Goal: Task Accomplishment & Management: Use online tool/utility

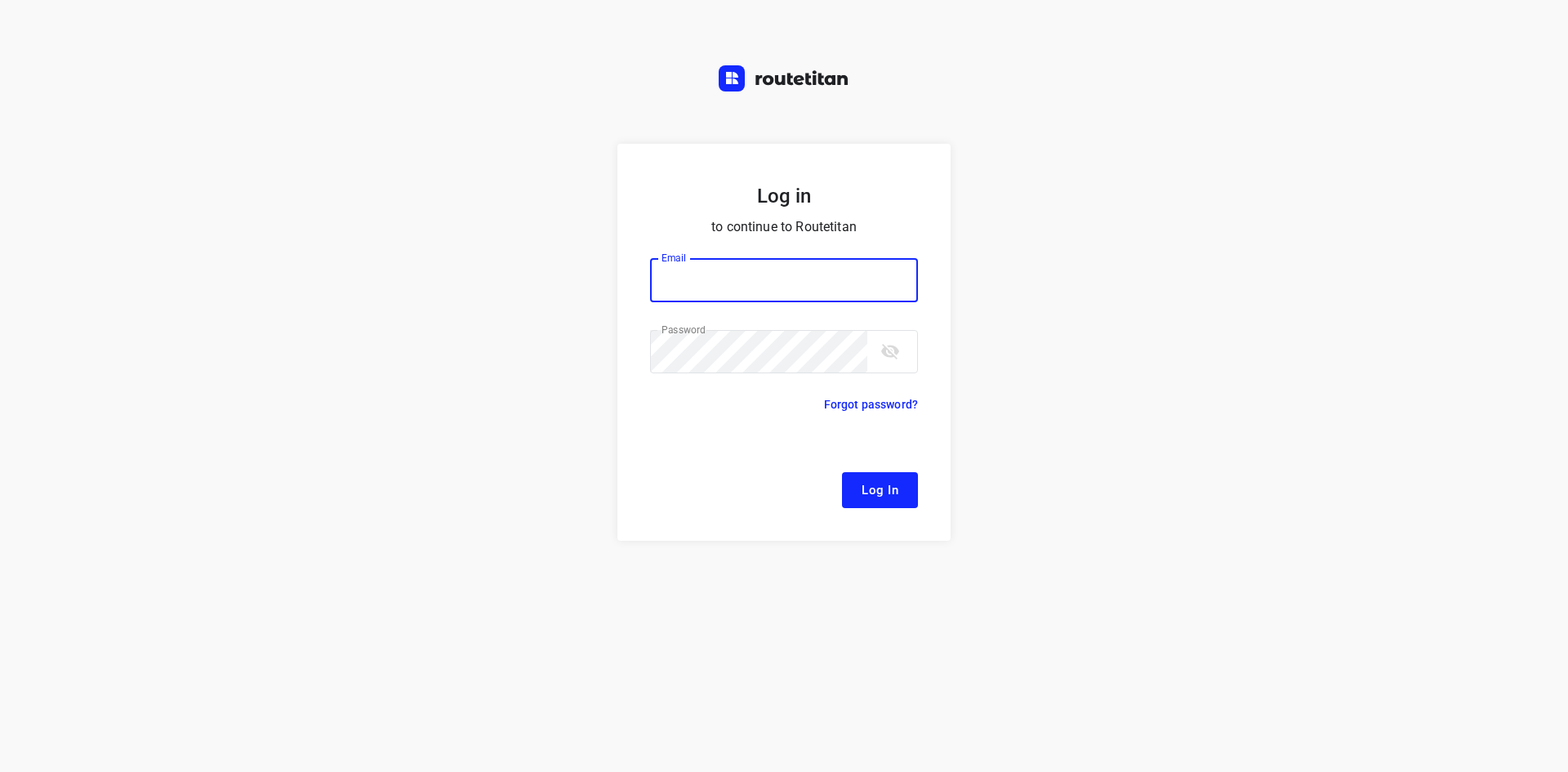
type input "[EMAIL_ADDRESS][DOMAIN_NAME]"
click at [897, 509] on form "Log in to continue to Routetitan Email [EMAIL_ADDRESS][DOMAIN_NAME] Email ​ Pas…" at bounding box center [784, 342] width 333 height 397
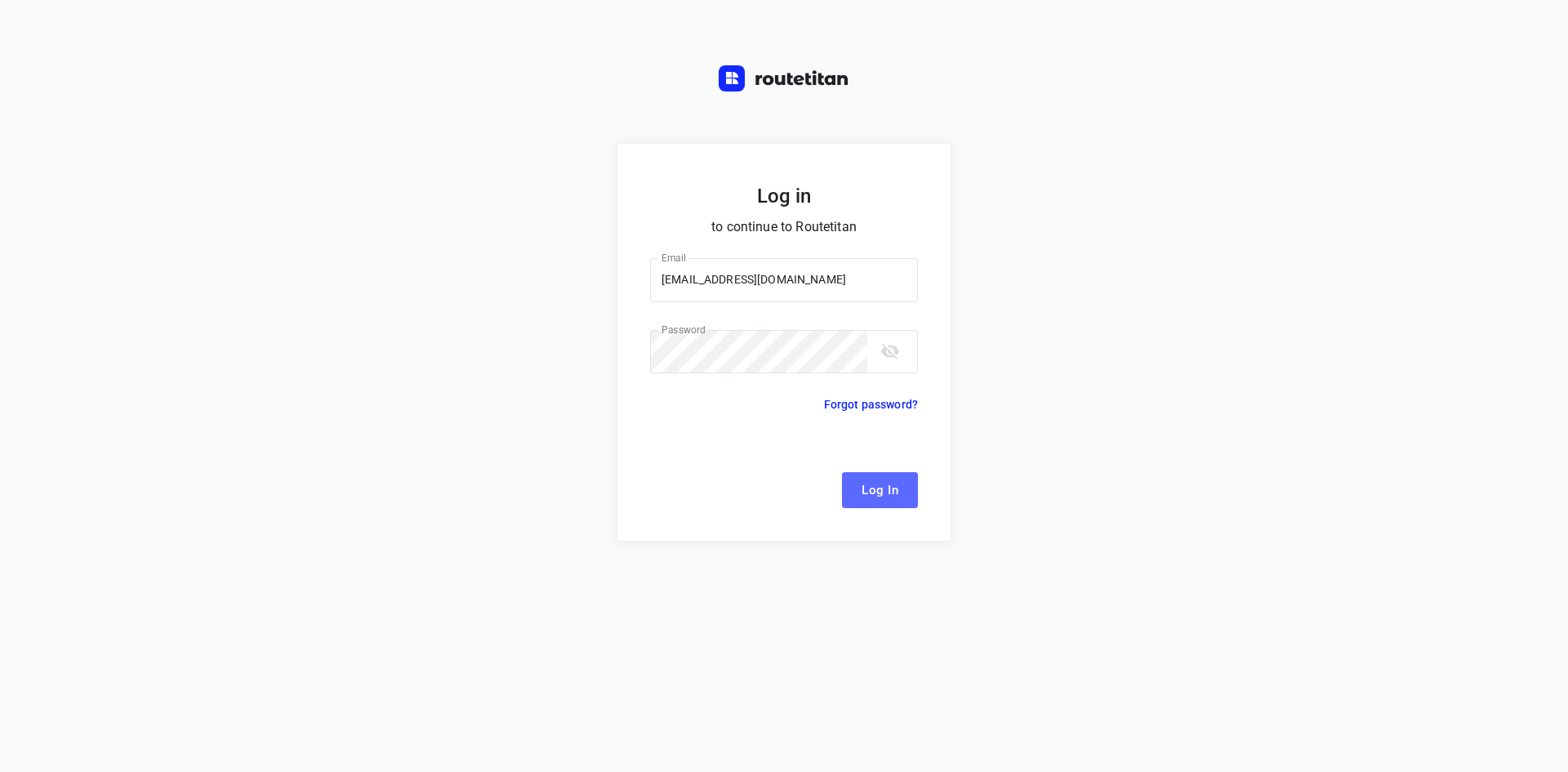
click at [883, 499] on span "Log In" at bounding box center [879, 489] width 37 height 21
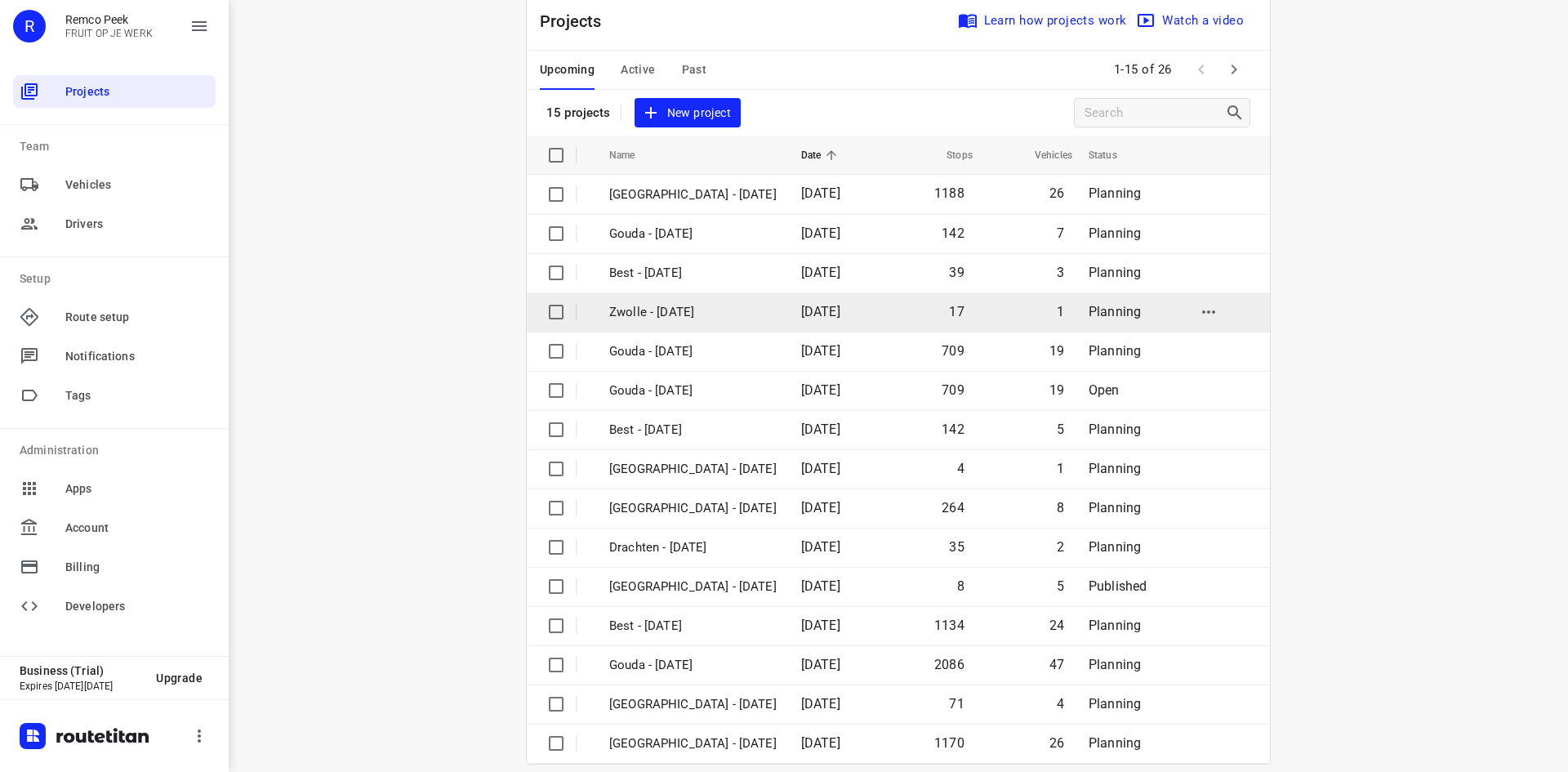
scroll to position [54, 0]
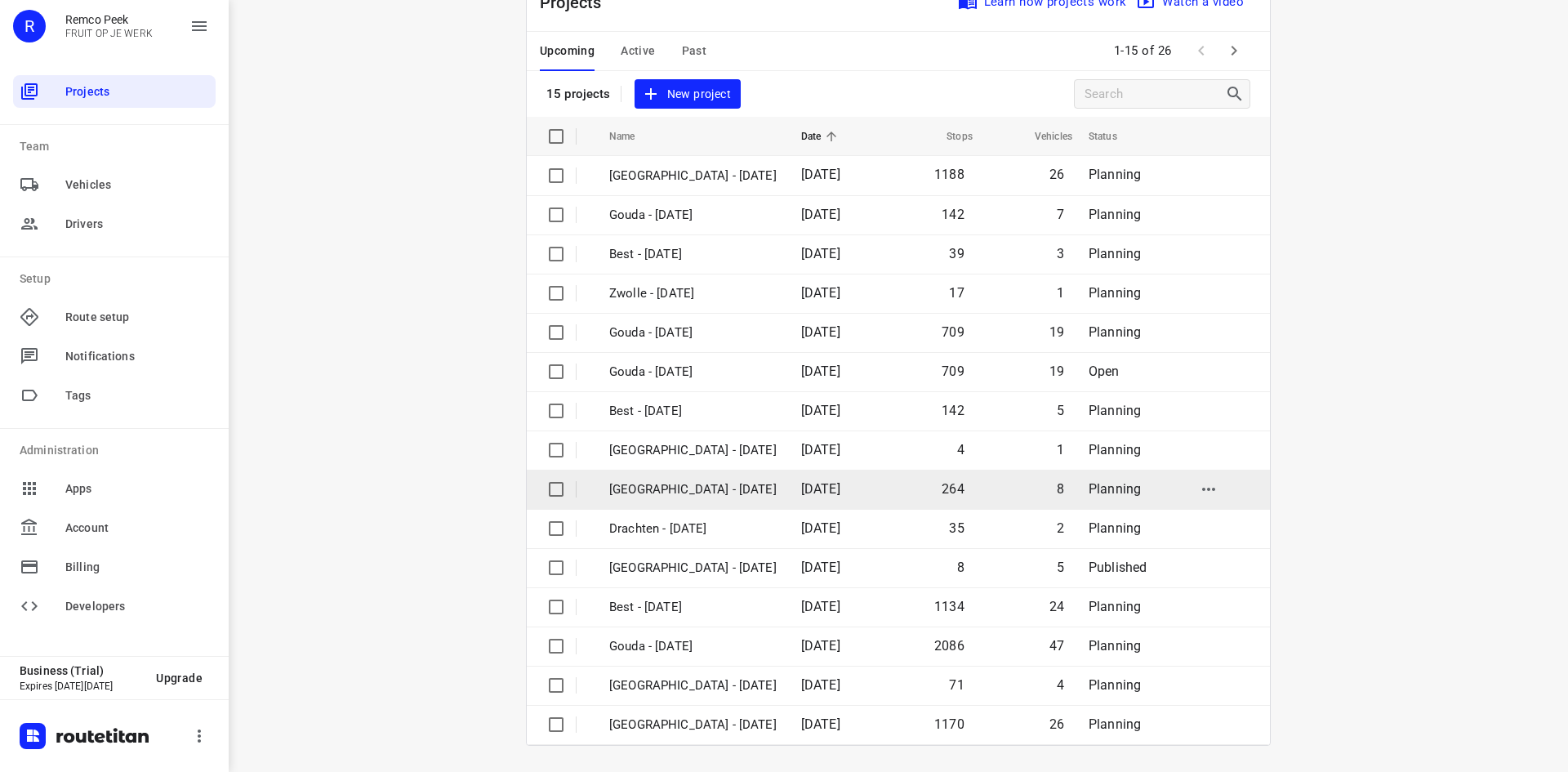
click at [690, 489] on p "[GEOGRAPHIC_DATA] - [DATE]" at bounding box center [692, 489] width 167 height 19
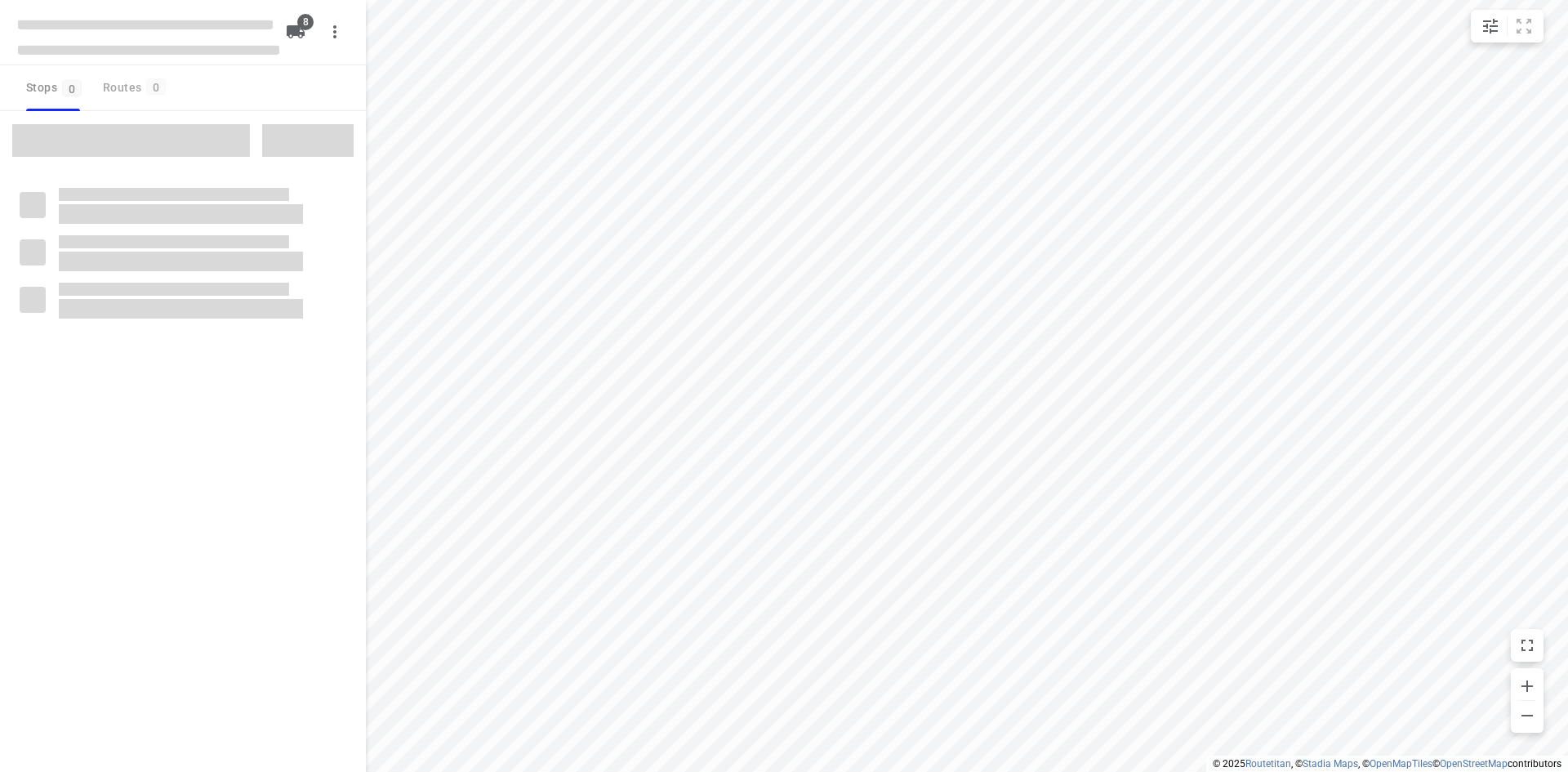
checkbox input "true"
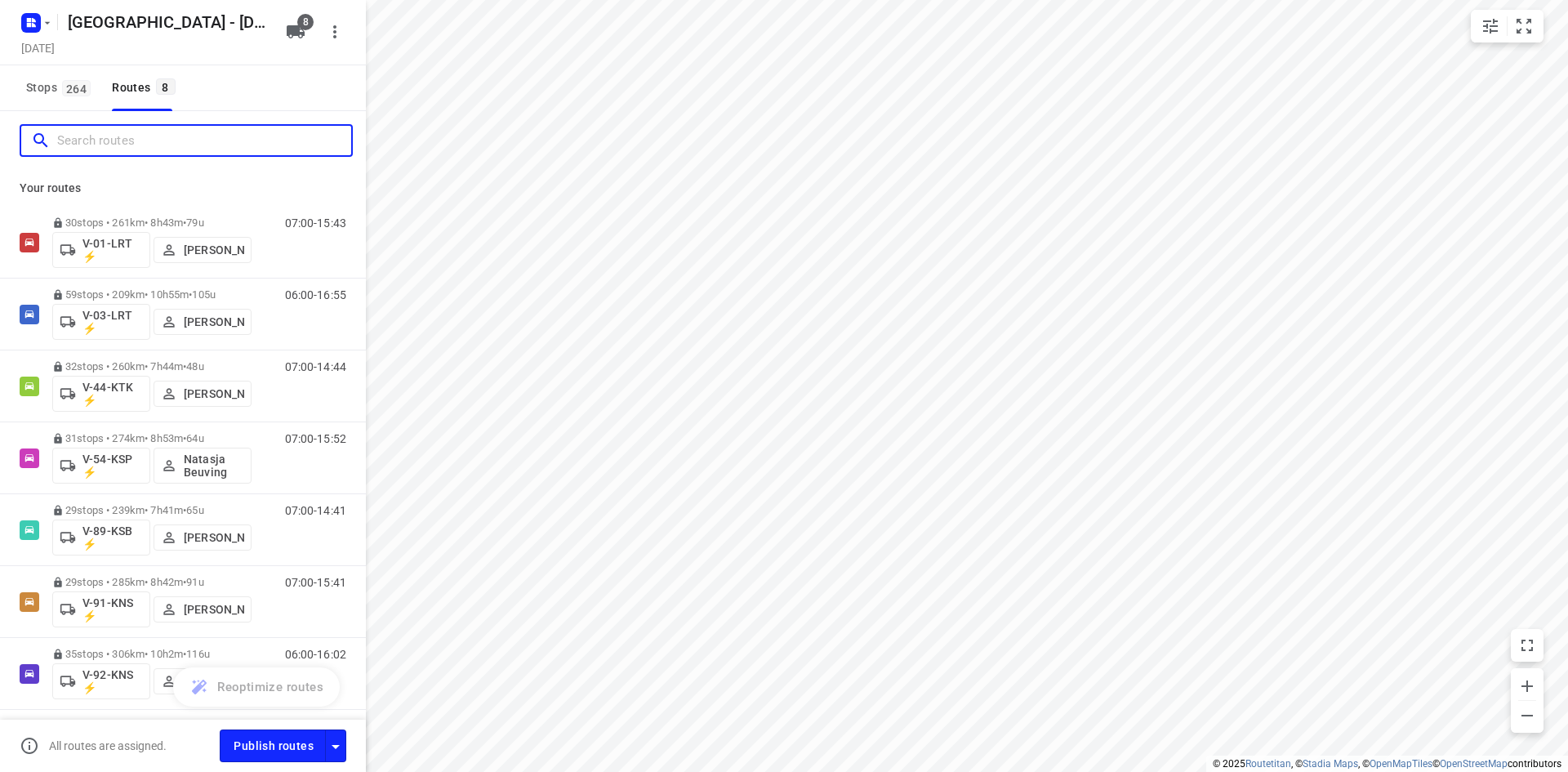
click at [203, 134] on input "Search routes" at bounding box center [204, 141] width 294 height 26
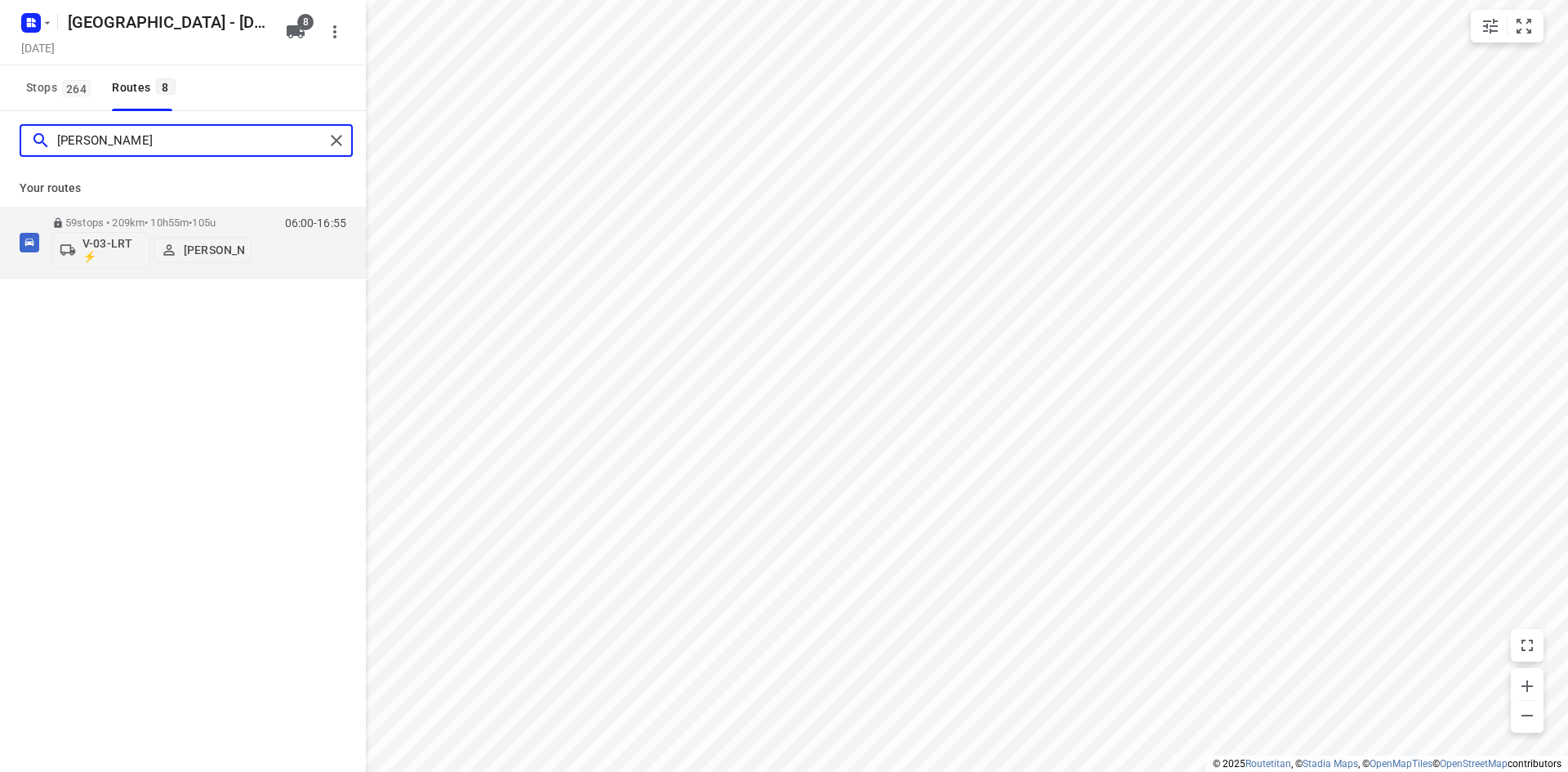
type input "[PERSON_NAME]"
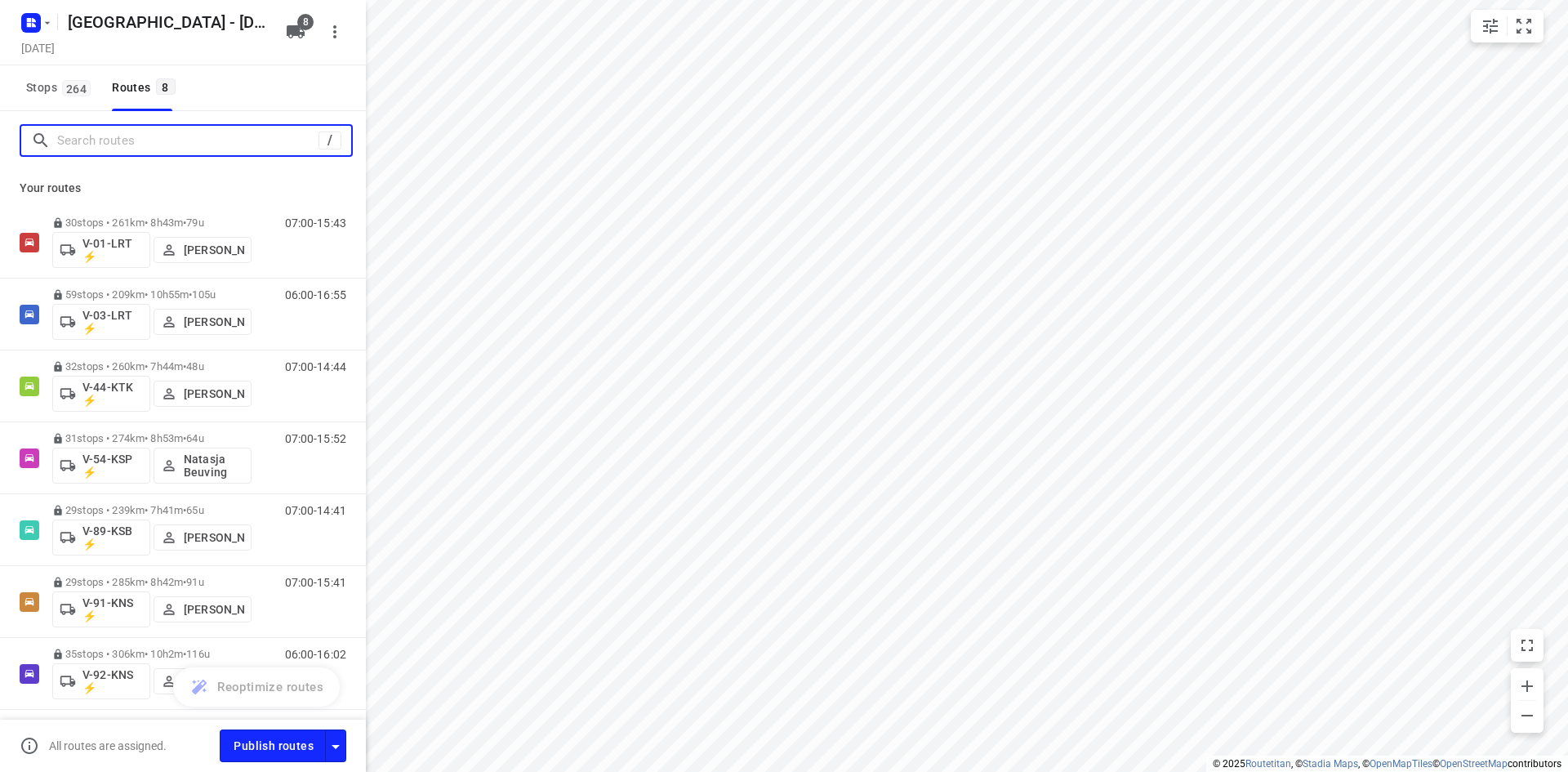
click at [270, 137] on input "Search routes" at bounding box center [188, 141] width 262 height 26
click at [32, 15] on rect "button" at bounding box center [30, 23] width 20 height 20
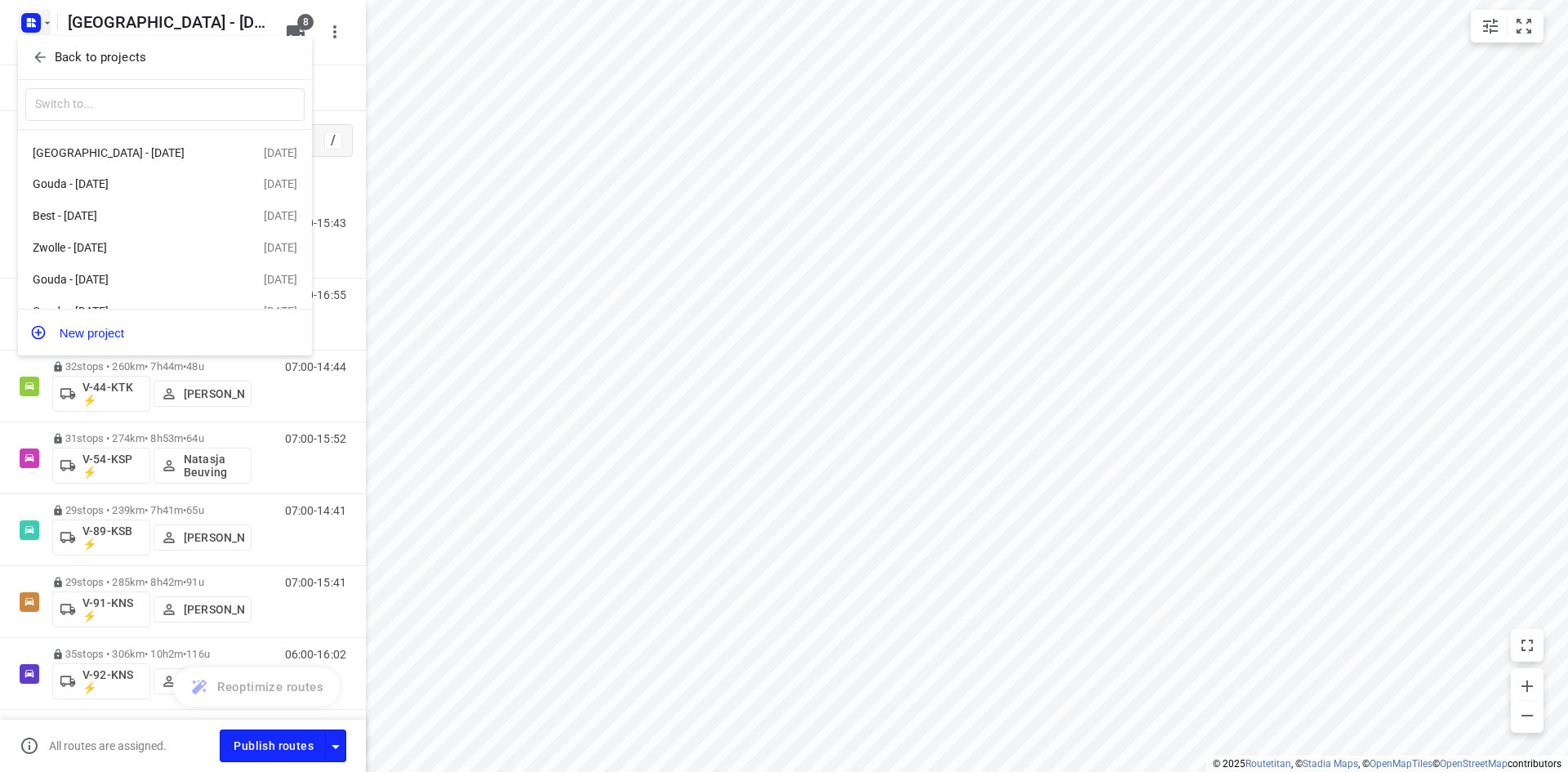
click at [43, 57] on icon "button" at bounding box center [40, 57] width 16 height 16
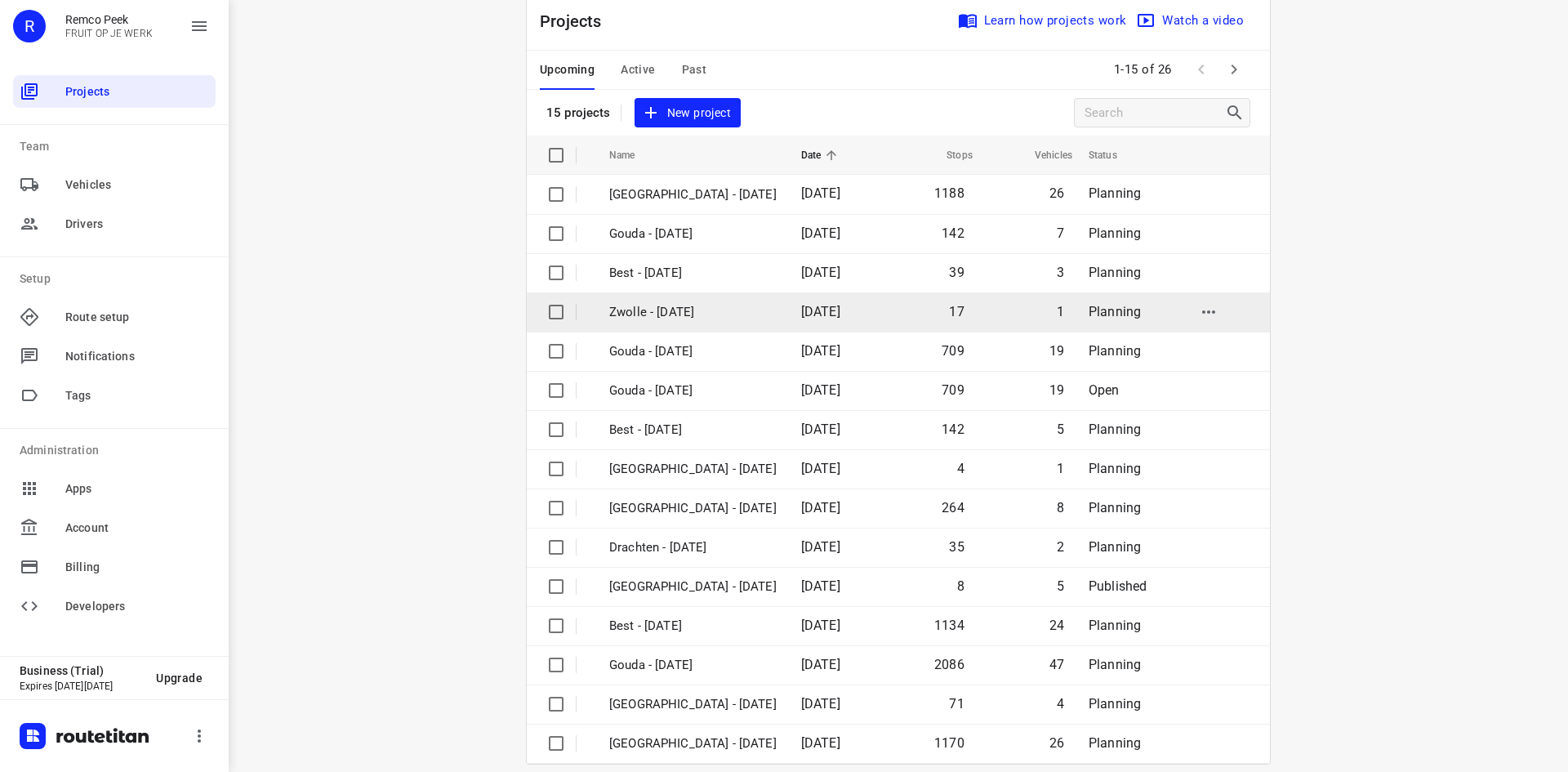
scroll to position [54, 0]
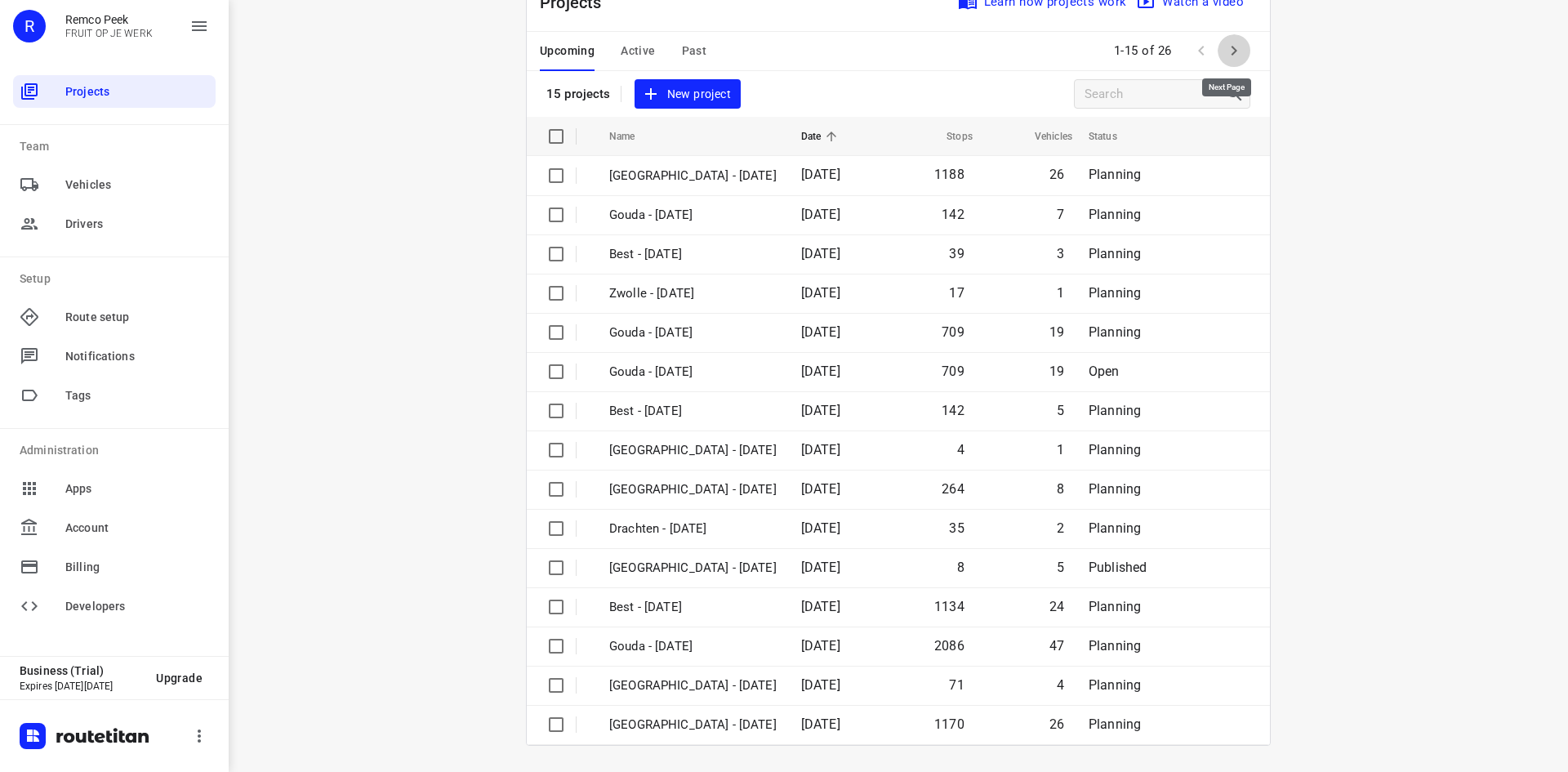
click at [1227, 50] on icon "button" at bounding box center [1234, 50] width 20 height 20
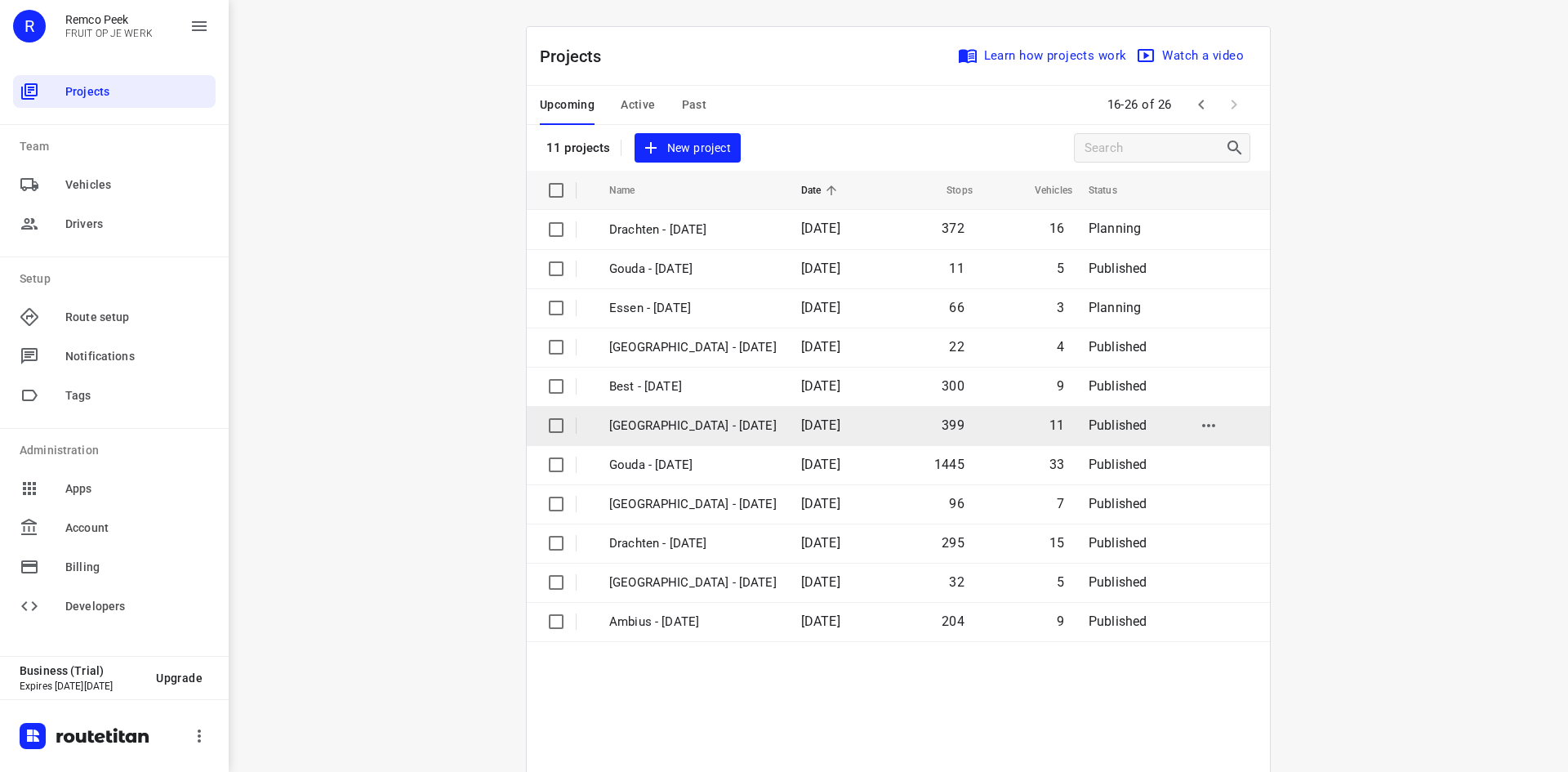
click at [696, 421] on p "[GEOGRAPHIC_DATA] - [DATE]" at bounding box center [692, 426] width 167 height 19
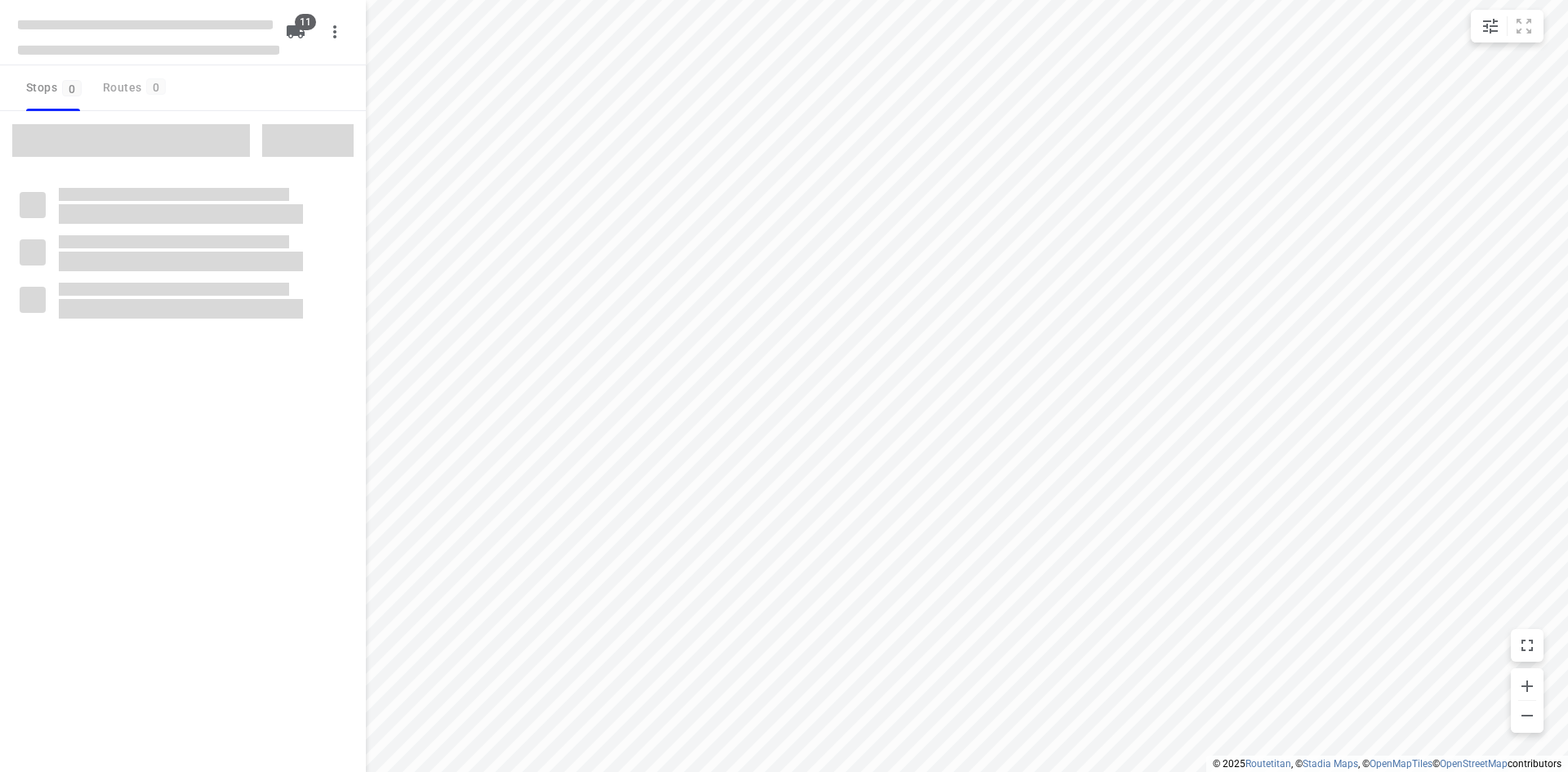
checkbox input "true"
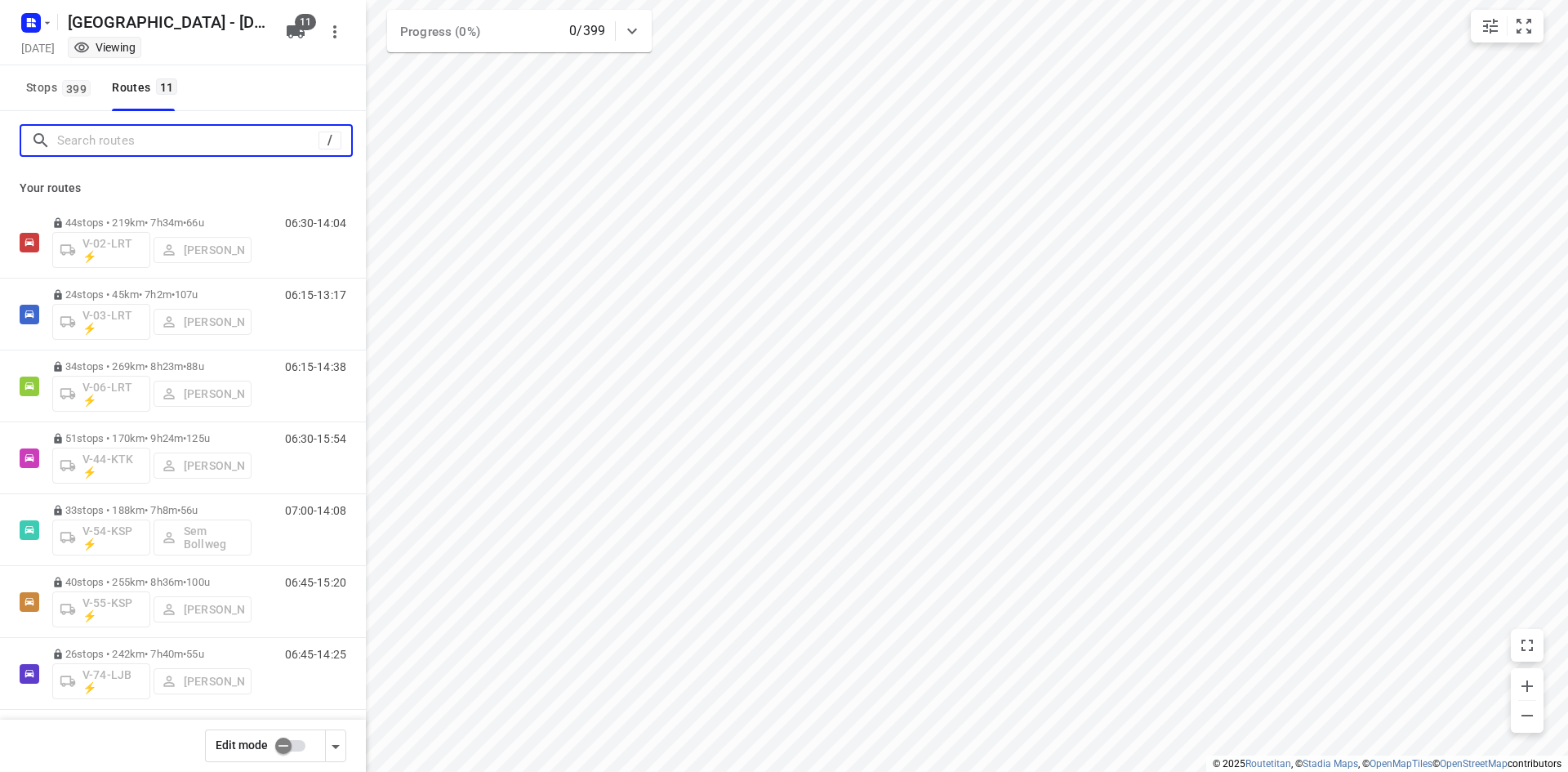
click at [187, 139] on input "Search routes" at bounding box center [188, 141] width 262 height 26
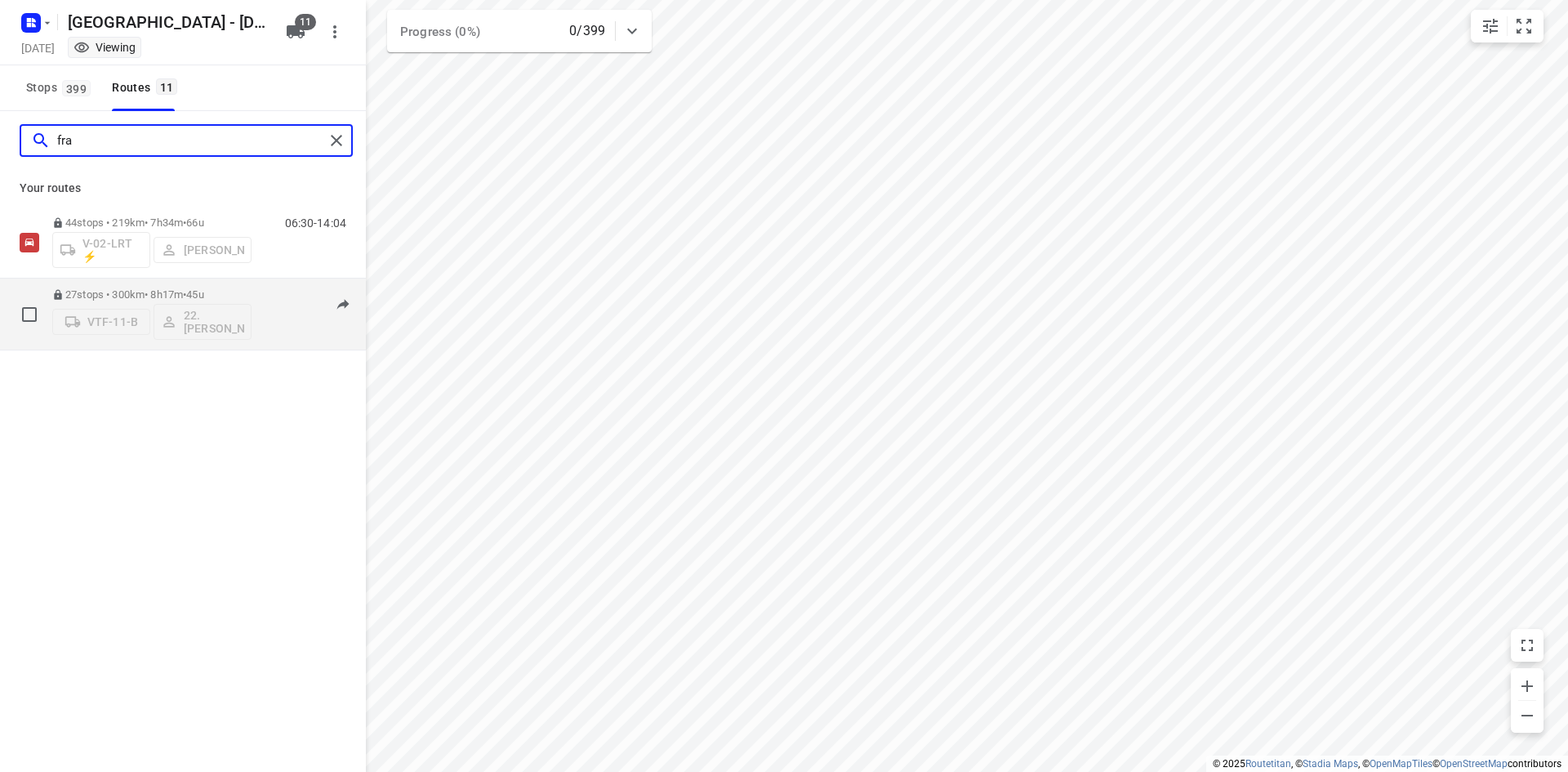
type input "fra"
click at [278, 292] on div "06:15-14:32" at bounding box center [305, 317] width 81 height 60
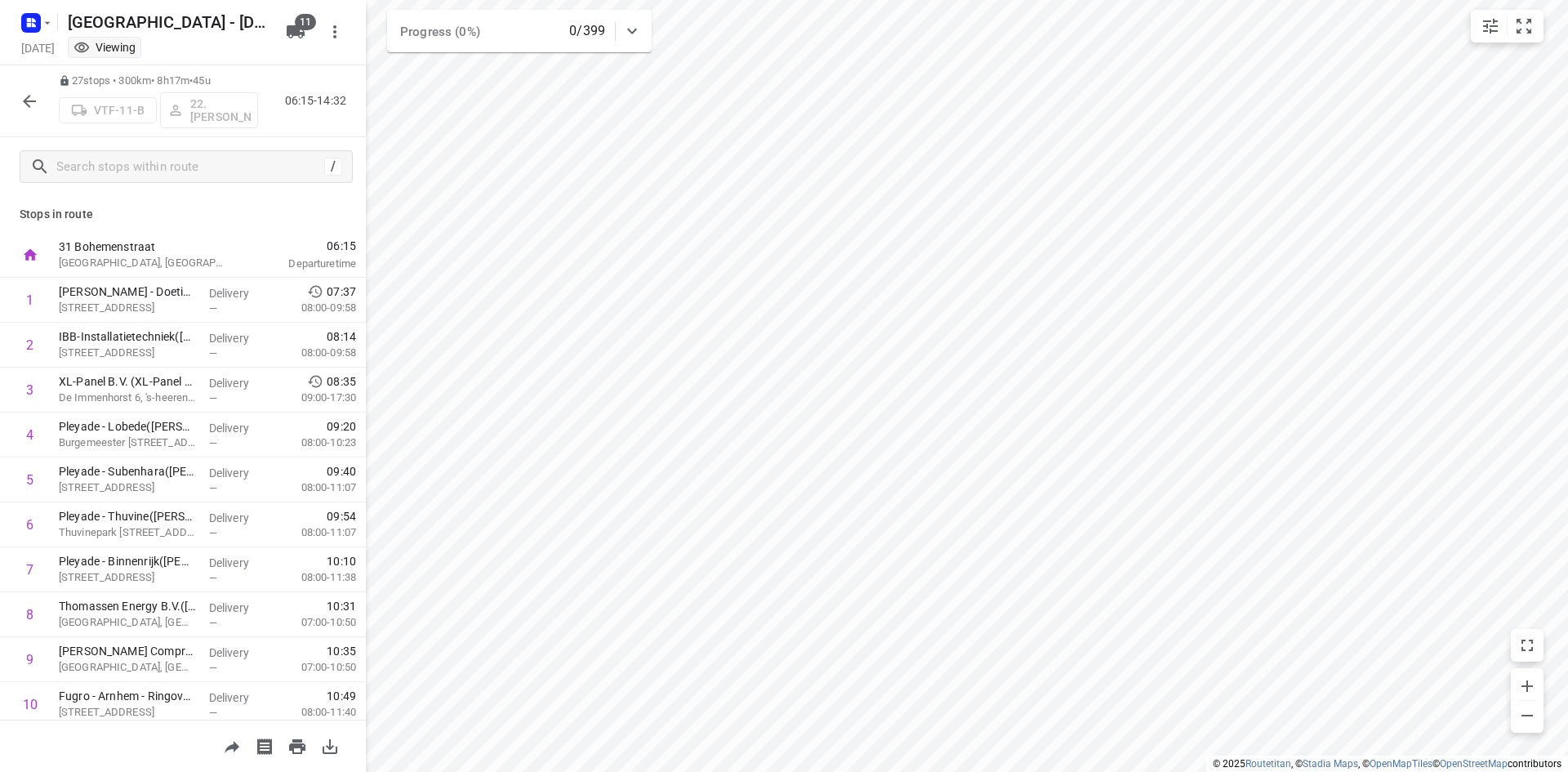
click at [223, 106] on div "VTF-11-B 22. [PERSON_NAME]" at bounding box center [158, 108] width 199 height 39
click at [26, 103] on icon "button" at bounding box center [29, 101] width 13 height 13
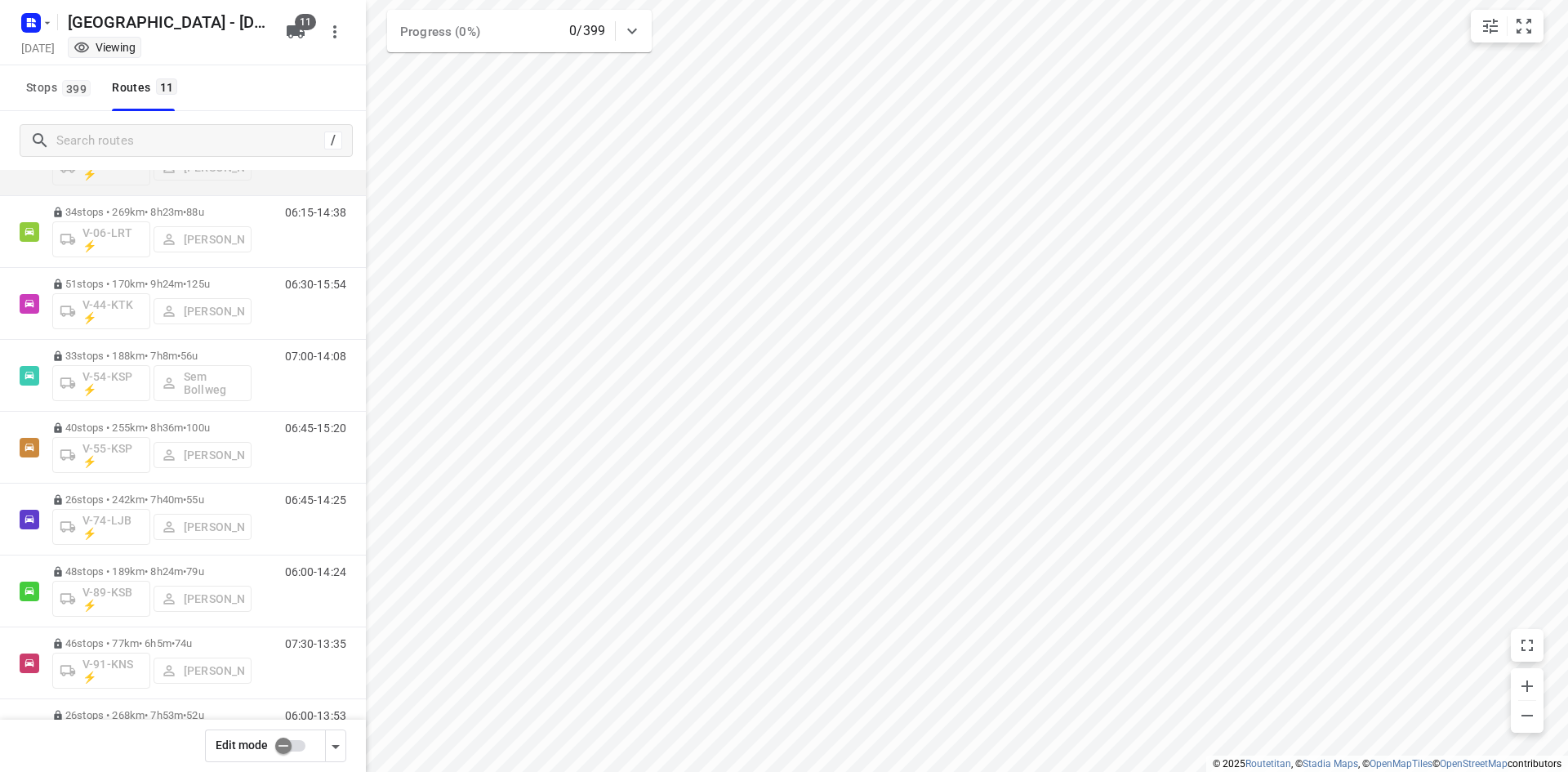
scroll to position [163, 0]
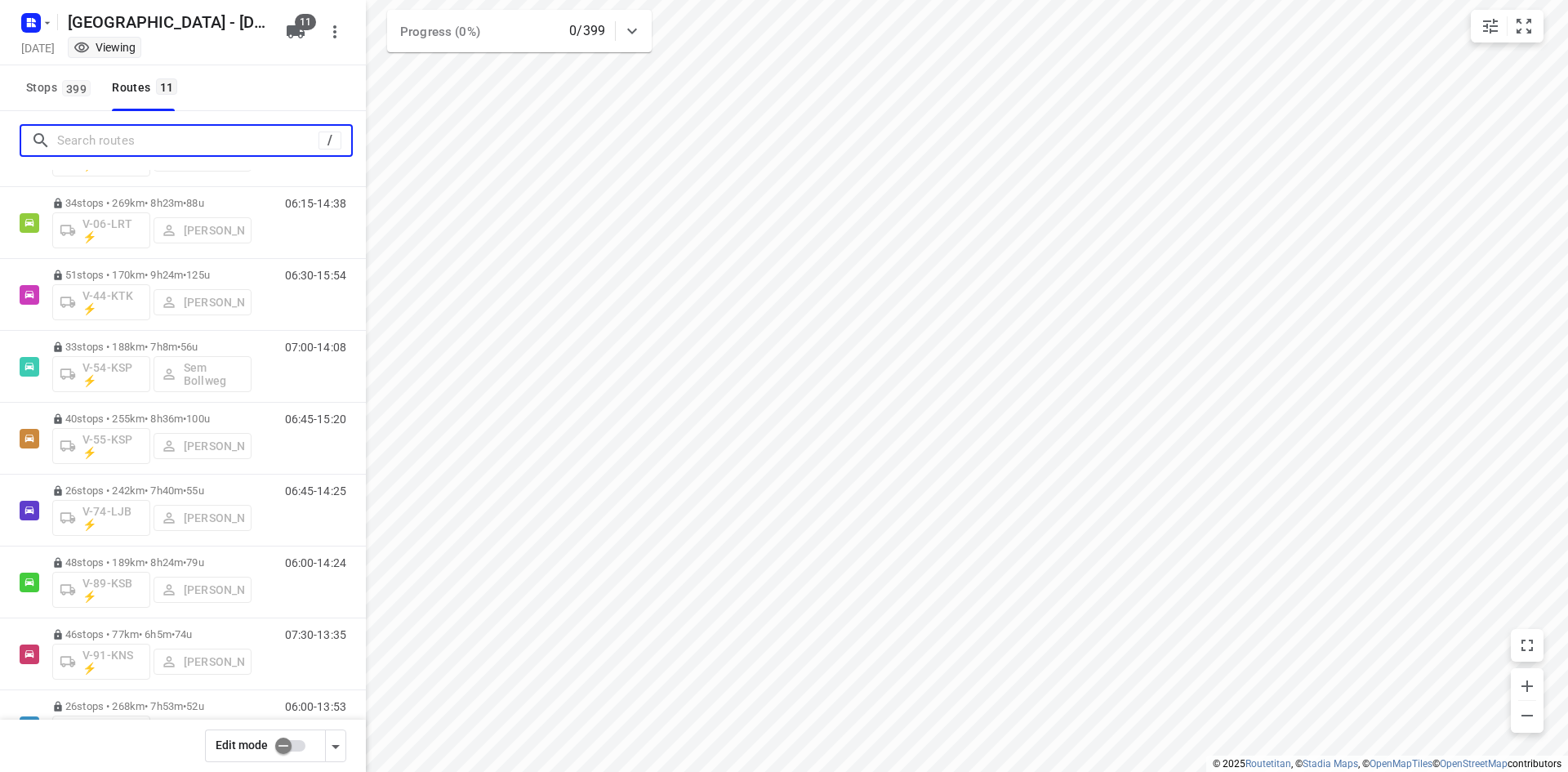
click at [183, 150] on input "Search routes" at bounding box center [188, 141] width 262 height 26
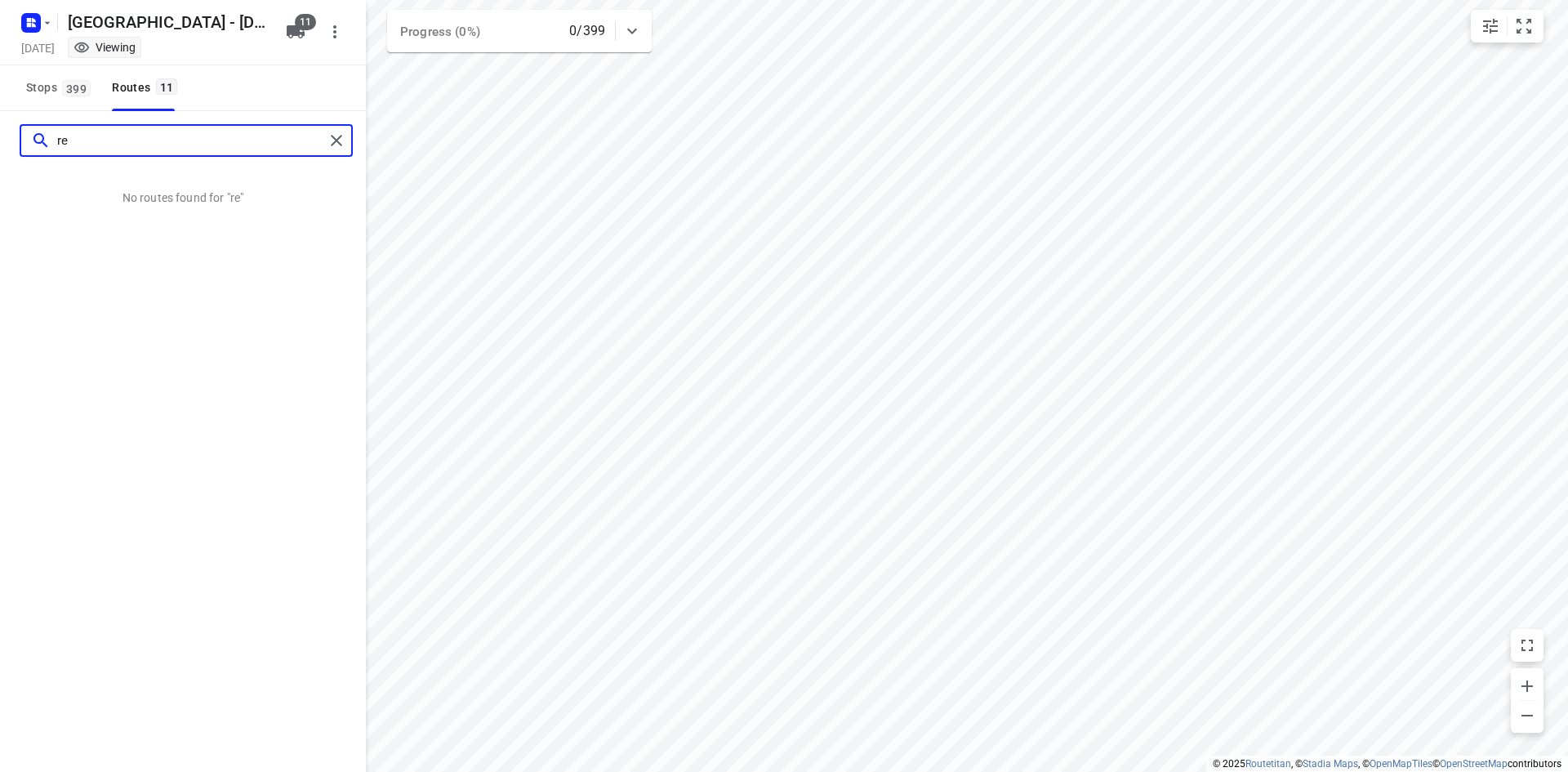
type input "r"
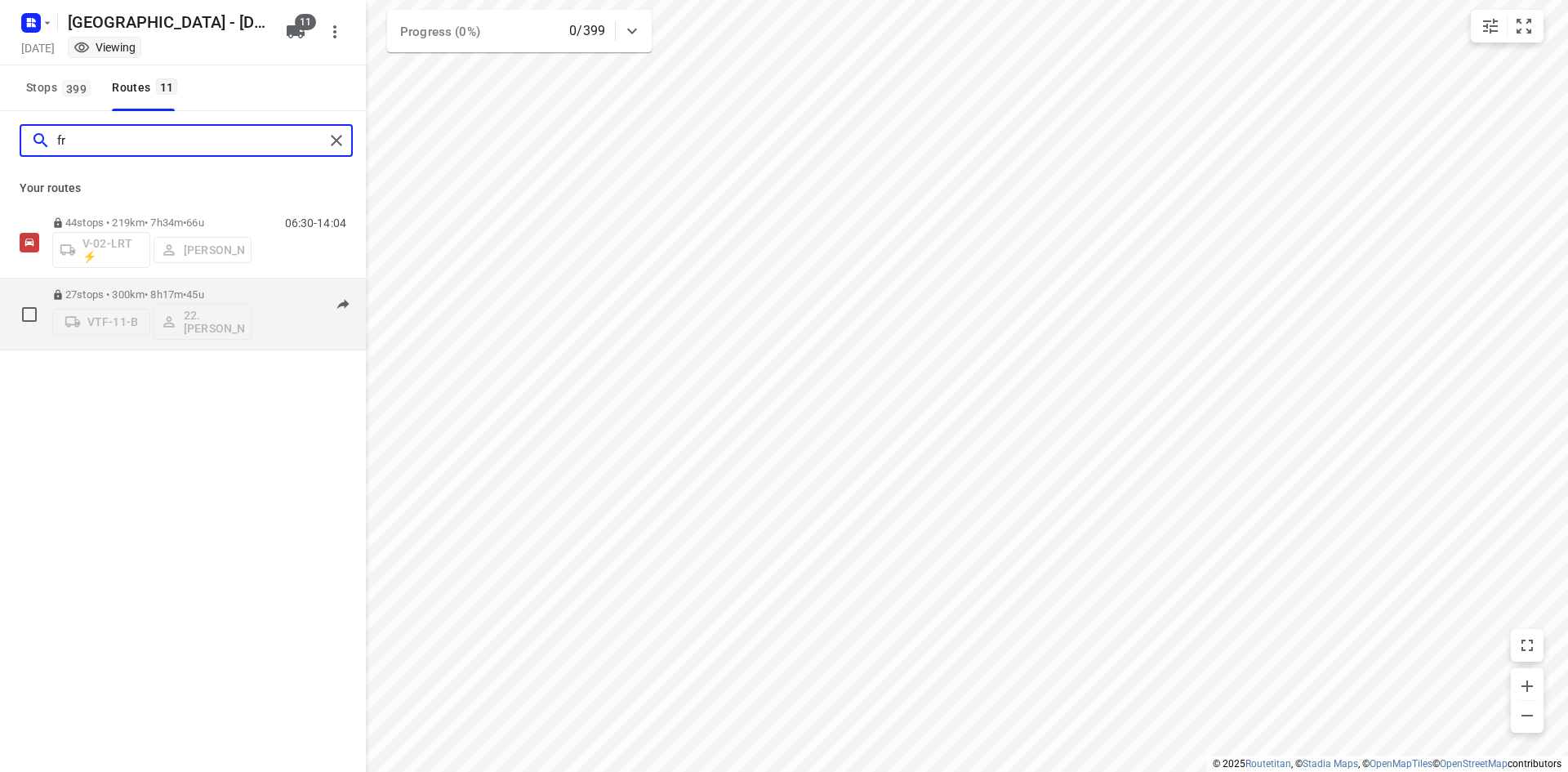
type input "fr"
click at [274, 311] on div "06:15-14:32" at bounding box center [305, 317] width 81 height 60
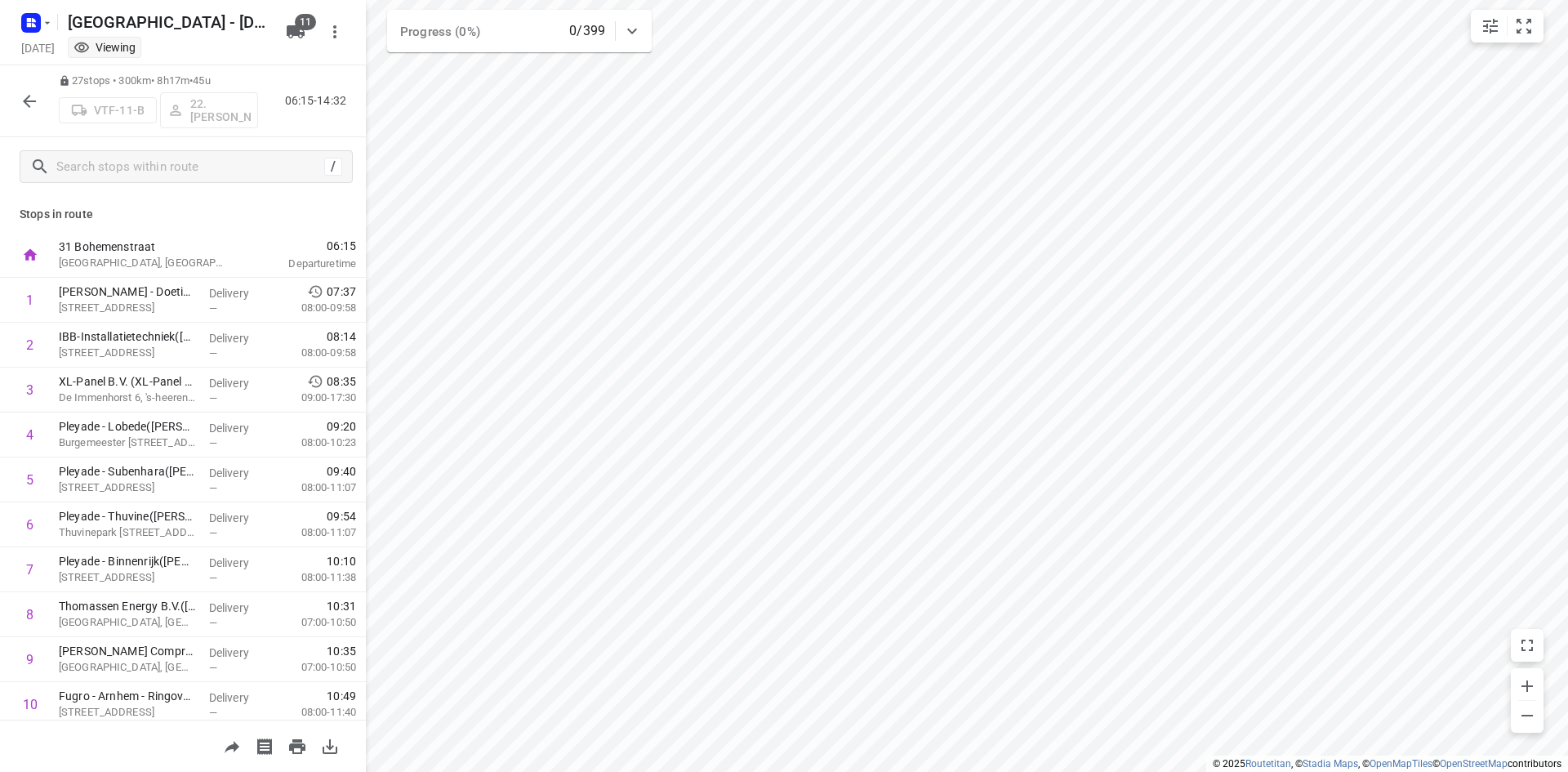
drag, startPoint x: 63, startPoint y: 83, endPoint x: 73, endPoint y: 112, distance: 30.7
click at [63, 82] on icon at bounding box center [64, 81] width 11 height 11
click at [24, 102] on icon "button" at bounding box center [29, 101] width 20 height 20
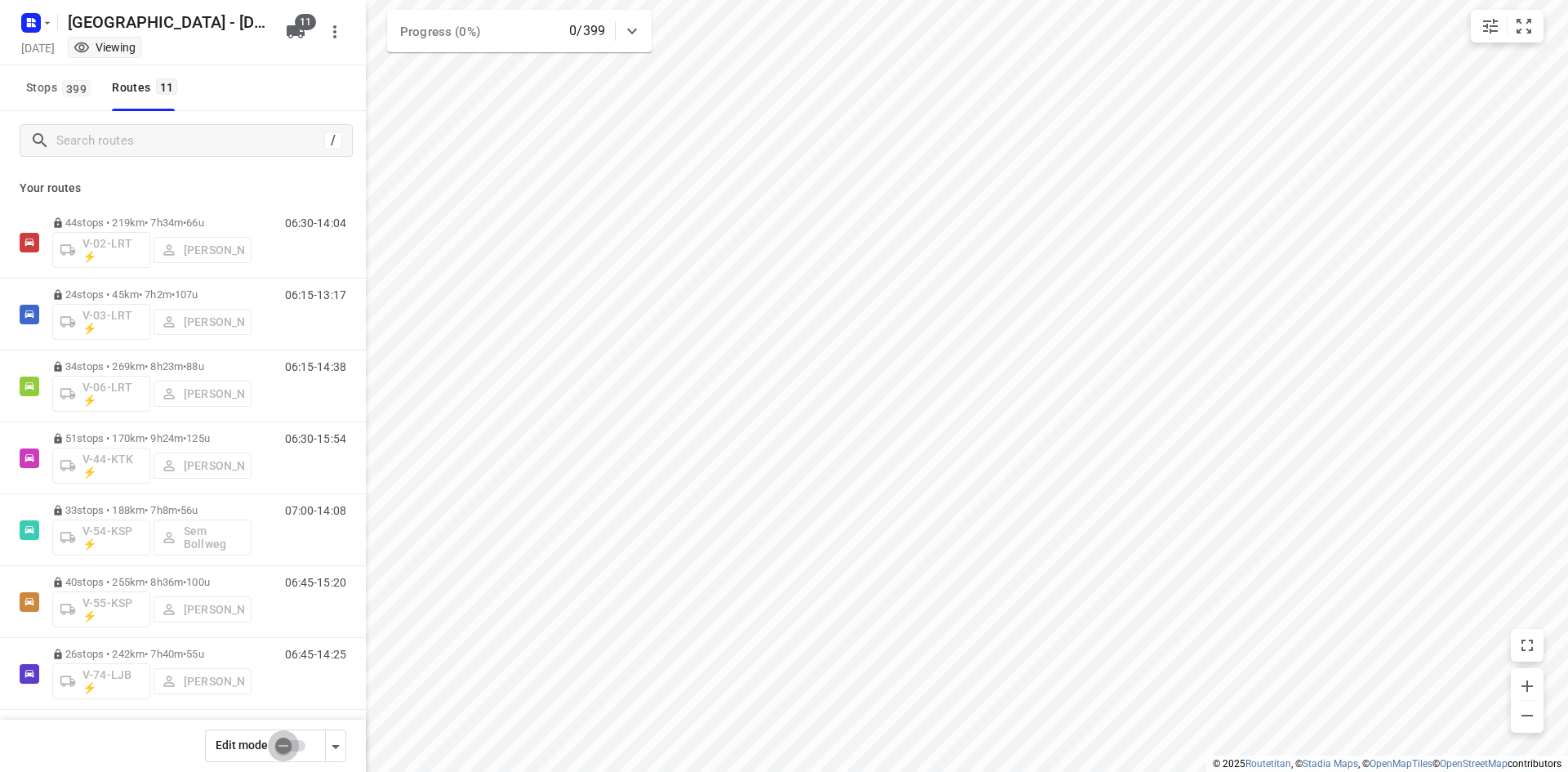
click at [283, 753] on input "checkbox" at bounding box center [283, 746] width 94 height 31
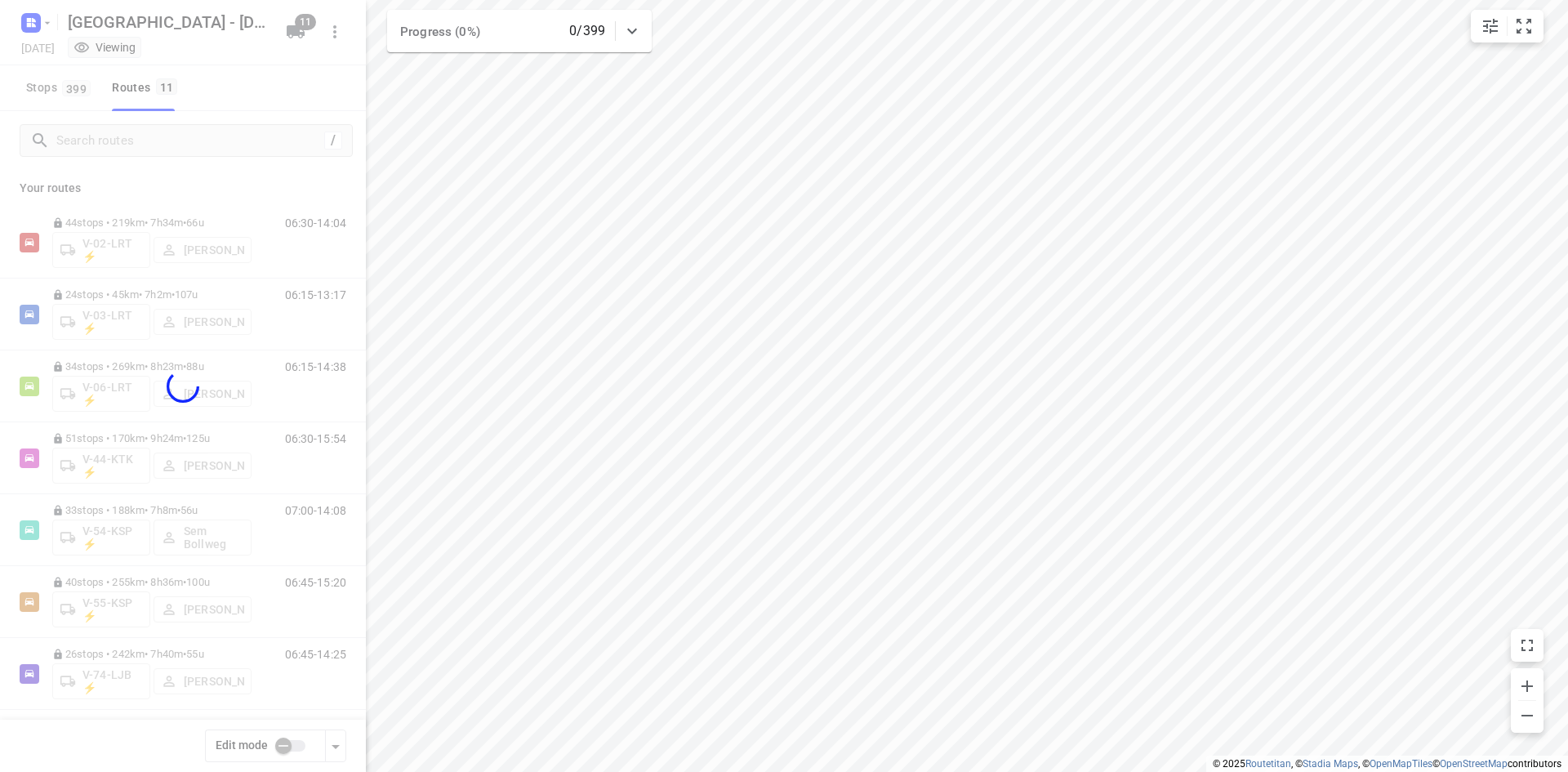
checkbox input "true"
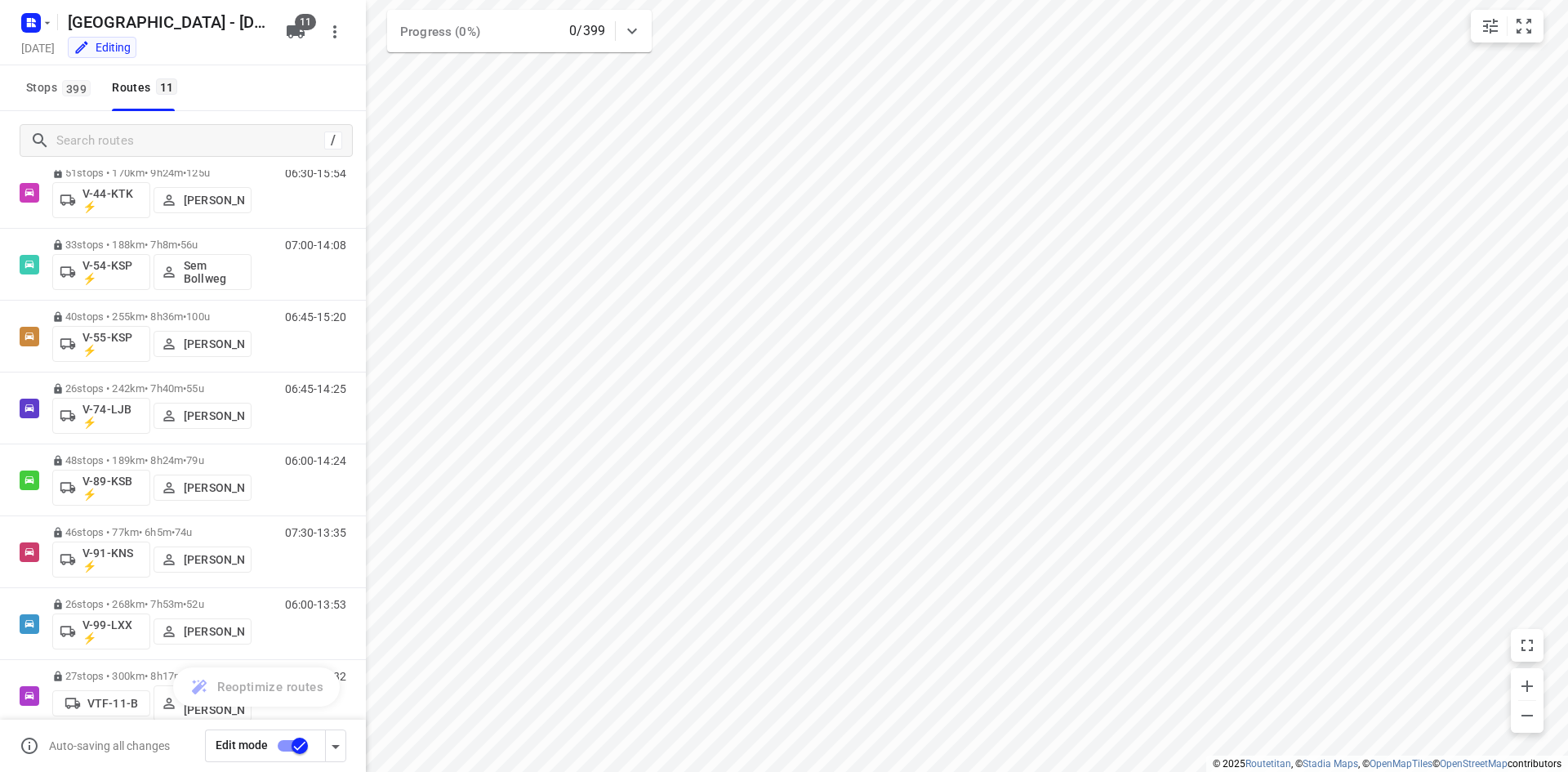
scroll to position [294, 0]
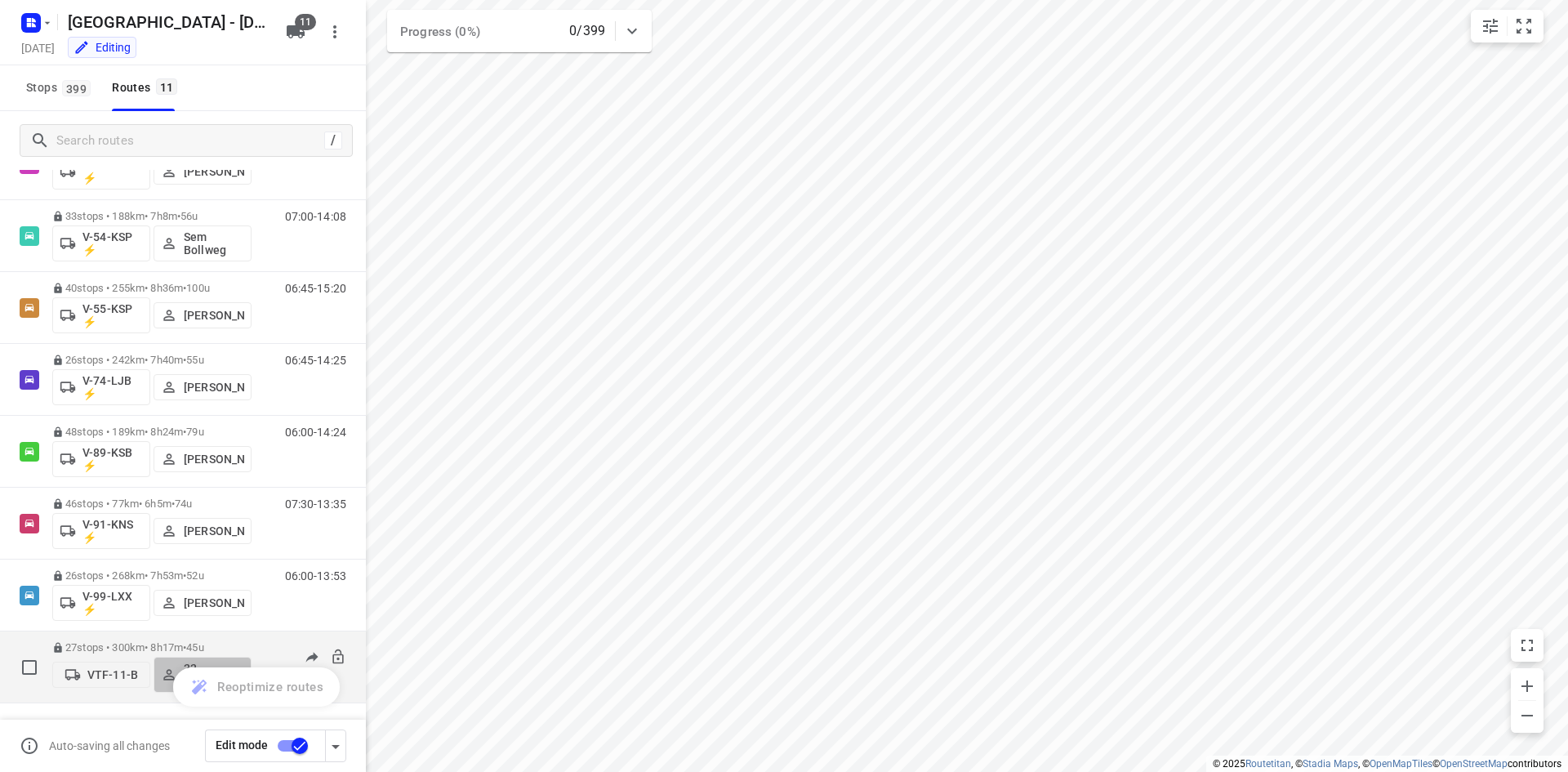
click at [220, 660] on button "22. [PERSON_NAME]" at bounding box center [203, 675] width 98 height 36
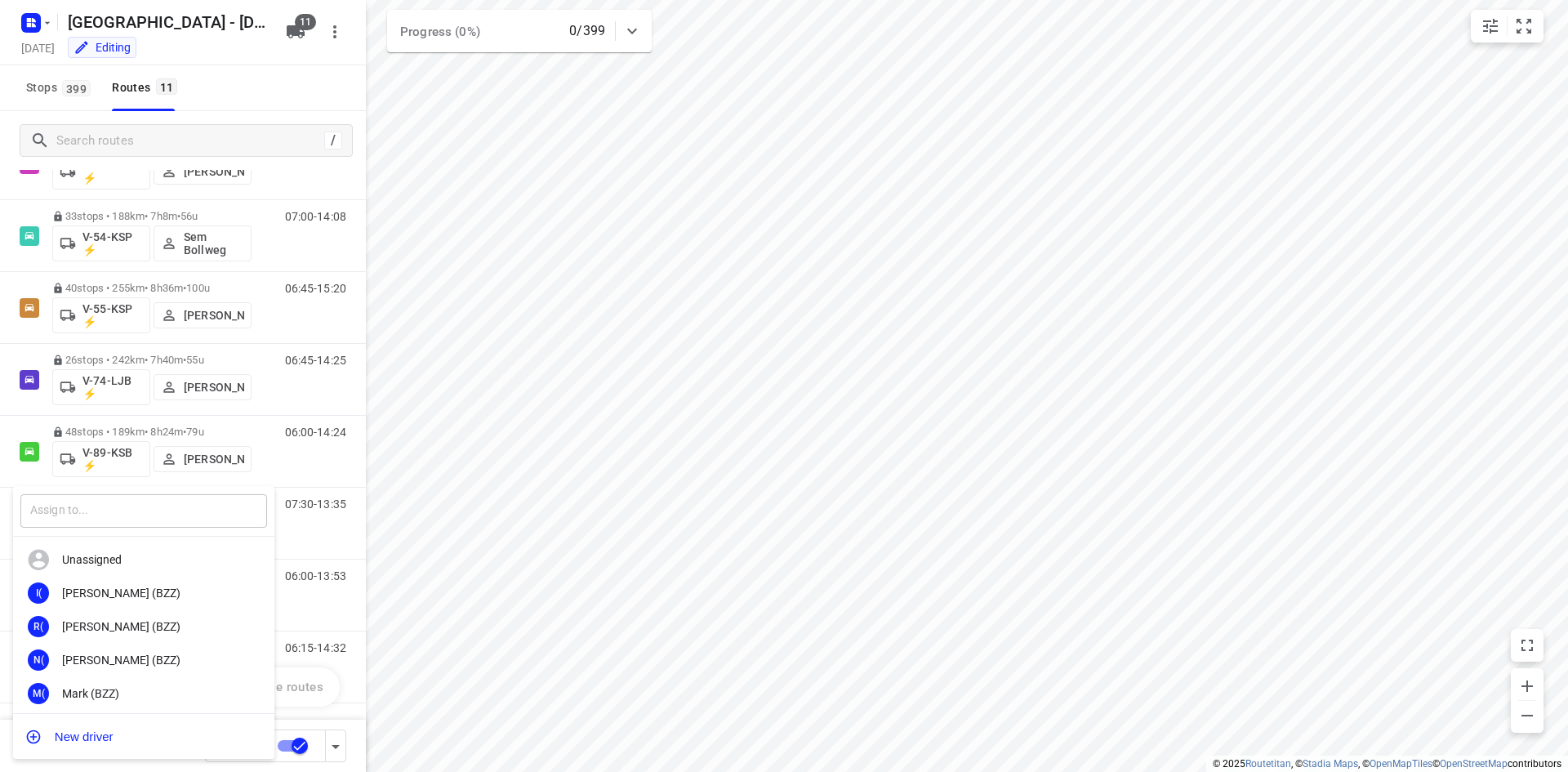
click at [197, 513] on input "text" at bounding box center [144, 510] width 247 height 33
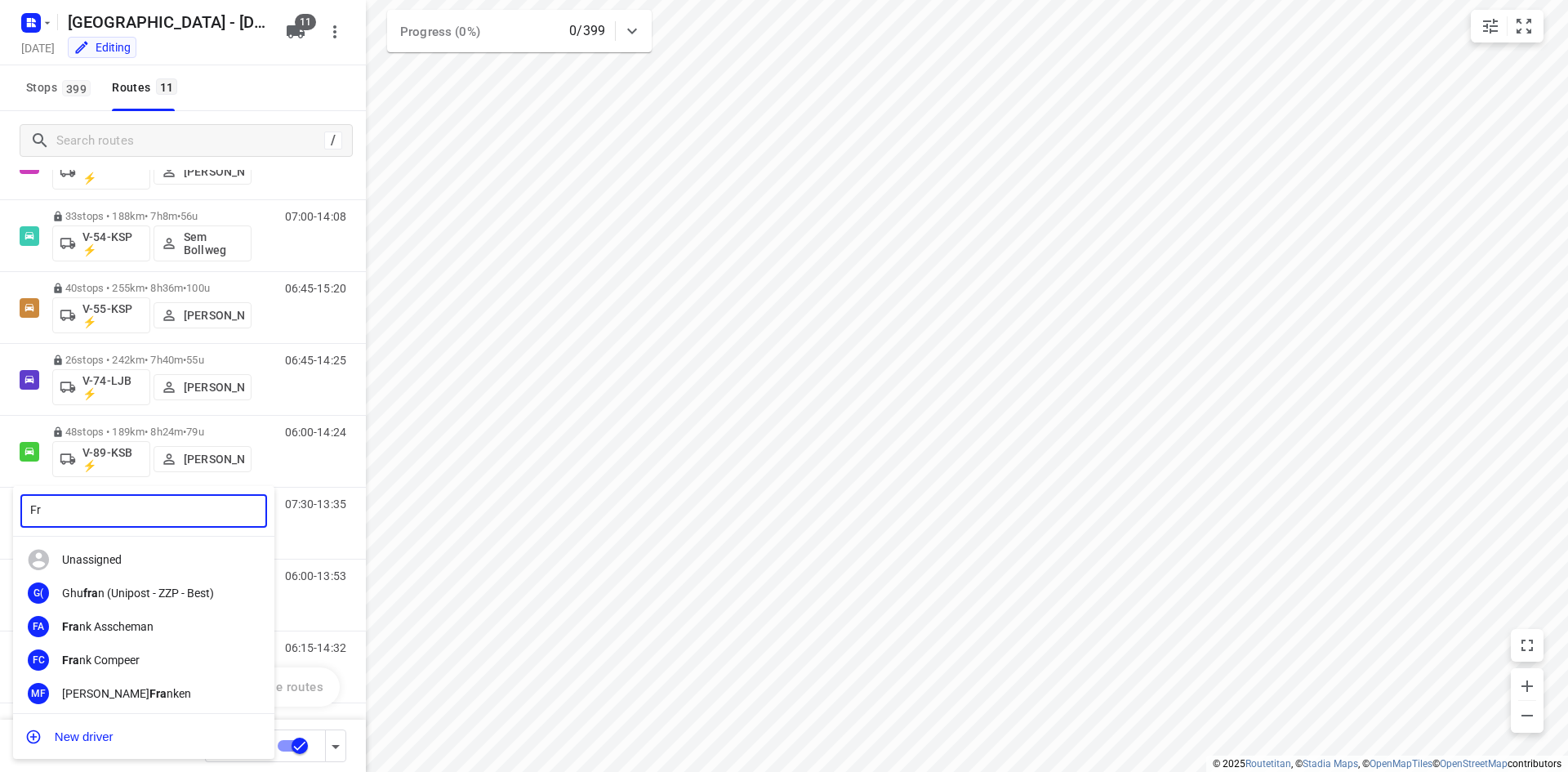
type input "F"
type input "Max"
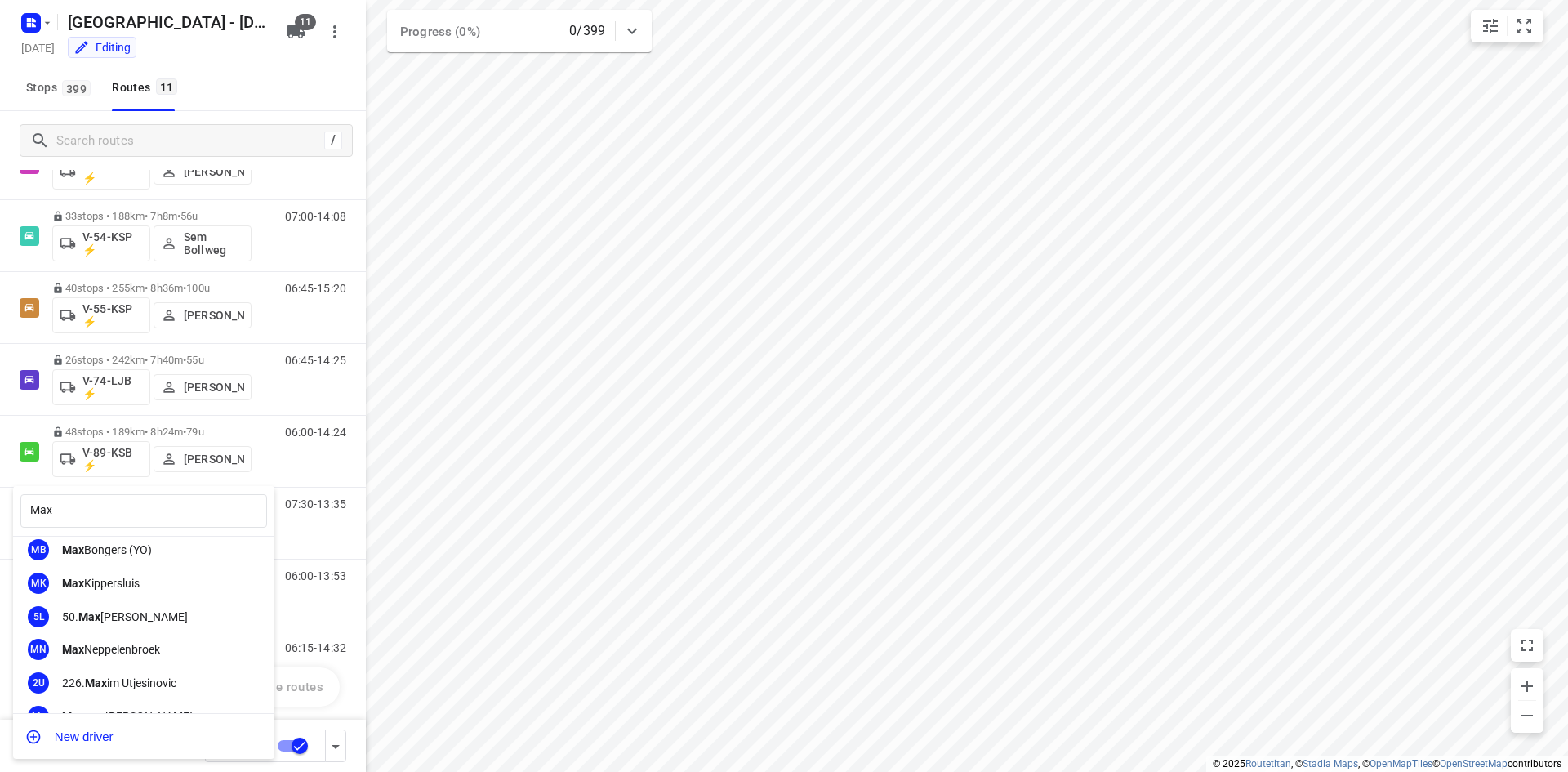
scroll to position [83, 0]
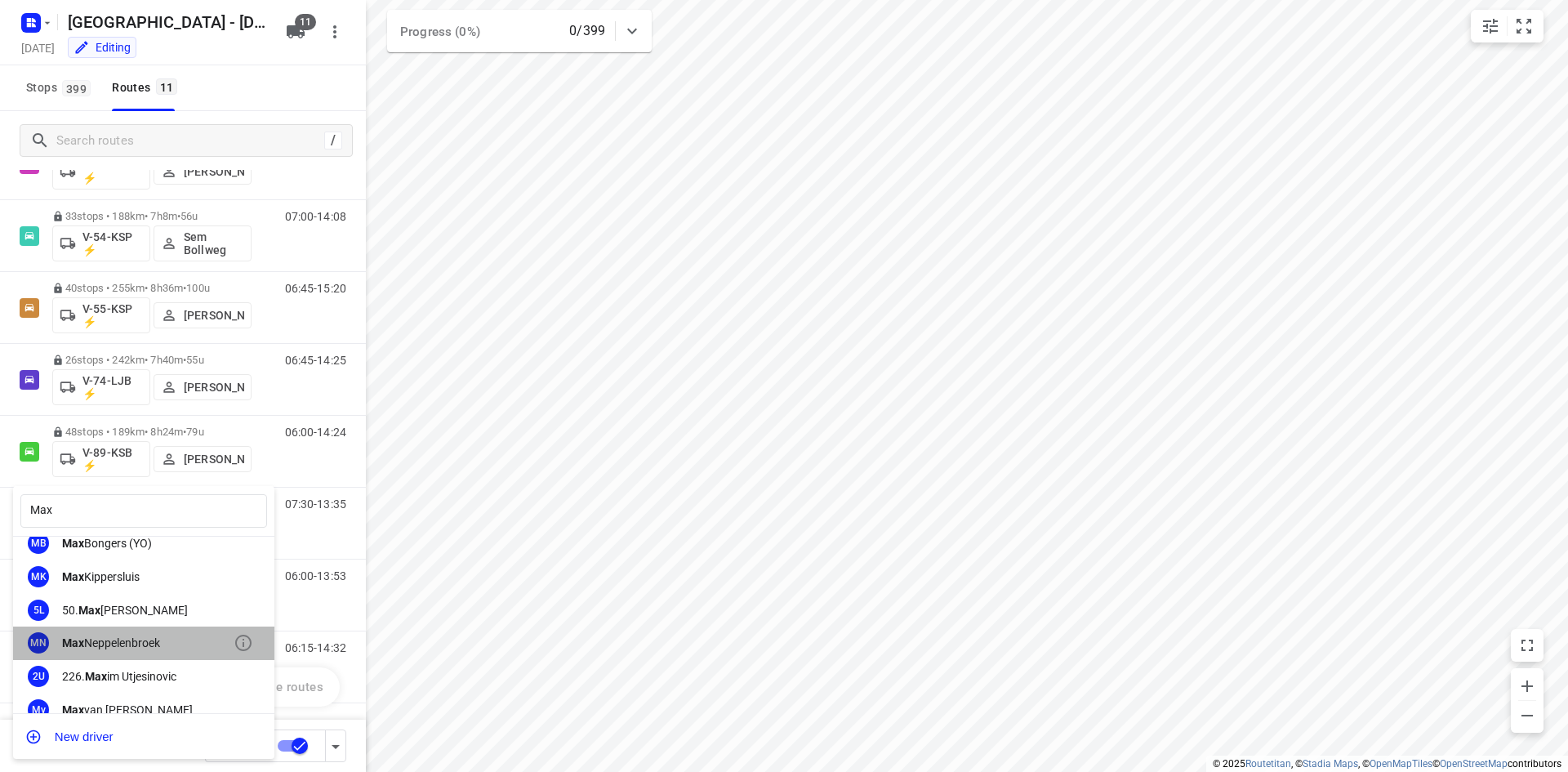
click at [192, 642] on div "[PERSON_NAME]" at bounding box center [148, 643] width 172 height 13
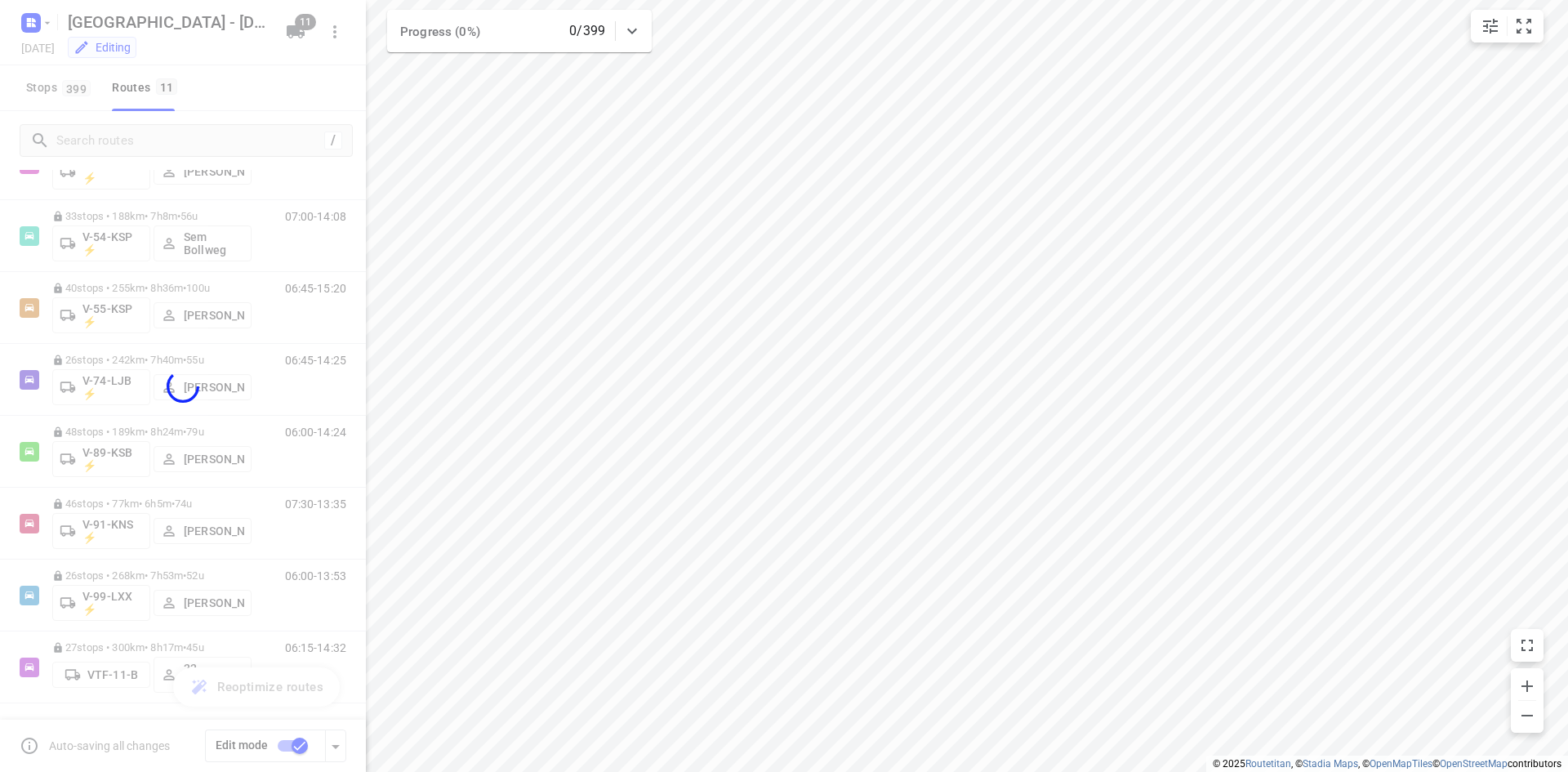
scroll to position [4290, 0]
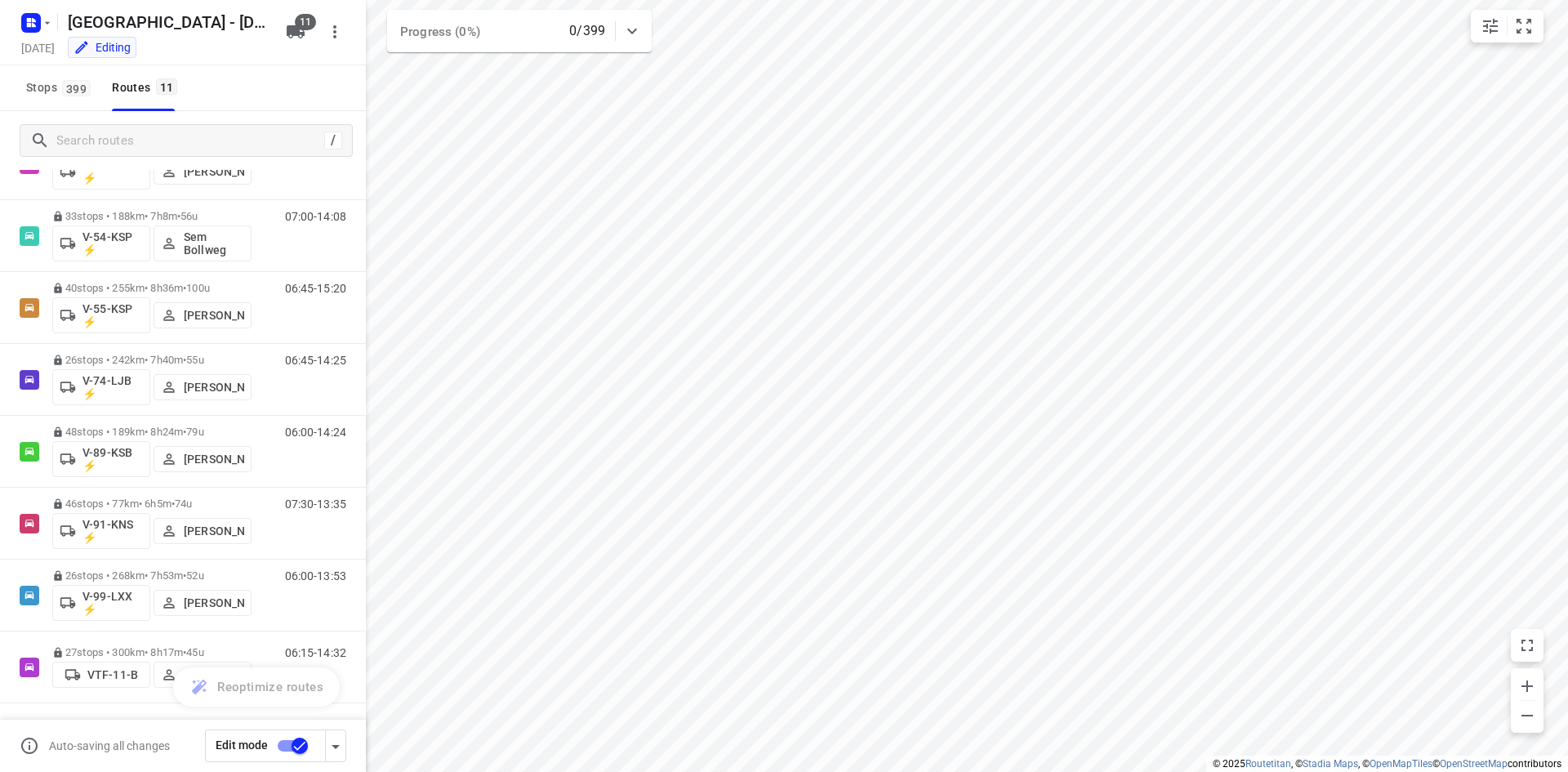
click at [296, 741] on input "checkbox" at bounding box center [299, 746] width 94 height 31
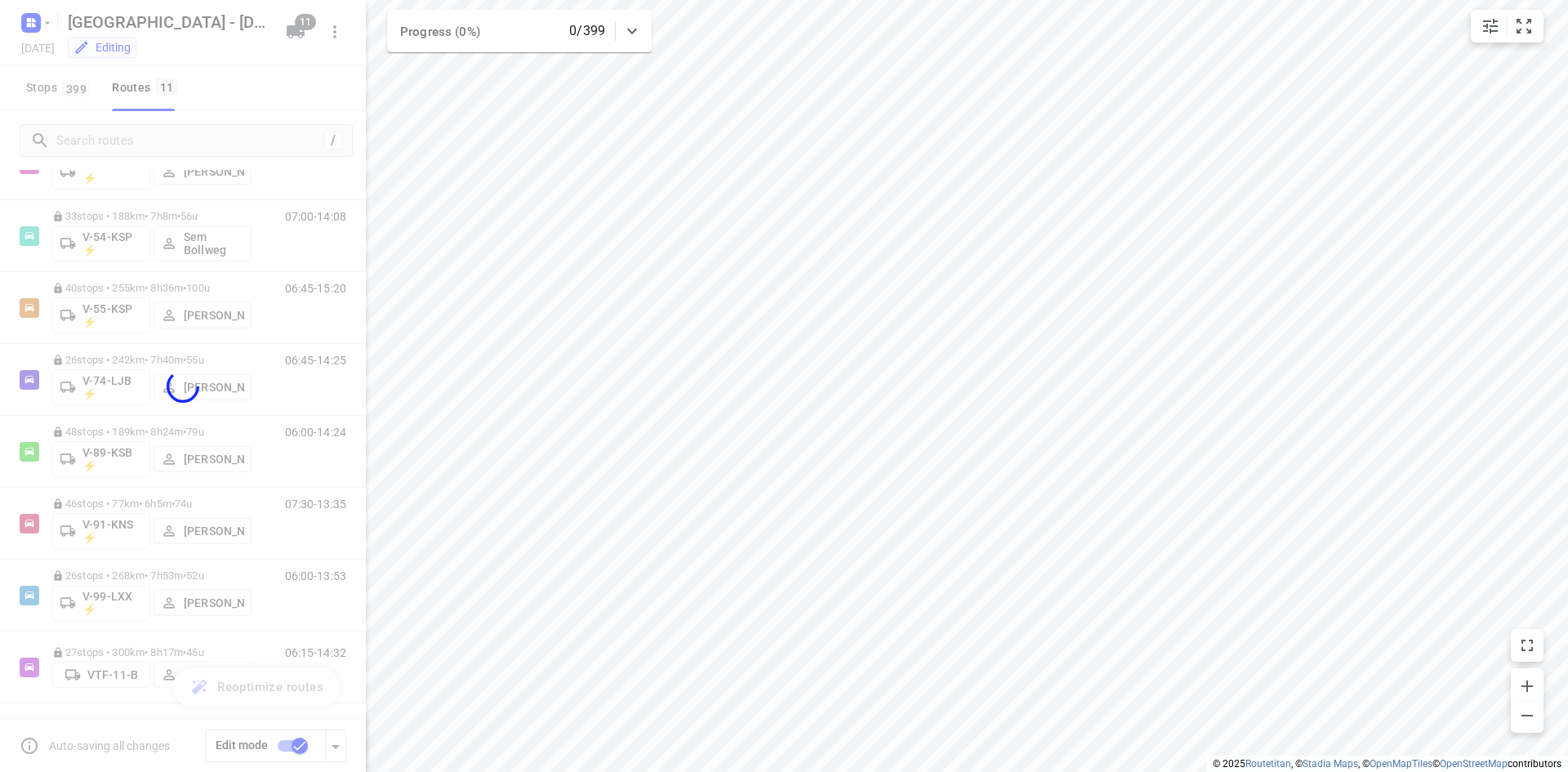
checkbox input "false"
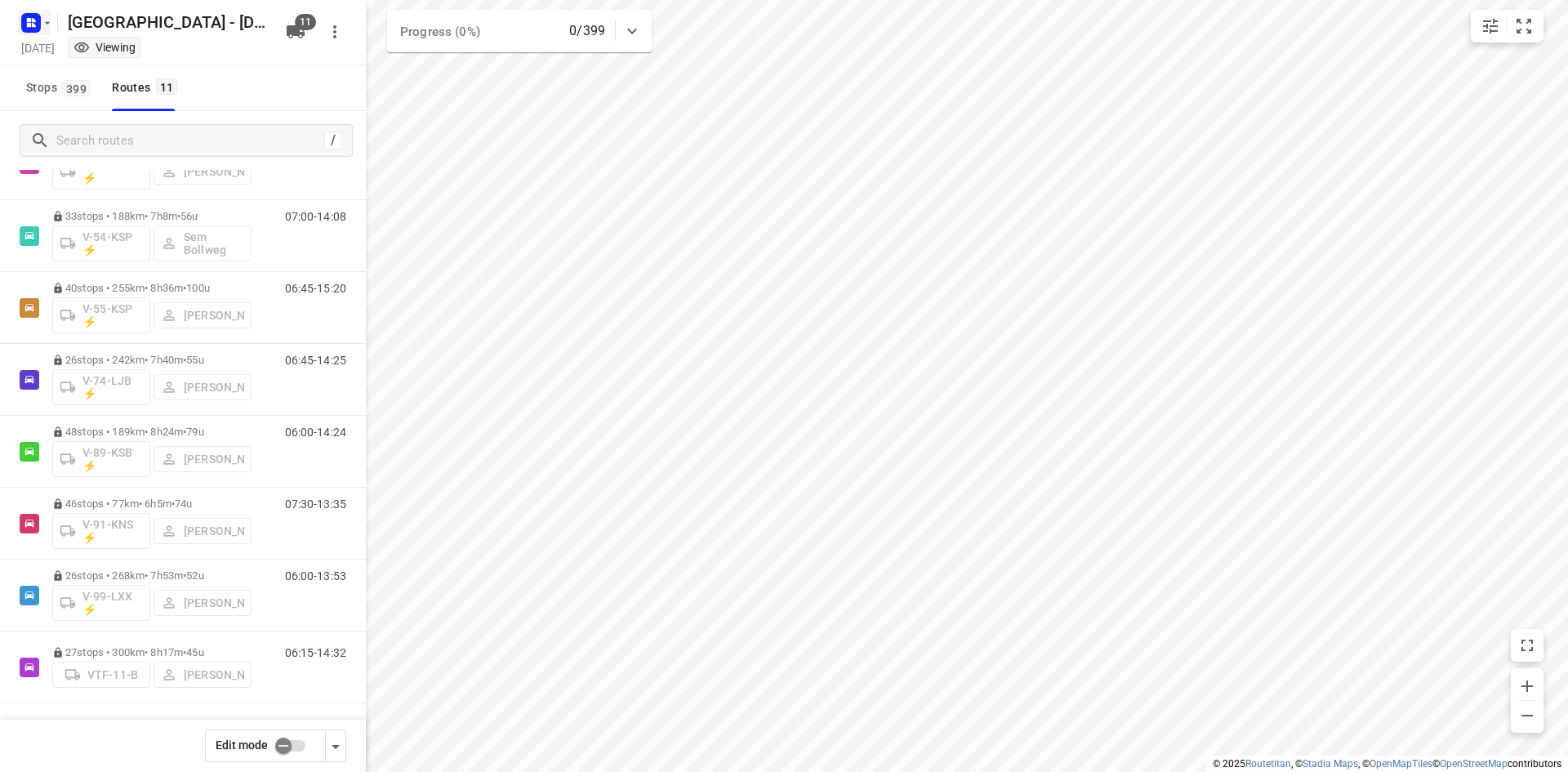
click at [27, 22] on rect "button" at bounding box center [30, 23] width 20 height 20
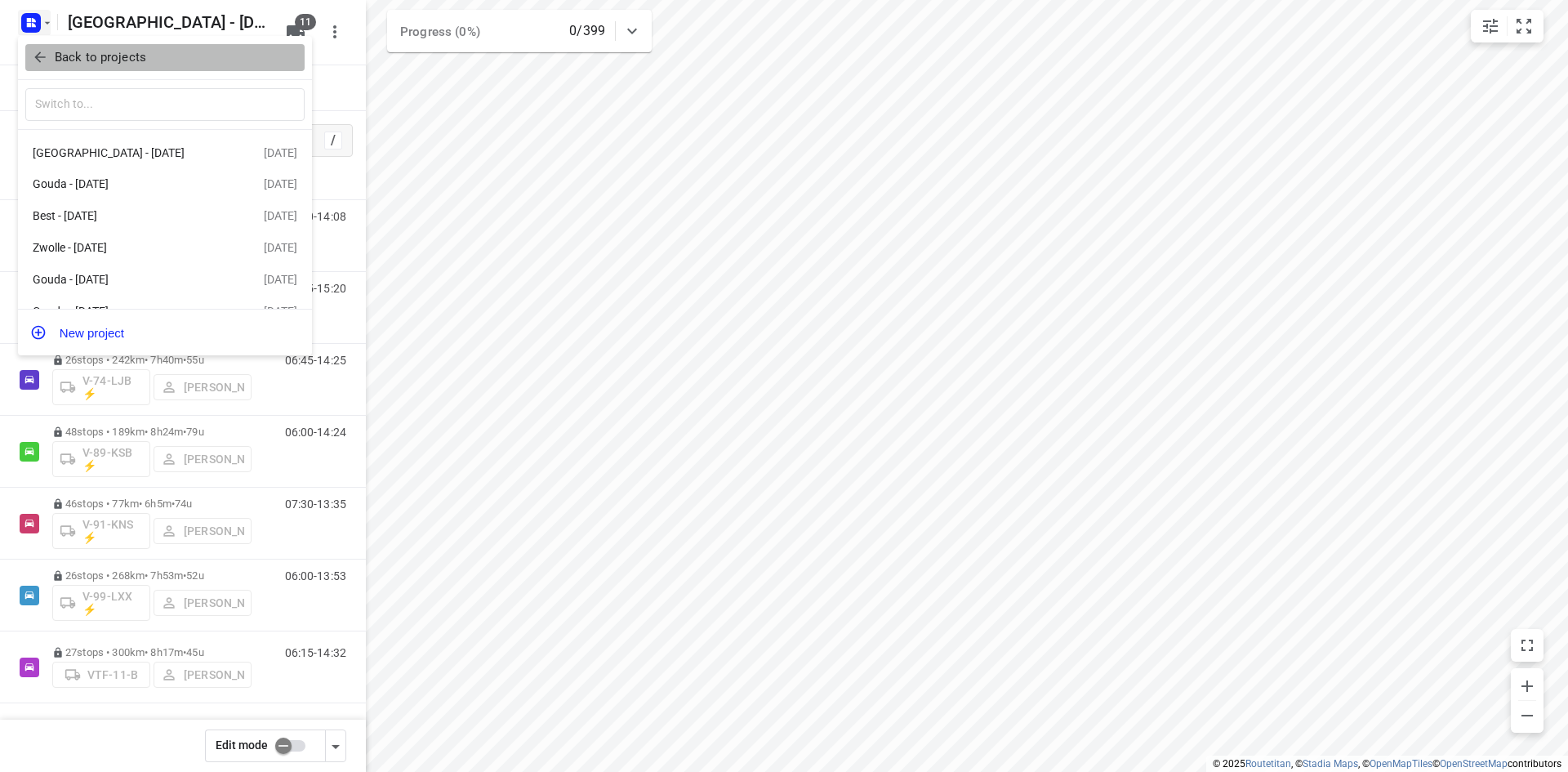
click at [41, 56] on icon "button" at bounding box center [40, 57] width 16 height 16
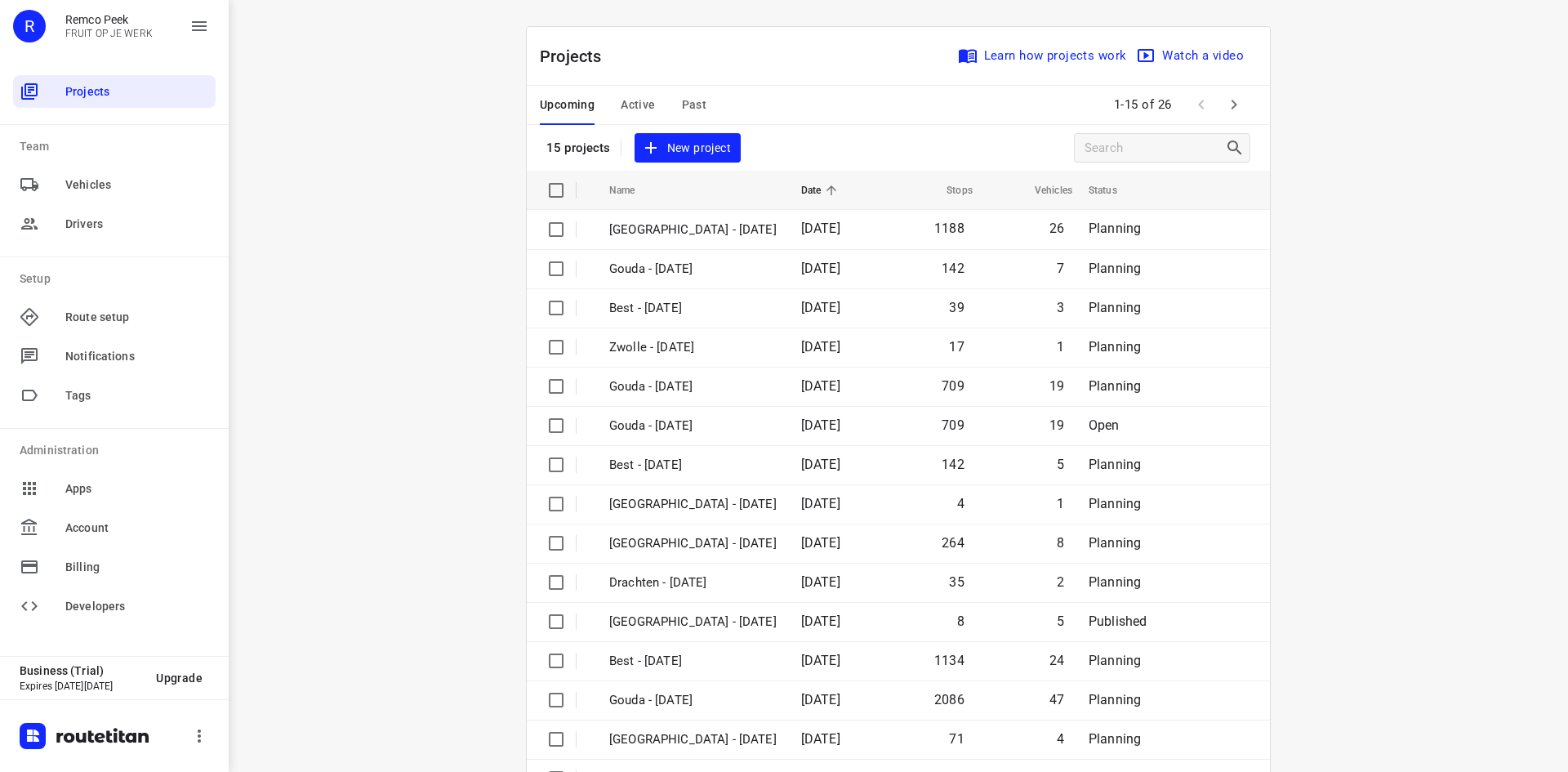
click at [632, 105] on span "Active" at bounding box center [638, 105] width 34 height 21
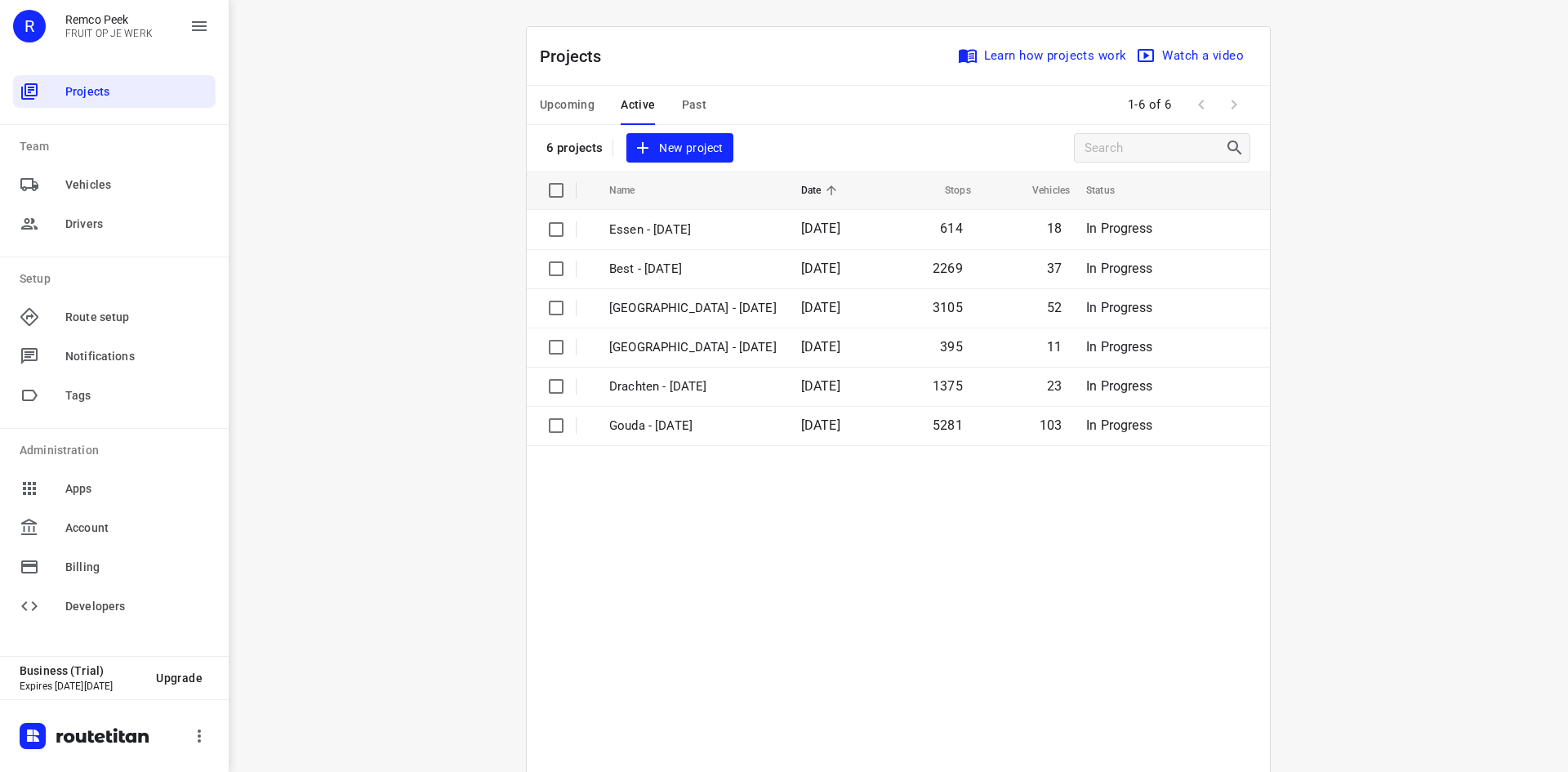
click at [582, 109] on span "Upcoming" at bounding box center [567, 105] width 55 height 21
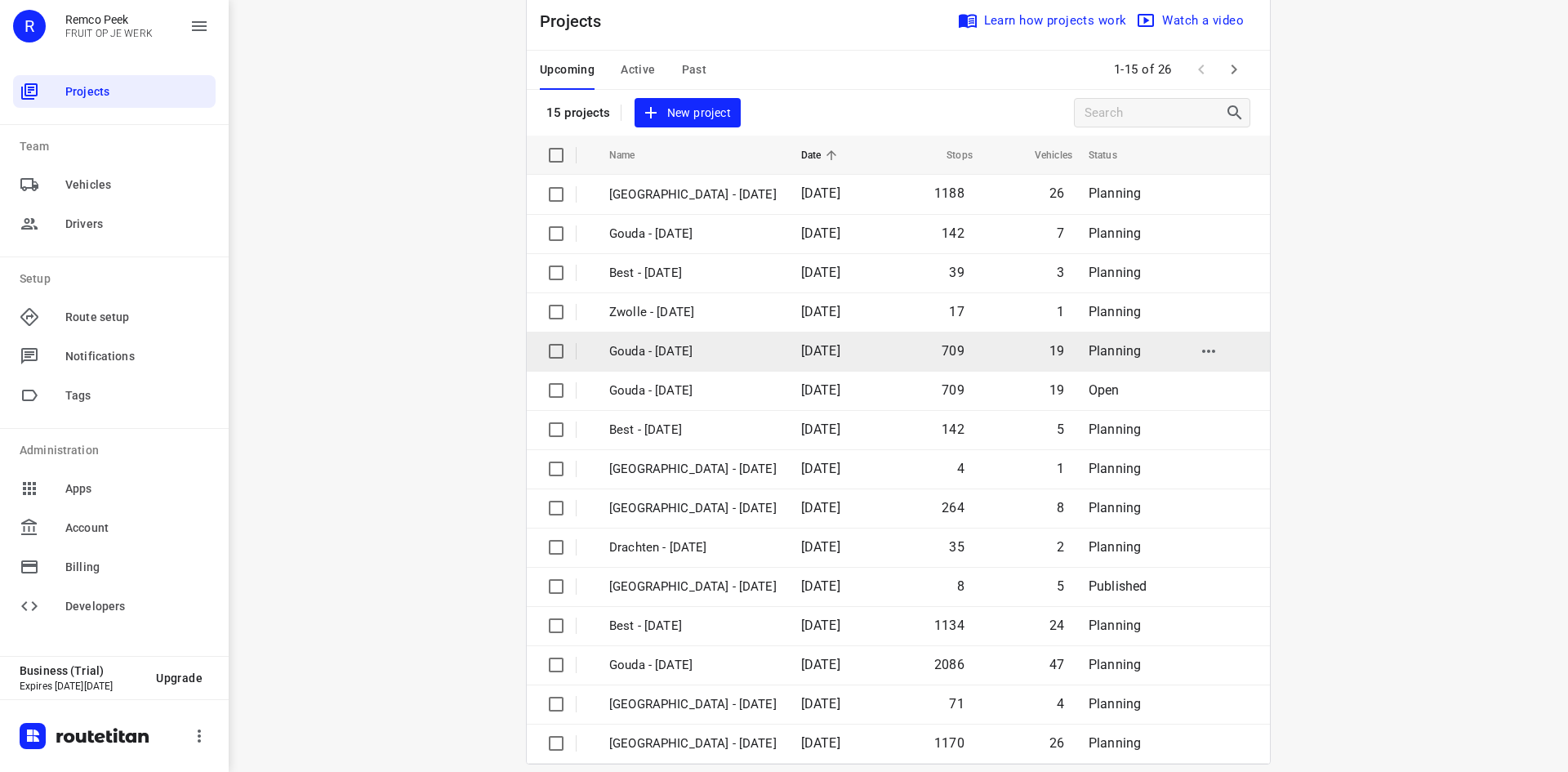
scroll to position [54, 0]
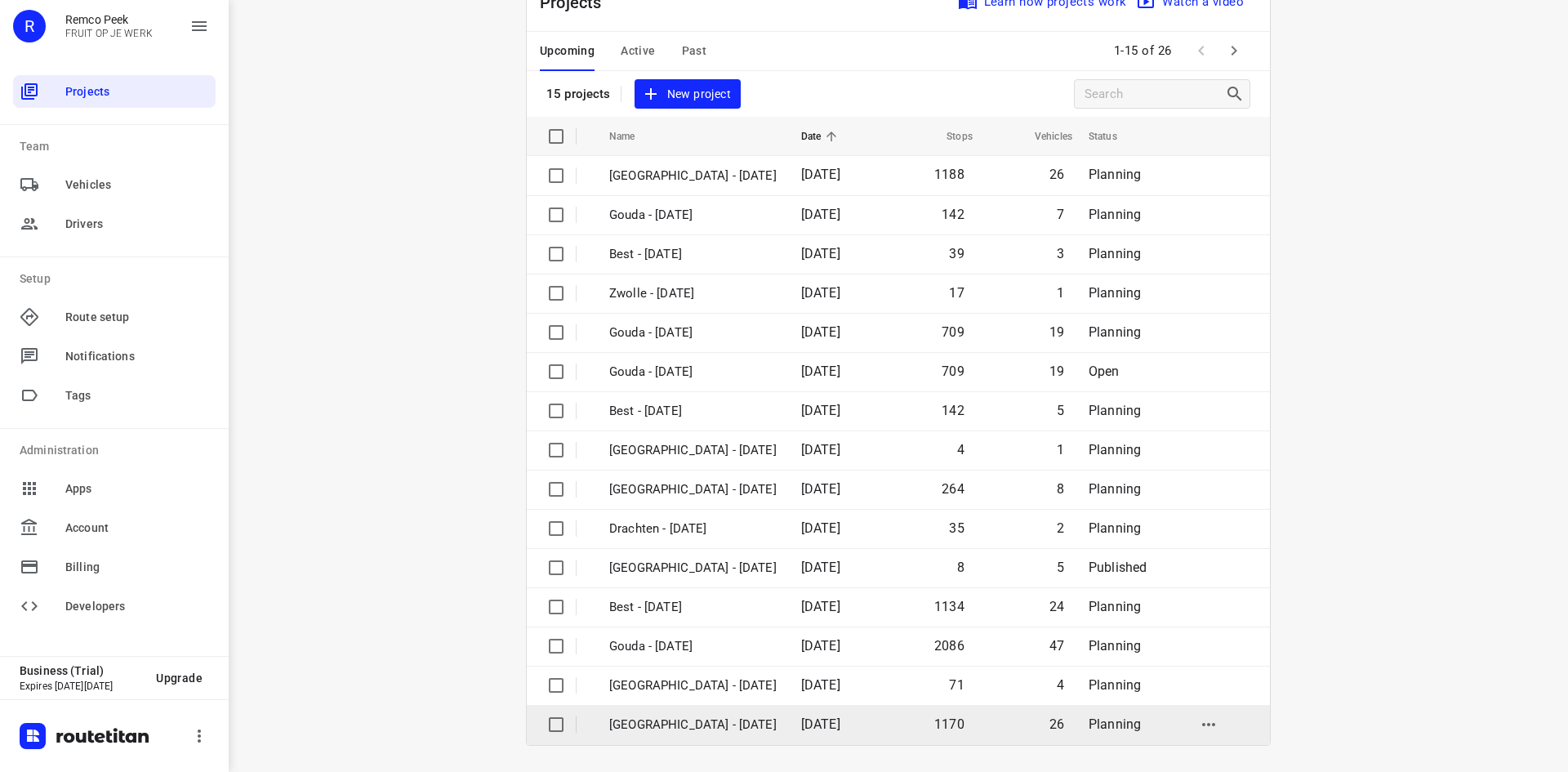
click at [690, 724] on p "[GEOGRAPHIC_DATA] - [DATE]" at bounding box center [692, 725] width 167 height 19
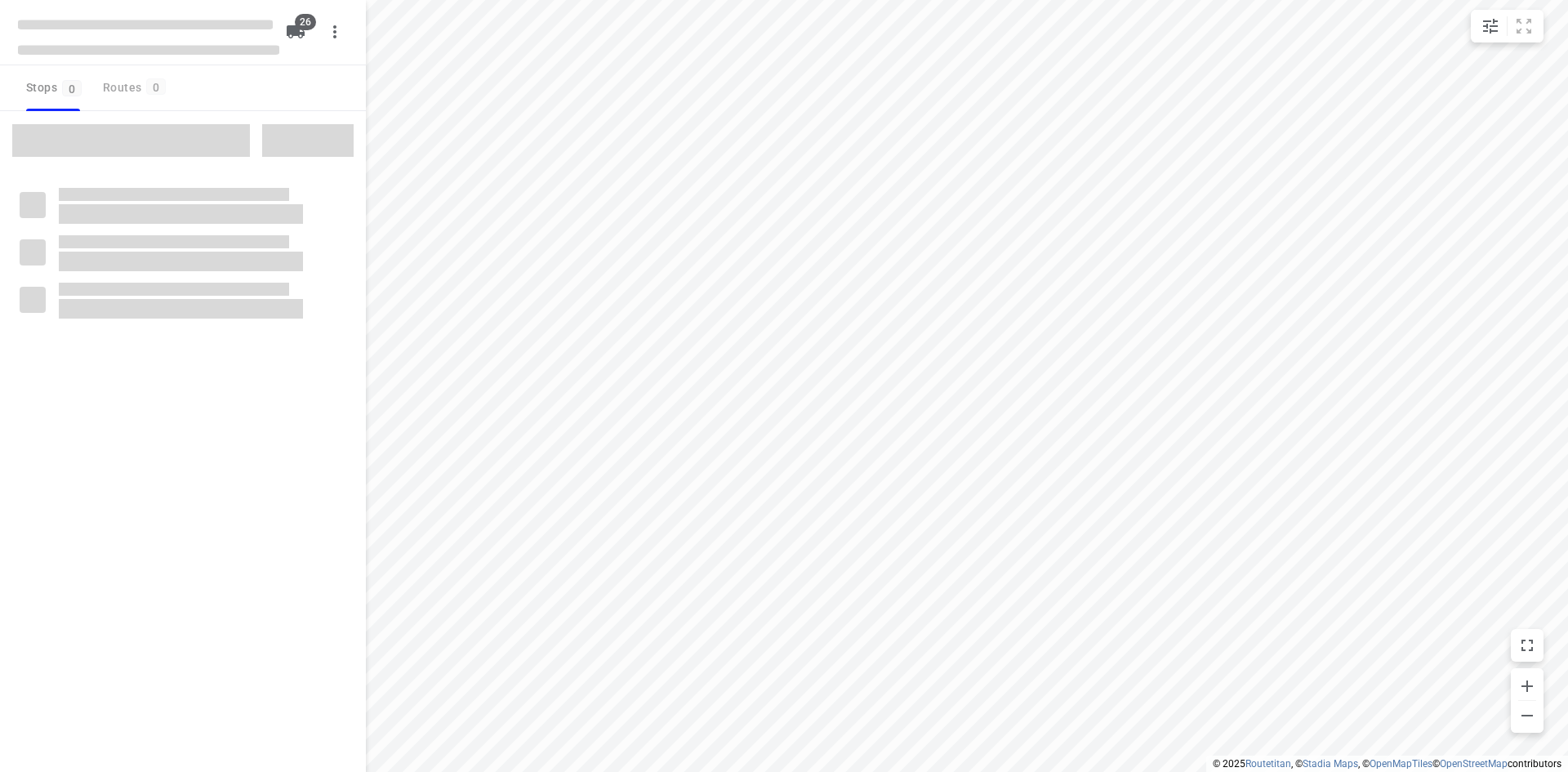
checkbox input "true"
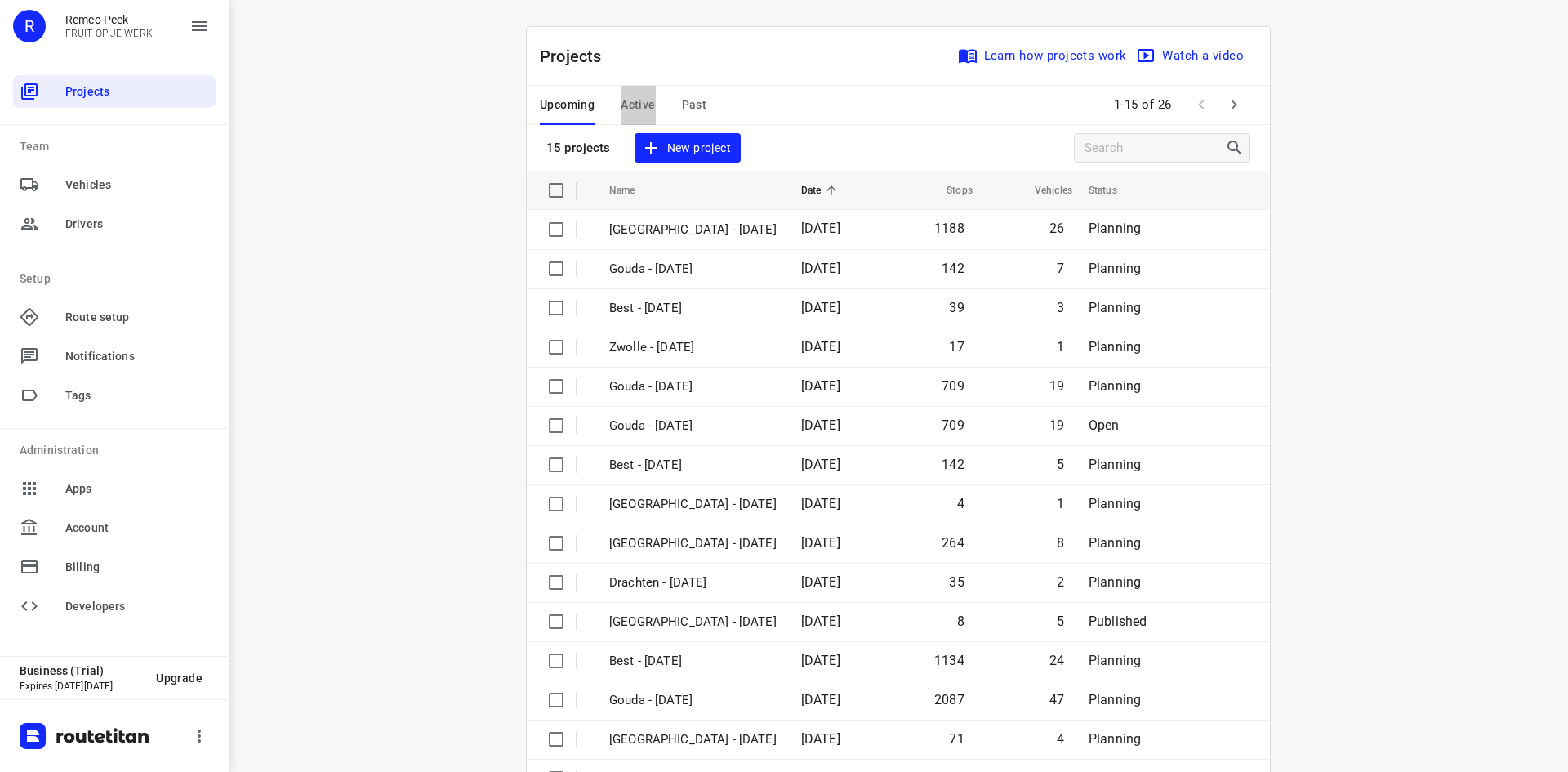
click at [639, 101] on span "Active" at bounding box center [638, 105] width 34 height 21
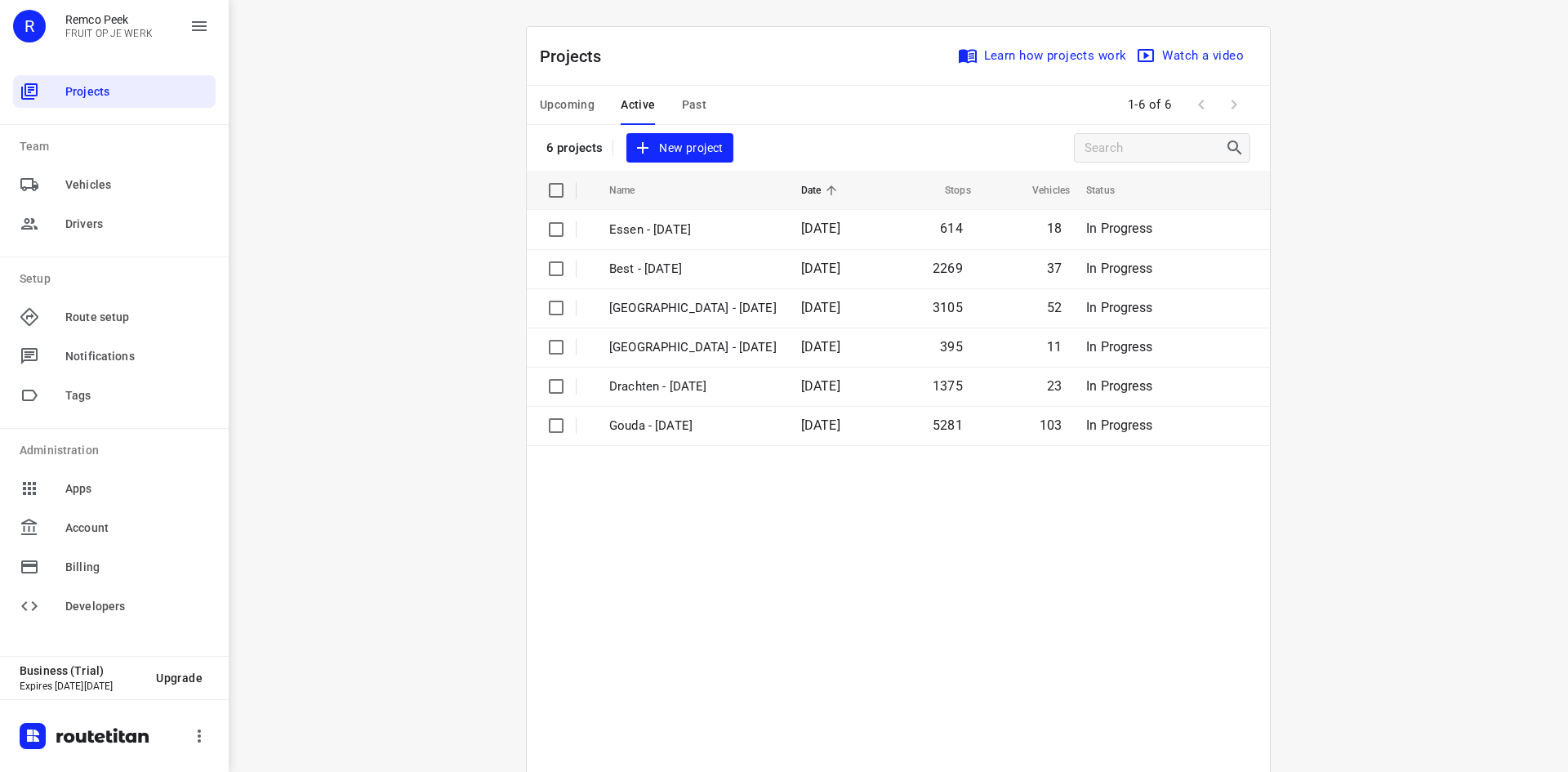
click at [838, 139] on div "Projects Learn how projects work Watch a video 6 projects New project" at bounding box center [898, 99] width 743 height 144
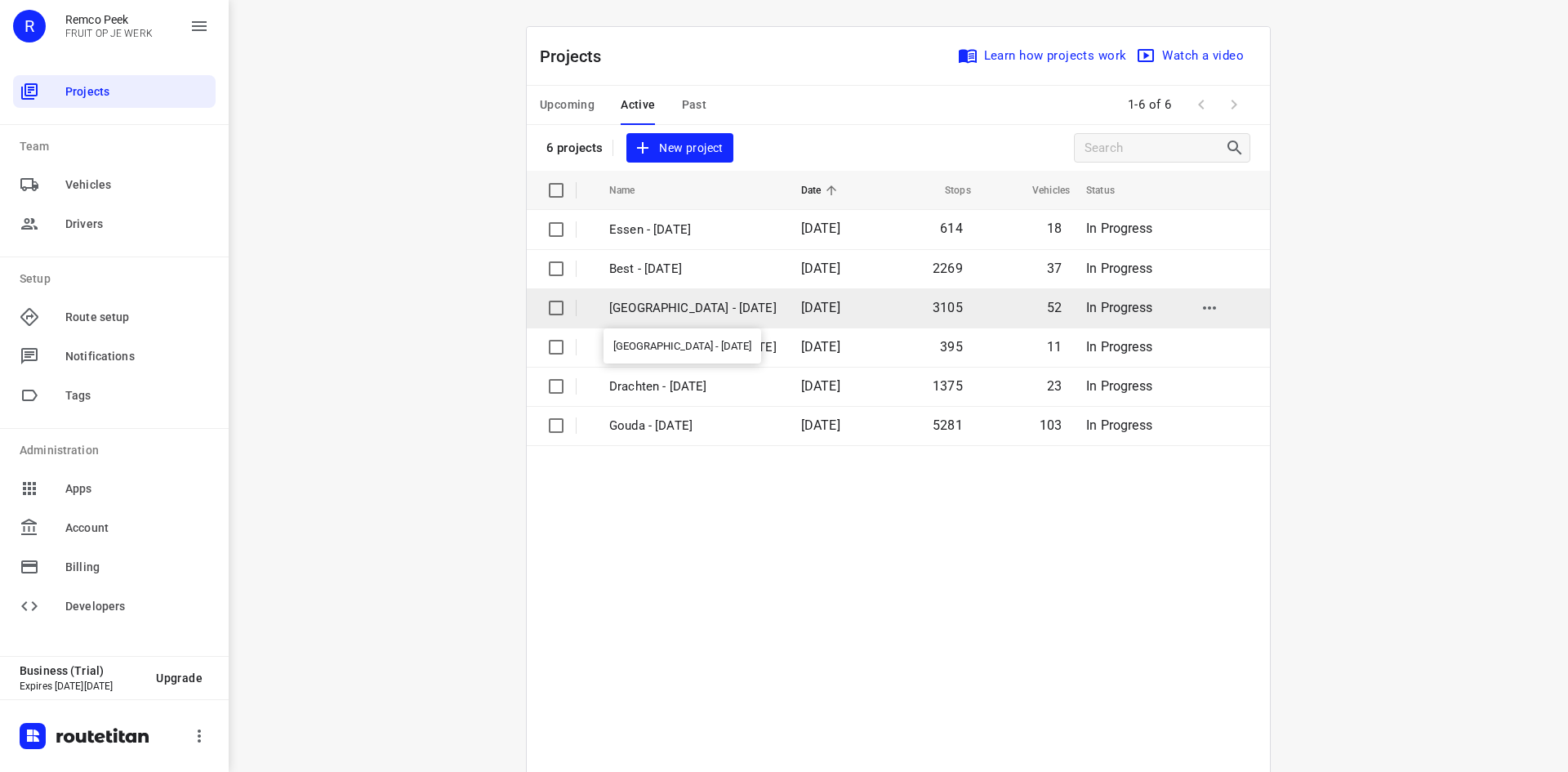
click at [701, 304] on p "[GEOGRAPHIC_DATA] - [DATE]" at bounding box center [692, 308] width 167 height 19
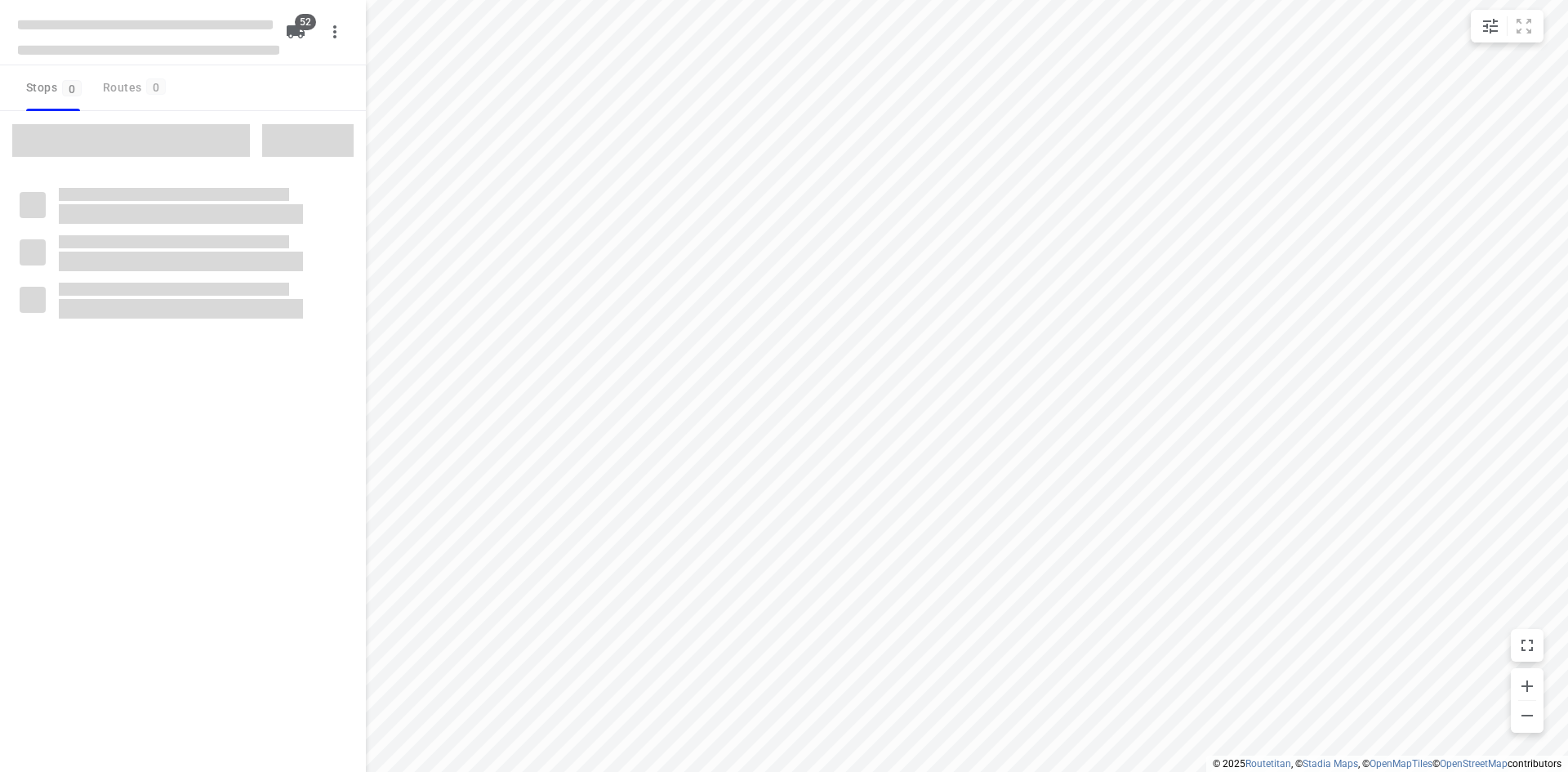
checkbox input "true"
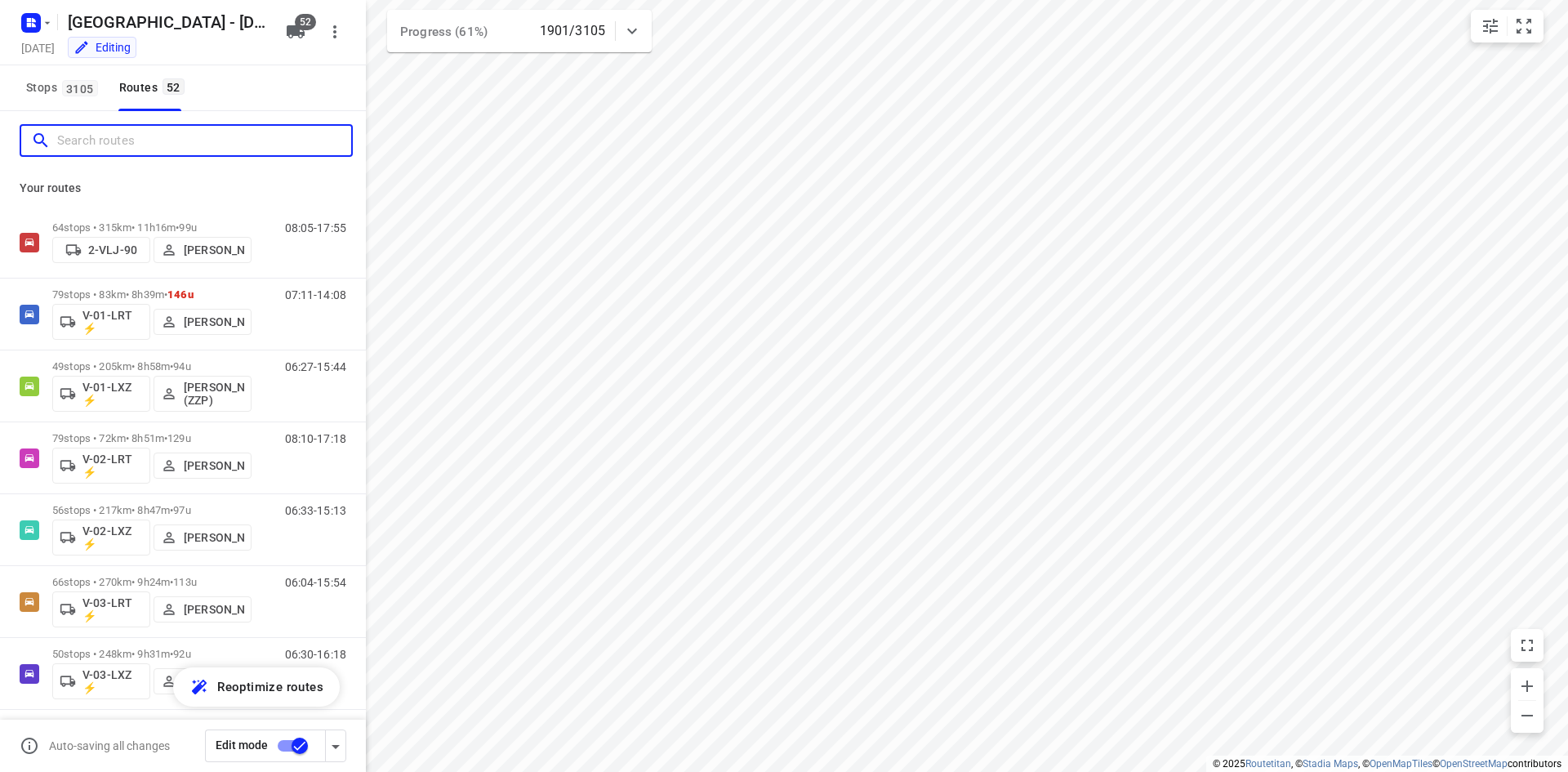
click at [130, 148] on input "Search routes" at bounding box center [204, 141] width 294 height 26
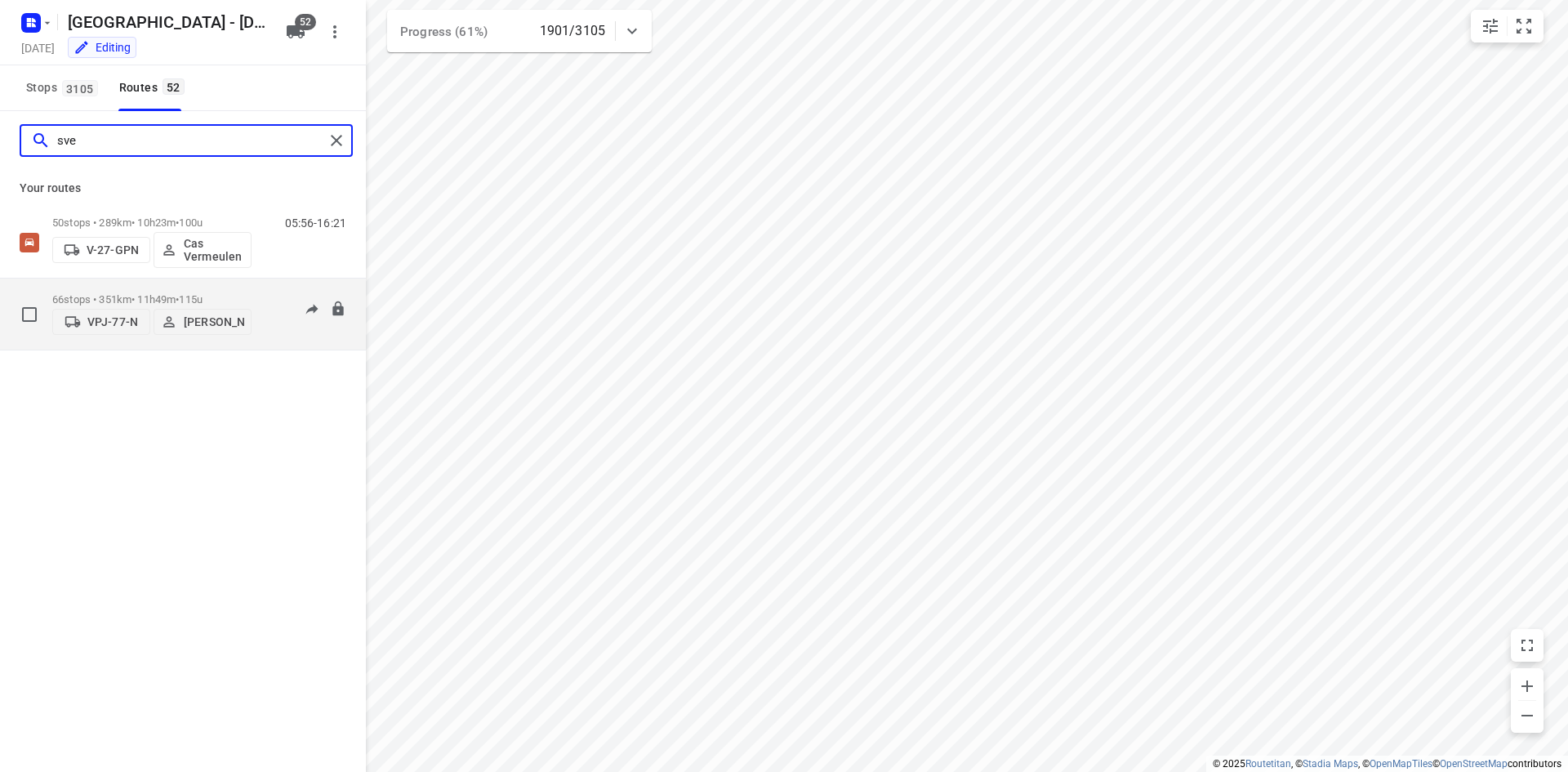
type input "sve"
click at [267, 293] on div "05:19-15:44" at bounding box center [305, 317] width 81 height 50
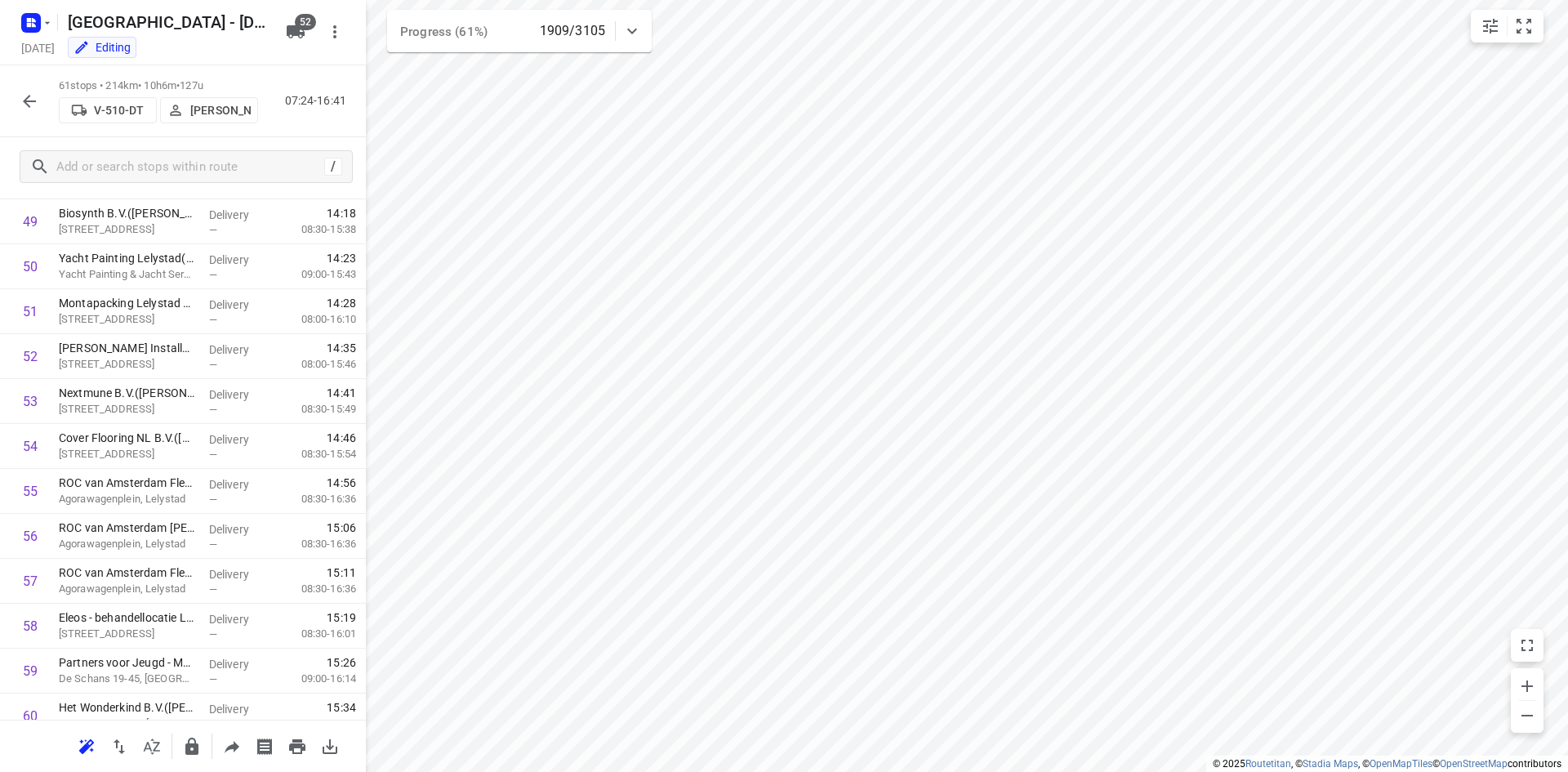
scroll to position [2343, 0]
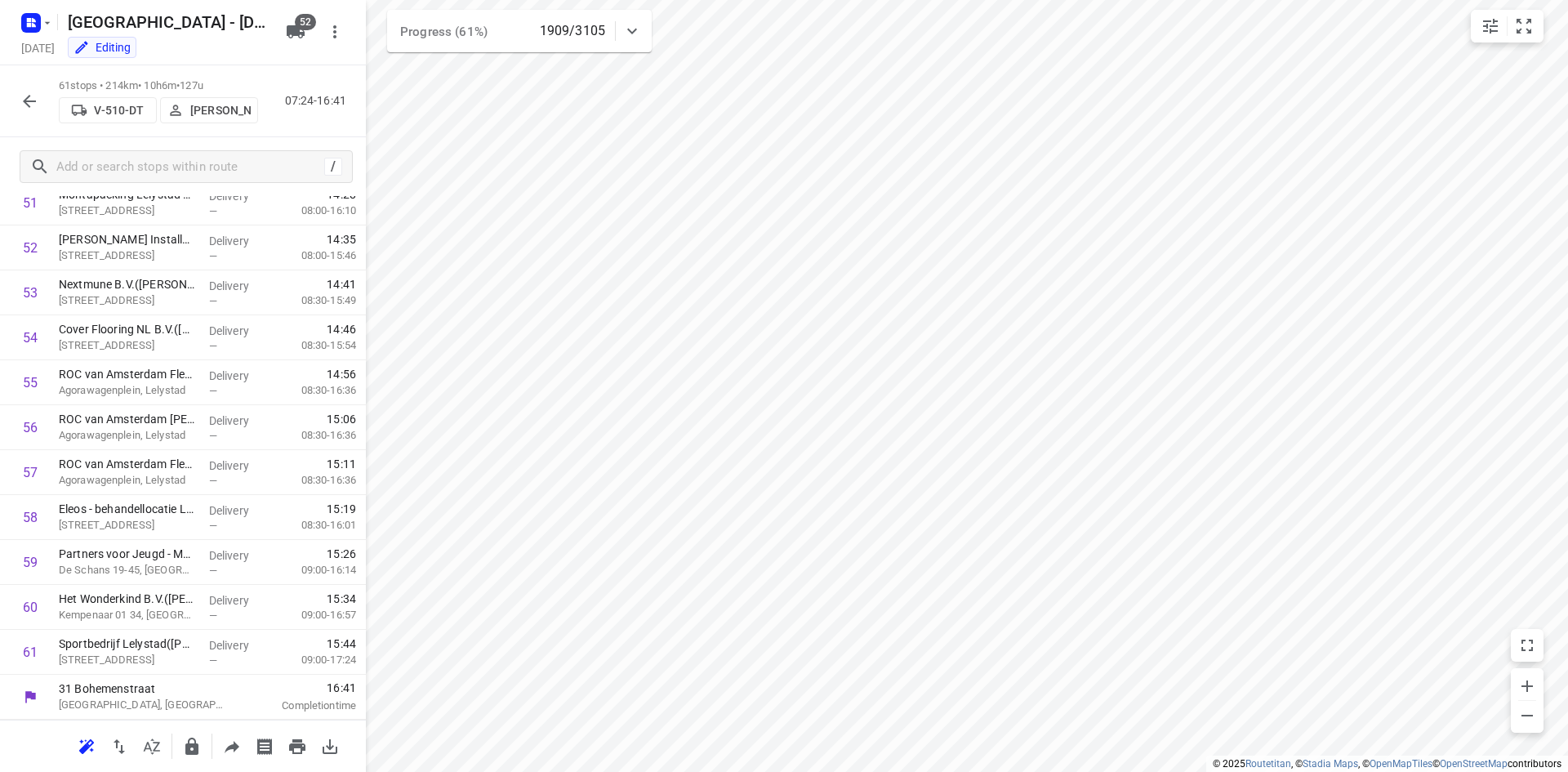
click at [316, 127] on div "61 stops • 214km • 10h6m • 127u V-510-DT Daan Koman 07:24-16:41" at bounding box center [182, 101] width 366 height 72
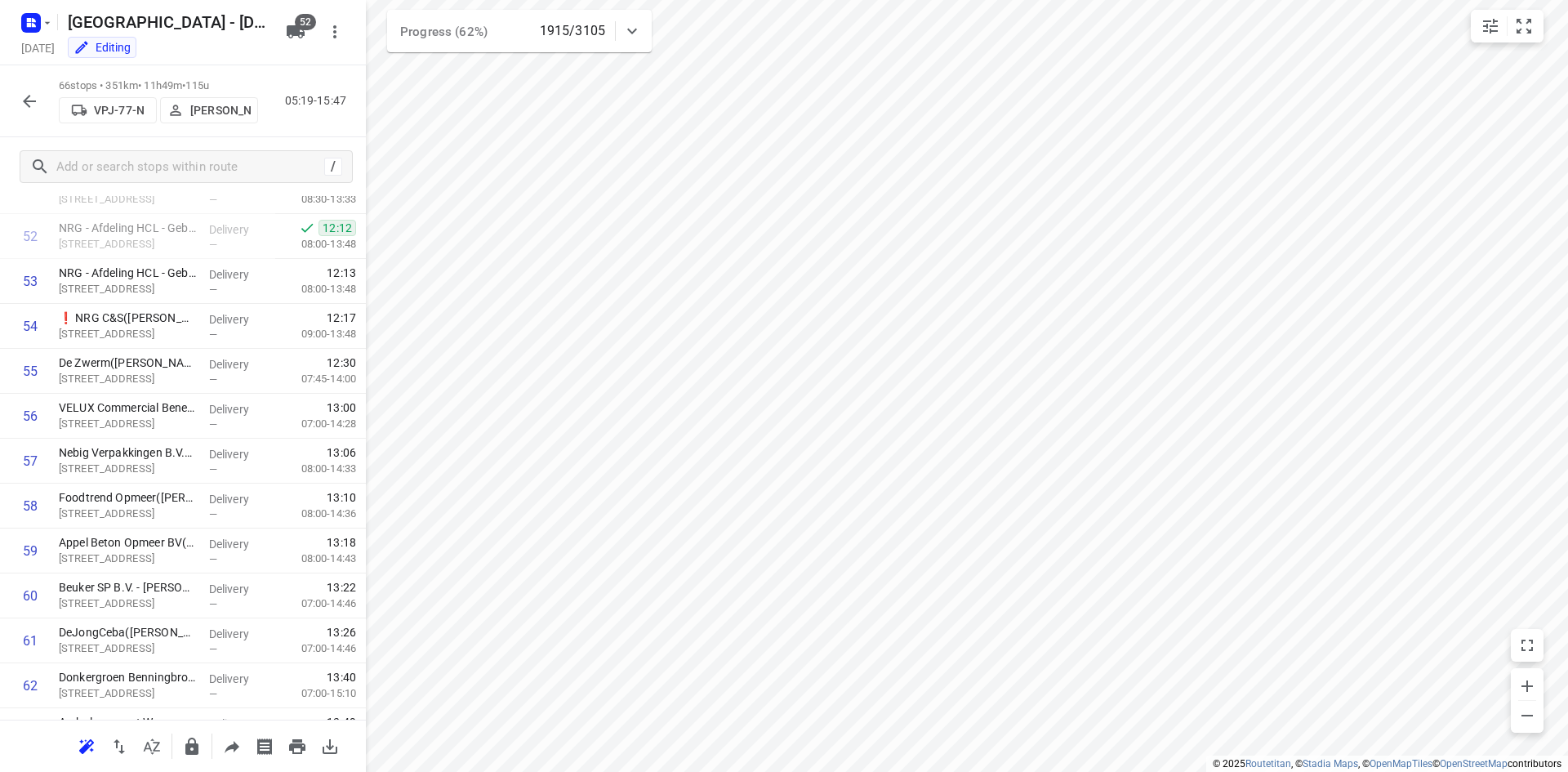
scroll to position [2340, 0]
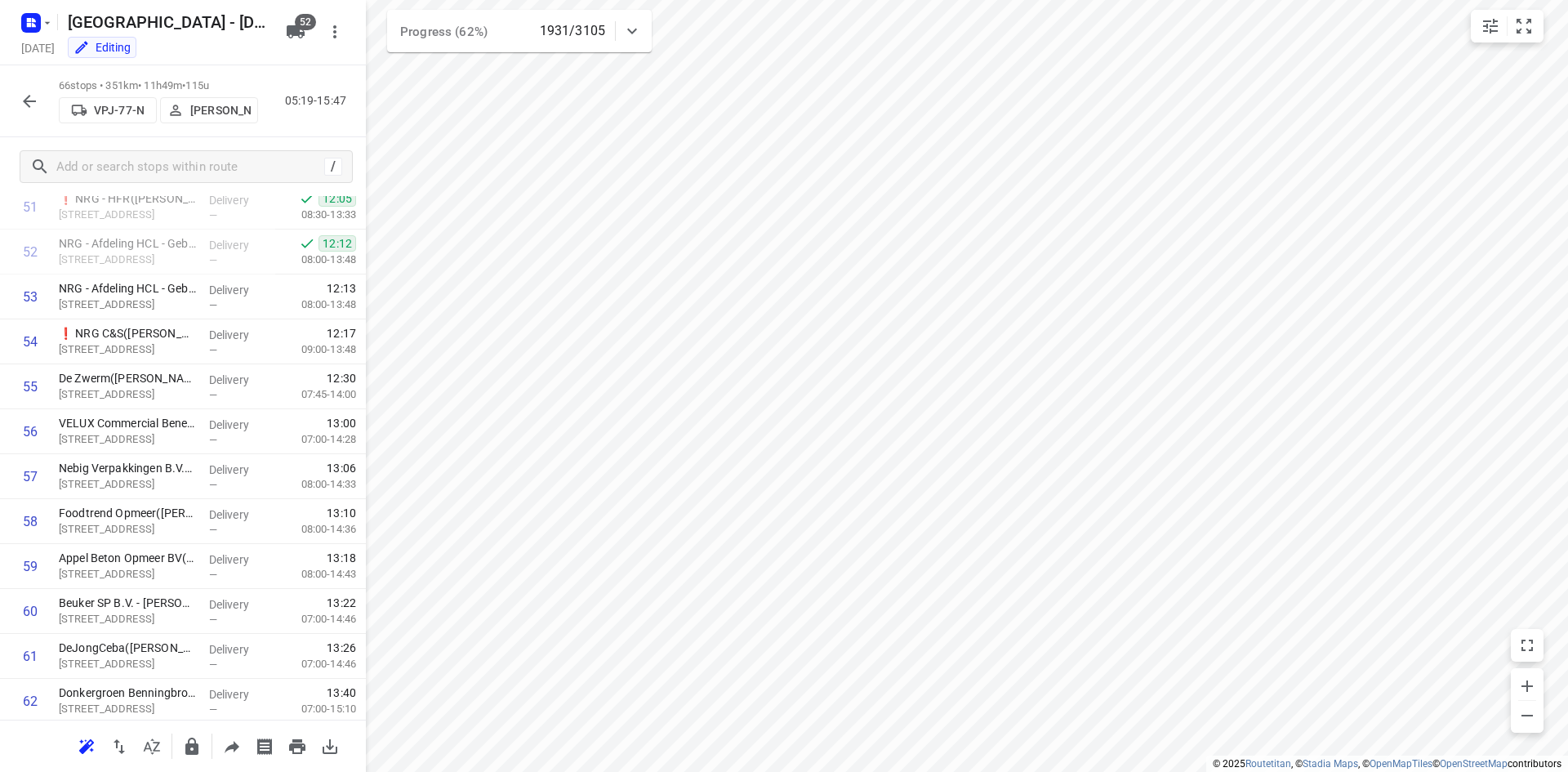
click at [27, 102] on icon "button" at bounding box center [29, 101] width 20 height 20
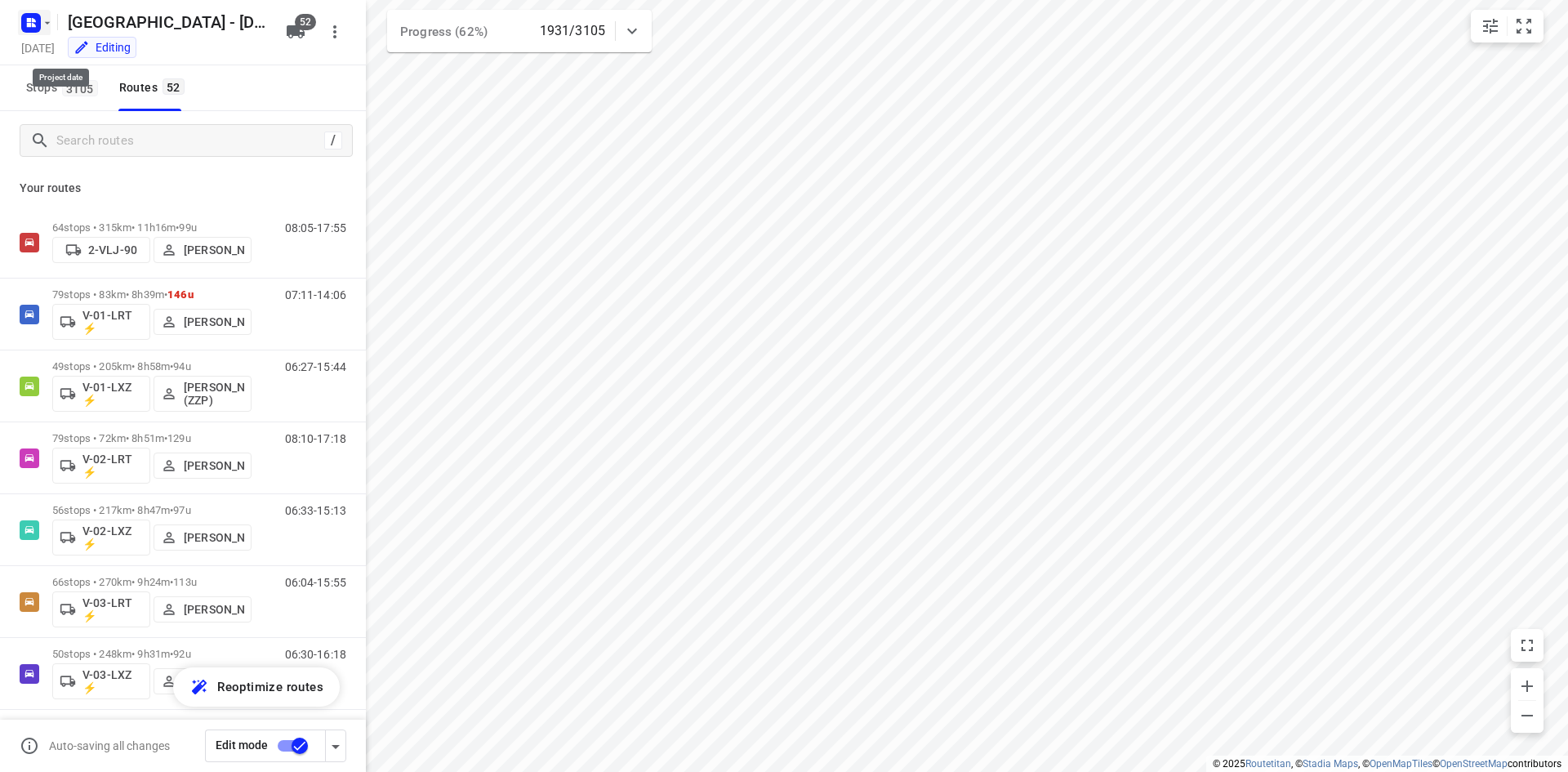
click at [21, 32] on icon "button" at bounding box center [31, 23] width 26 height 26
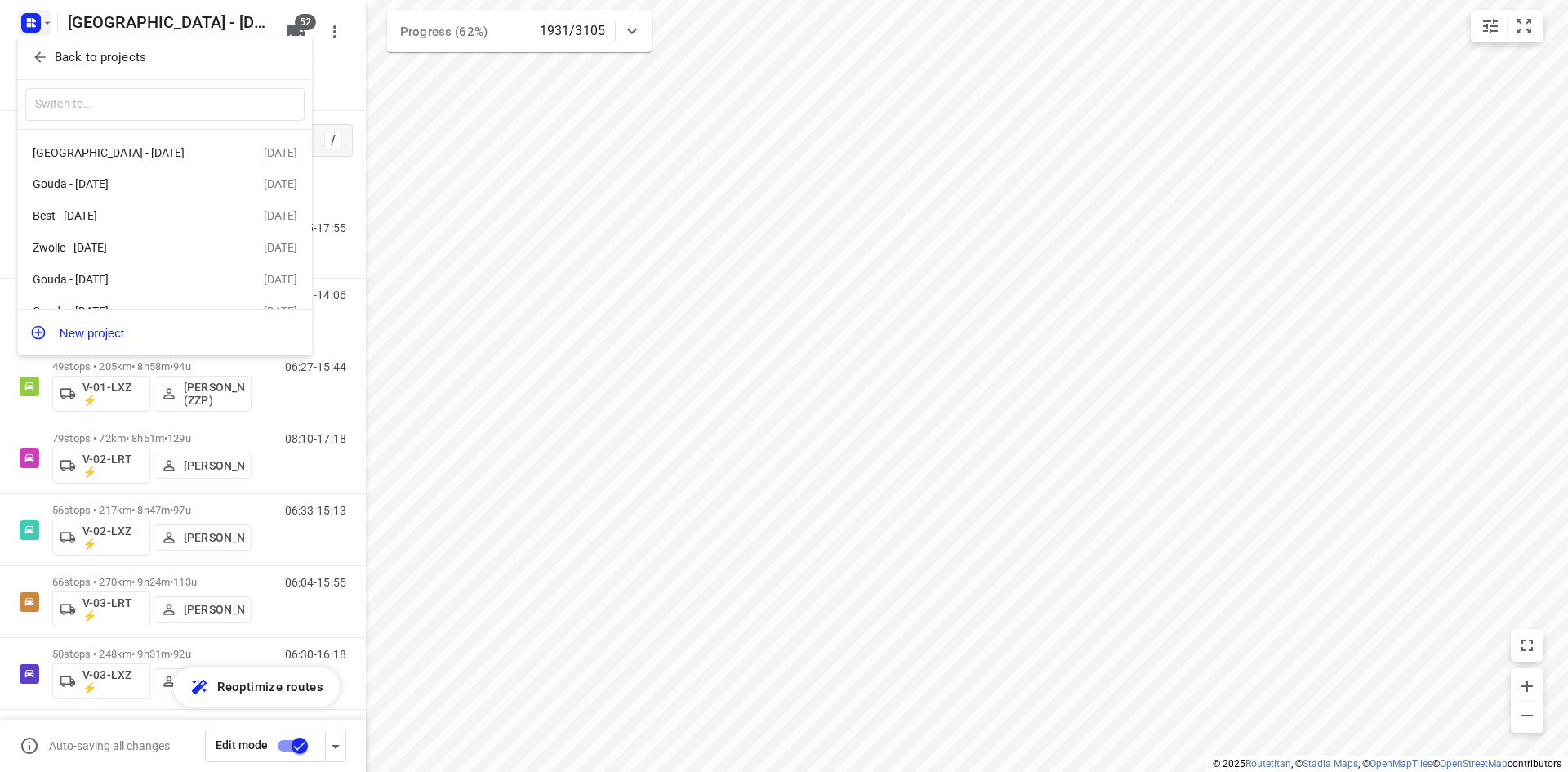
click at [38, 60] on icon "button" at bounding box center [39, 57] width 10 height 10
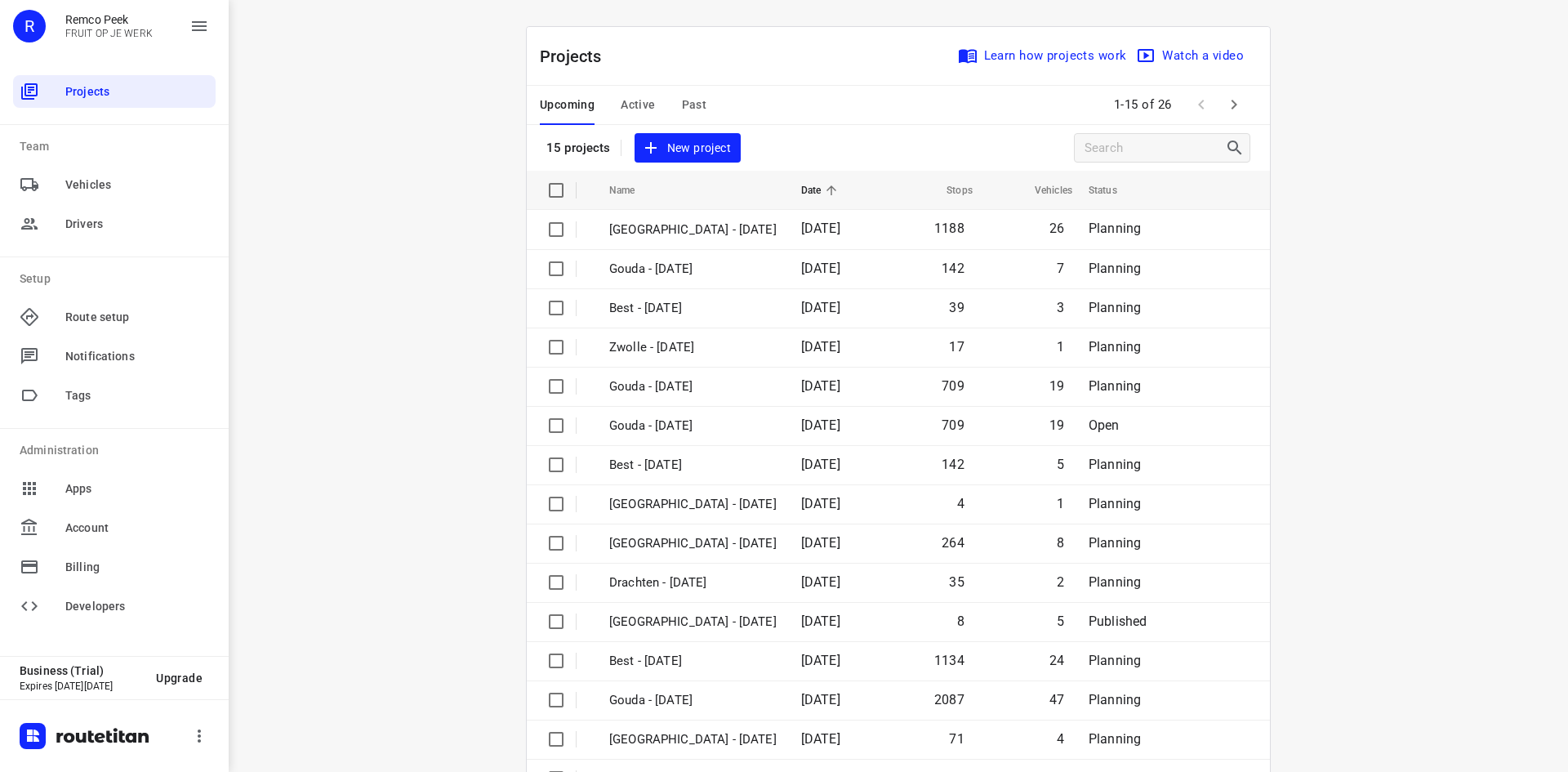
click at [670, 63] on div "Projects Learn how projects work Watch a video" at bounding box center [898, 57] width 743 height 59
click at [637, 98] on span "Active" at bounding box center [638, 105] width 34 height 21
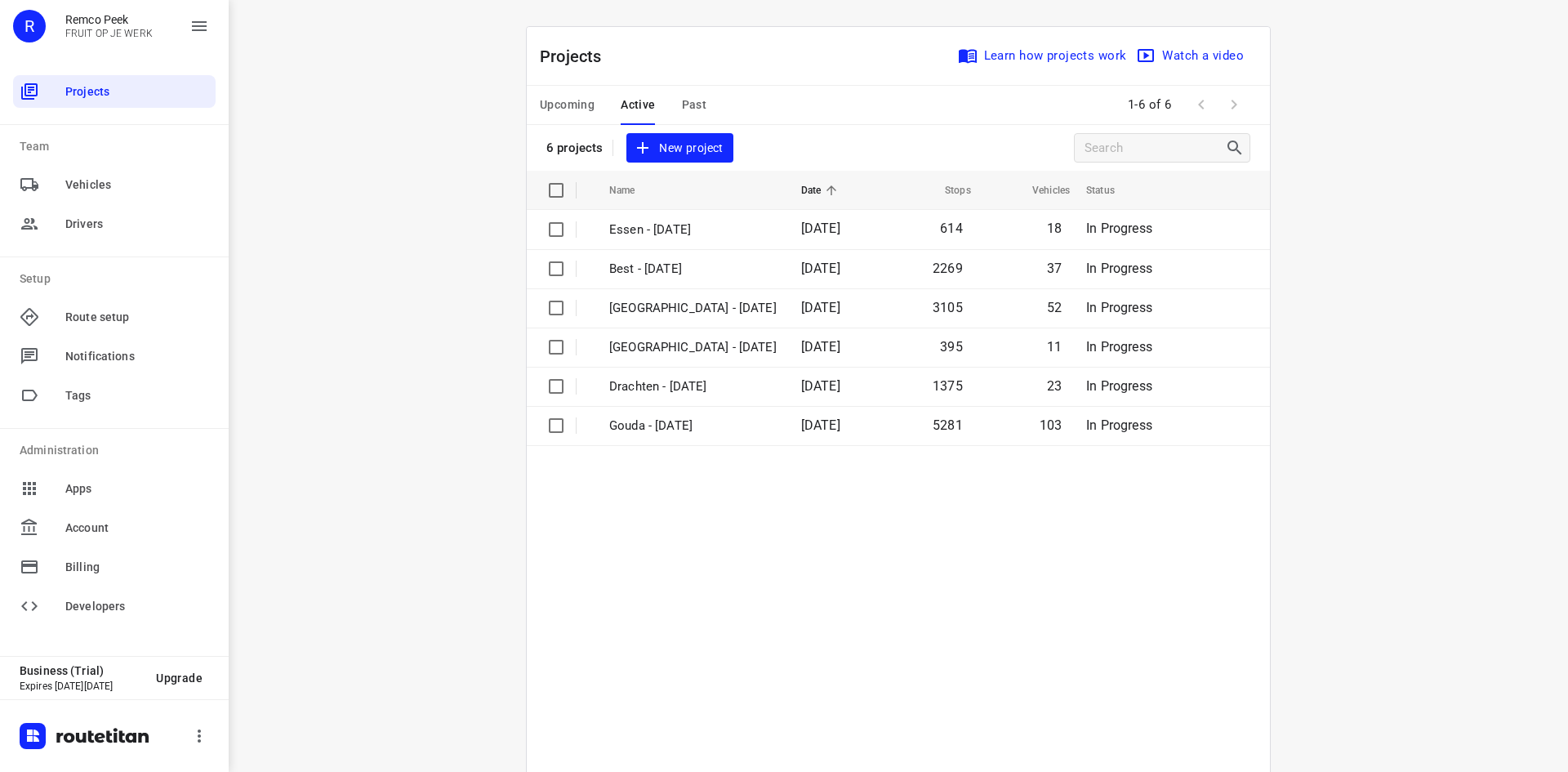
click at [682, 494] on table "Name Date Stops Vehicles Status Essen - Monday 29 Sep 2025 614 18 In Progress B…" at bounding box center [898, 504] width 743 height 666
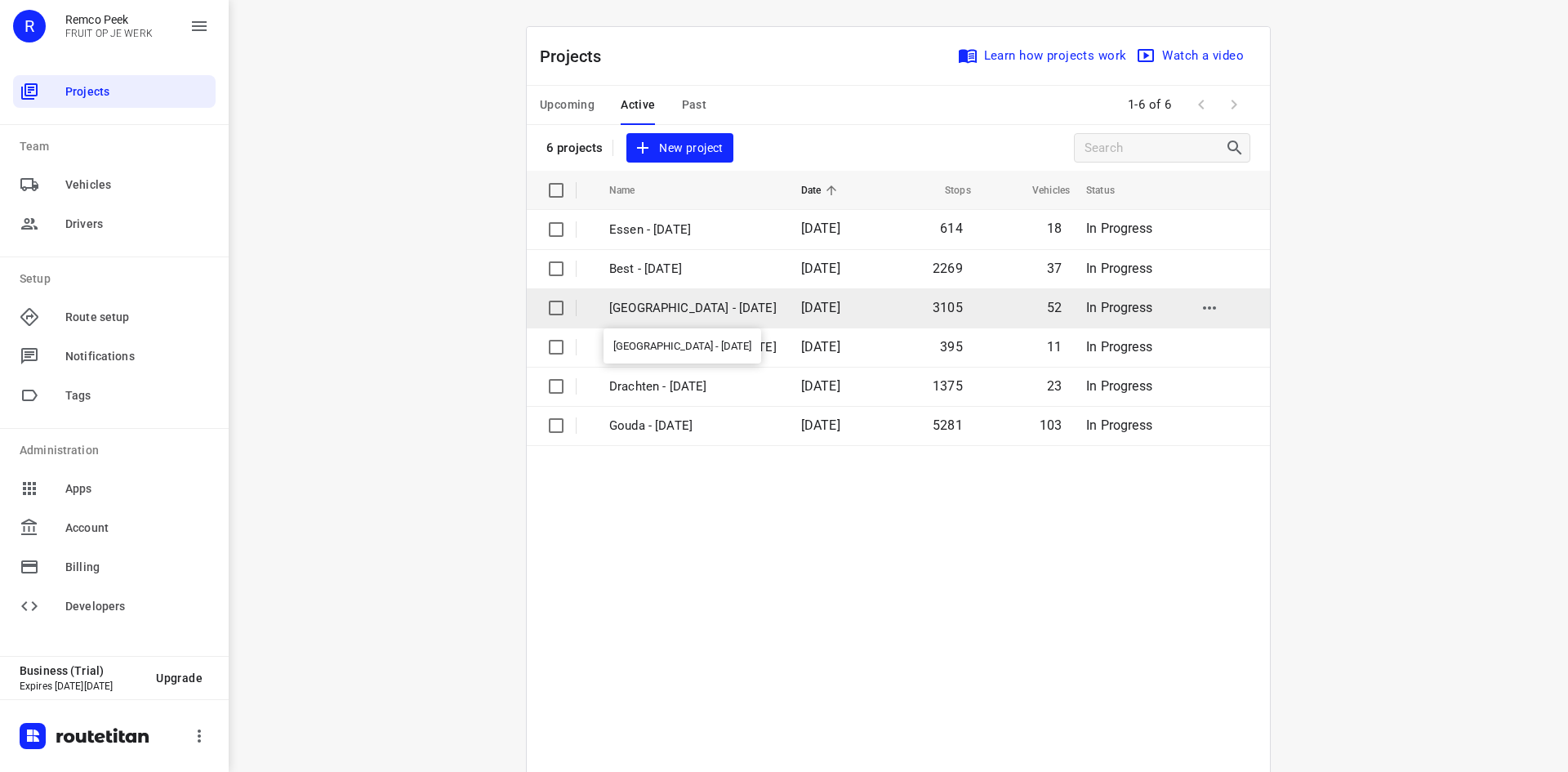
click at [686, 306] on p "[GEOGRAPHIC_DATA] - [DATE]" at bounding box center [692, 308] width 167 height 19
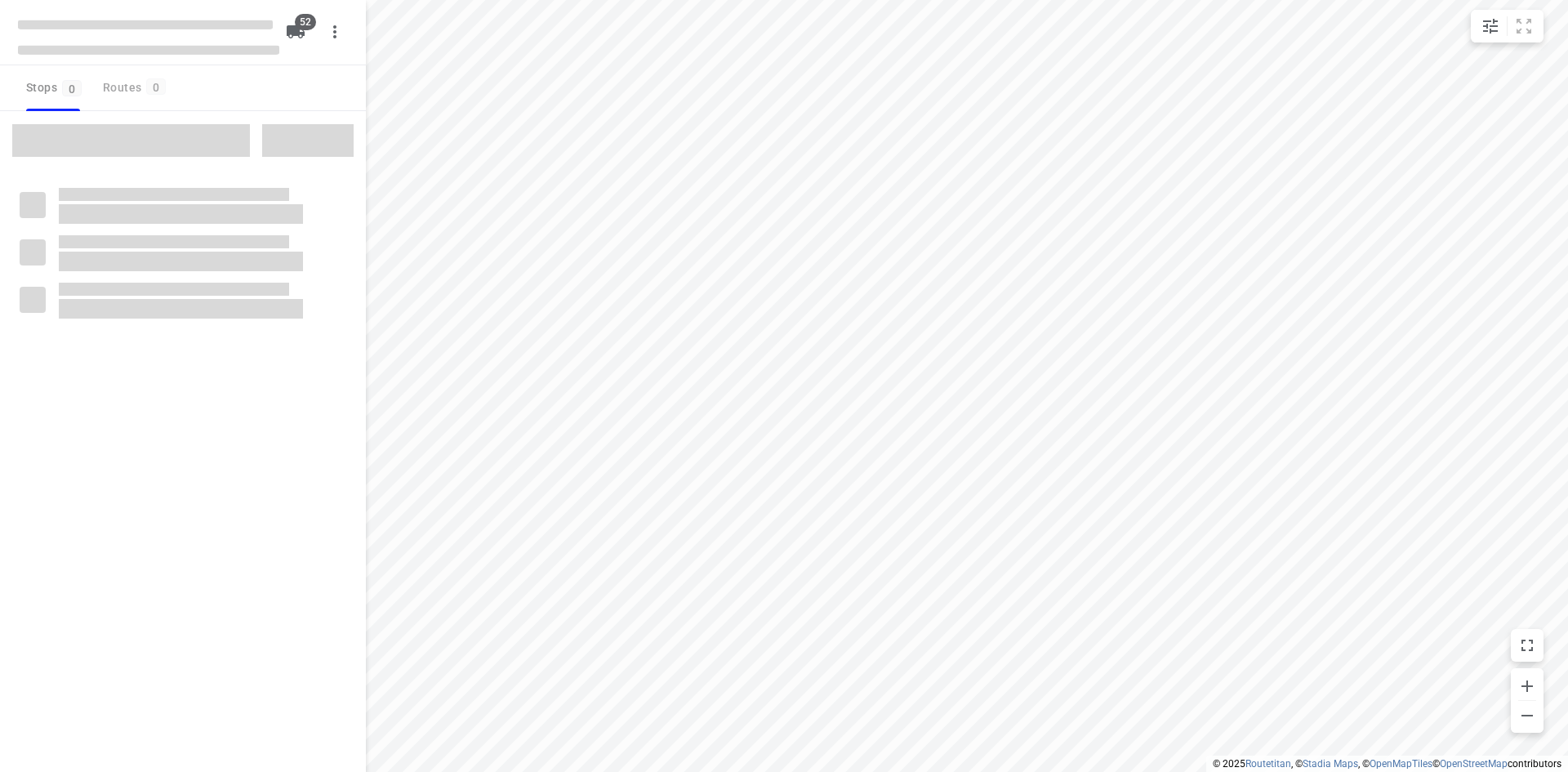
checkbox input "true"
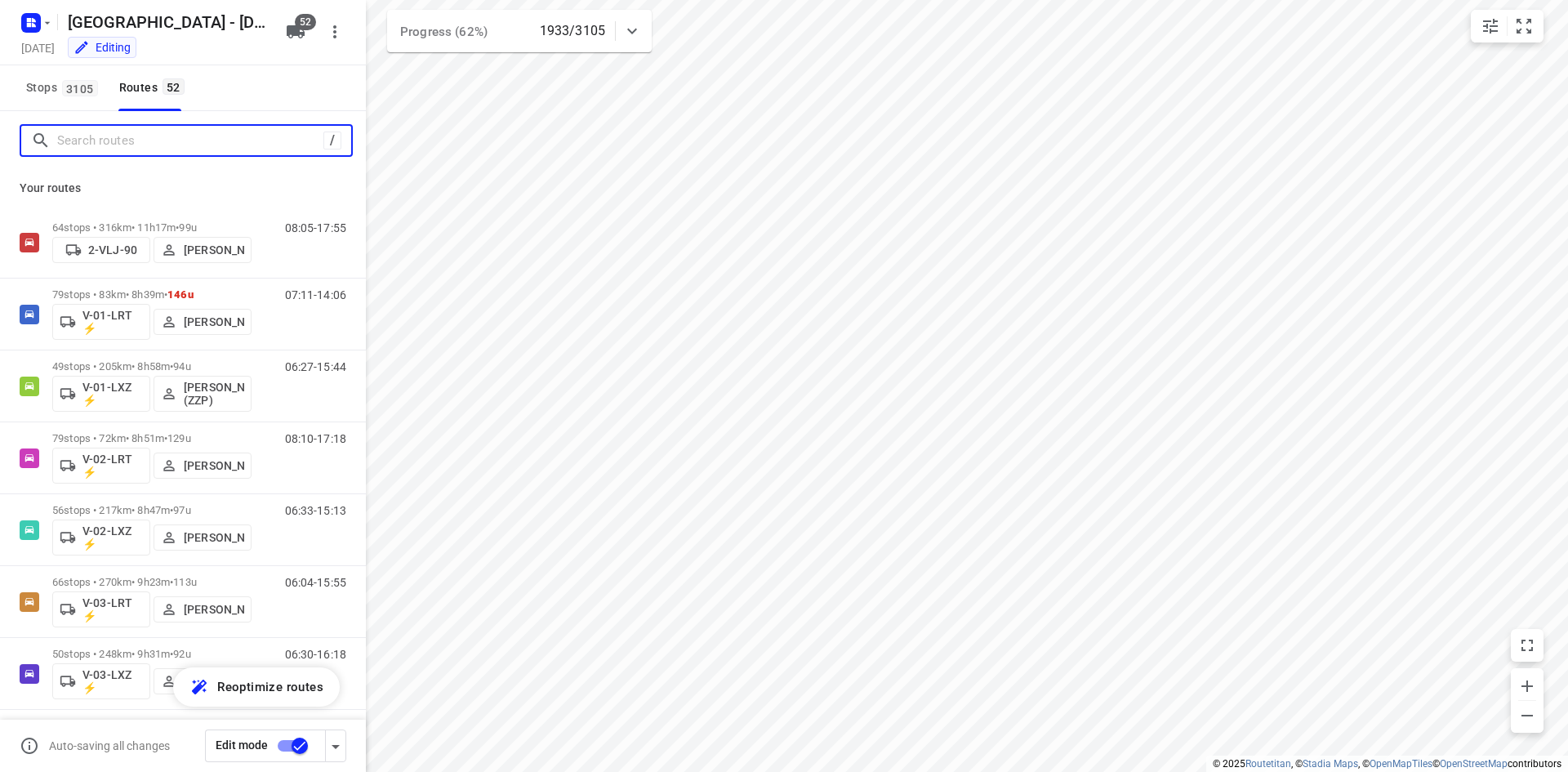
click at [142, 143] on input "Search routes" at bounding box center [191, 141] width 266 height 26
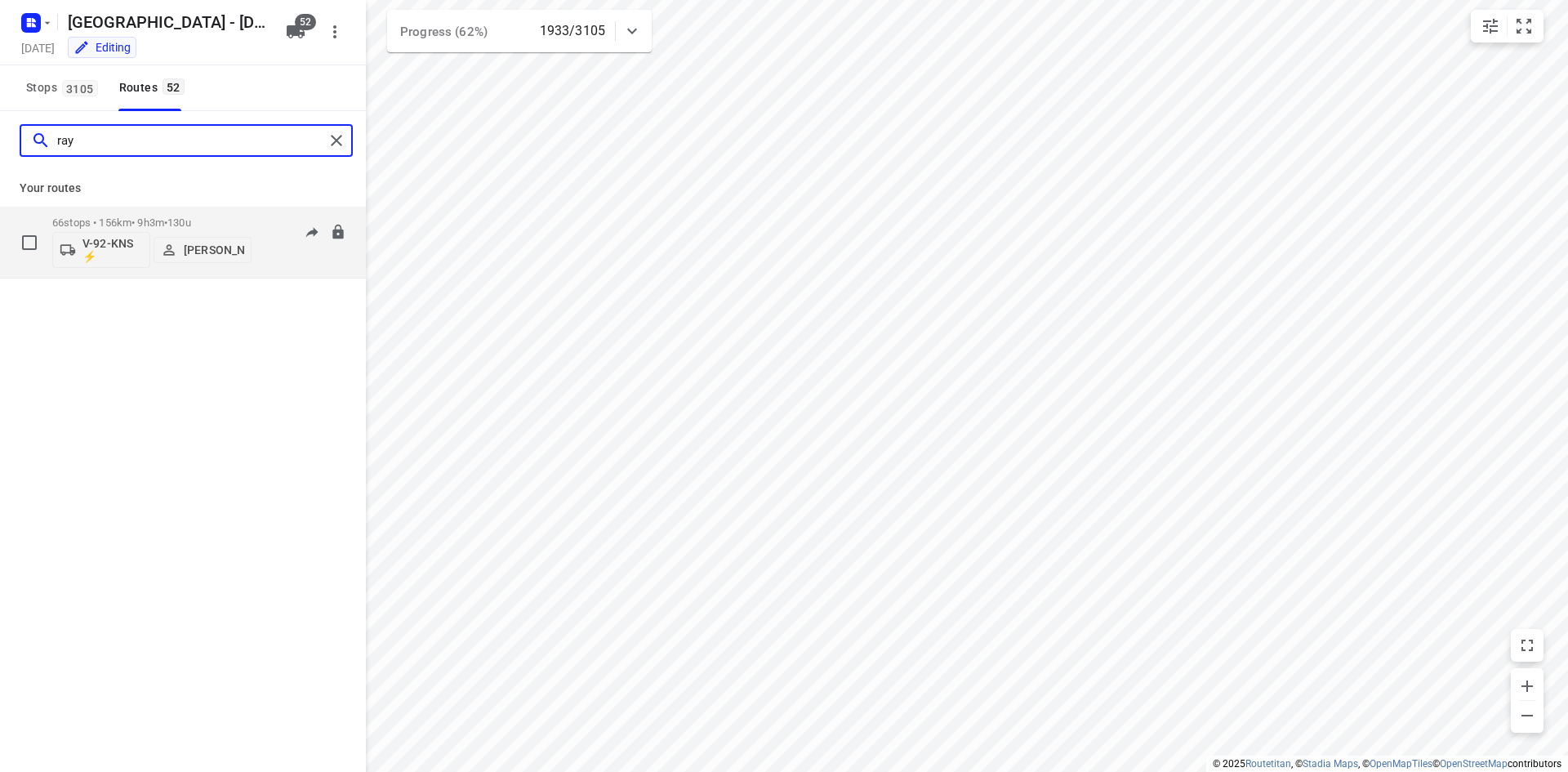
type input "ray"
click at [278, 263] on div "07:04-16:30" at bounding box center [305, 246] width 81 height 60
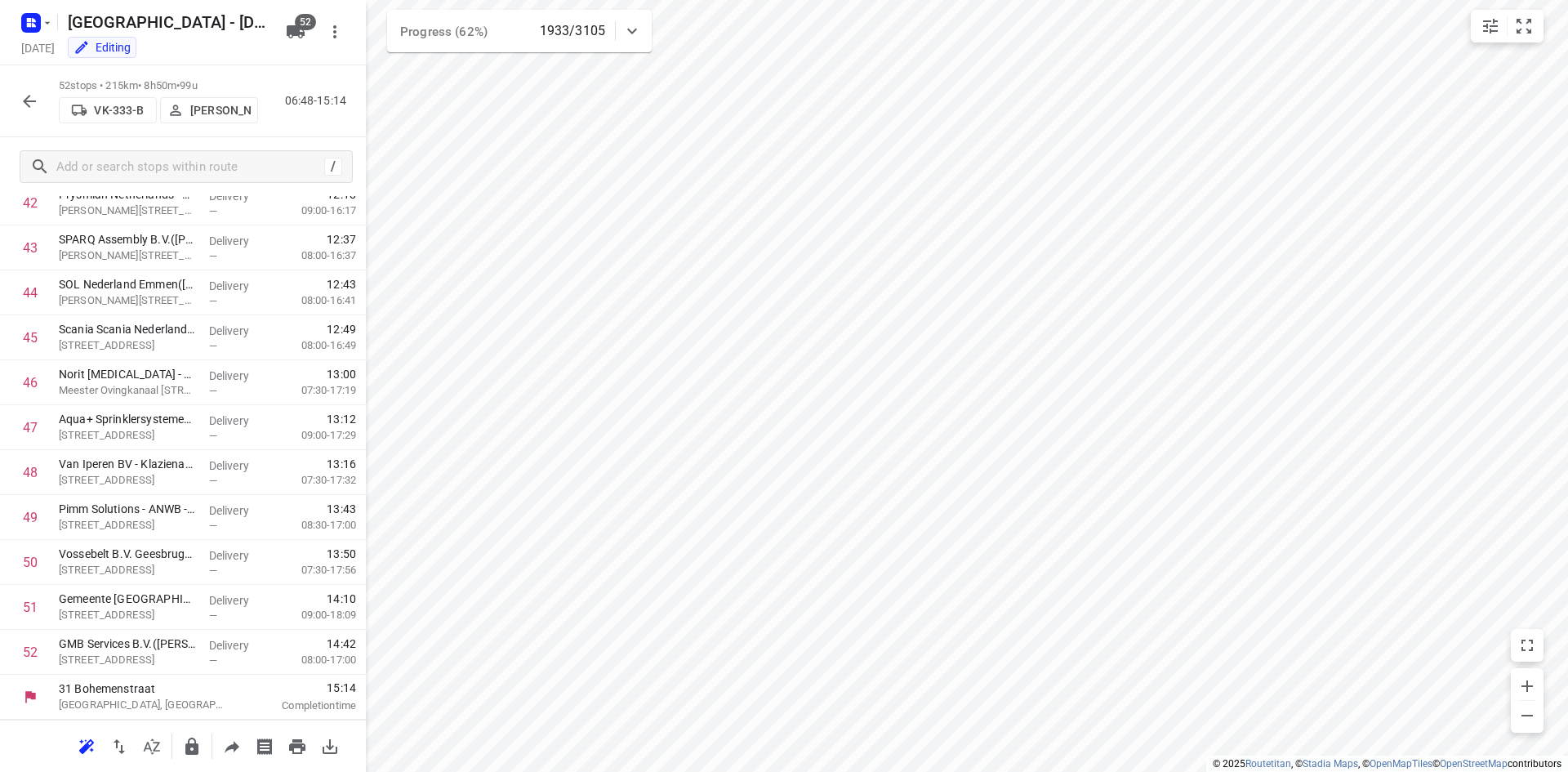
scroll to position [1939, 0]
click at [26, 102] on icon "button" at bounding box center [29, 101] width 13 height 13
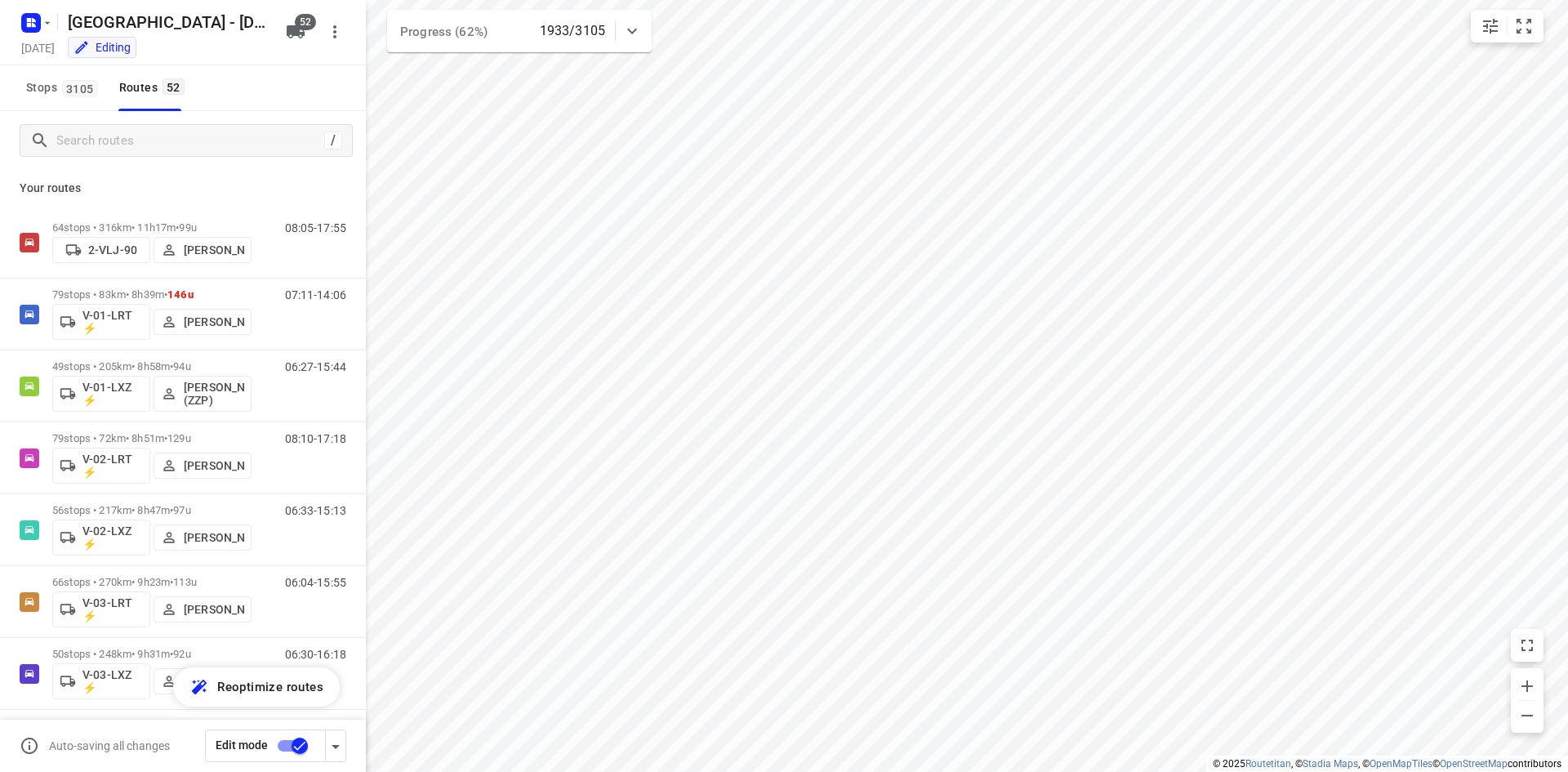
click at [246, 106] on div "Stops 3105 Routes 52" at bounding box center [182, 88] width 366 height 45
click at [184, 139] on input "Search routes" at bounding box center [191, 141] width 268 height 26
click at [330, 135] on input "Search routes" at bounding box center [204, 141] width 294 height 26
click at [304, 81] on div "Stops 3105 Routes 52" at bounding box center [182, 88] width 366 height 45
click at [251, 77] on div "Stops 3105 Routes 52" at bounding box center [182, 88] width 366 height 45
